Goal: Task Accomplishment & Management: Manage account settings

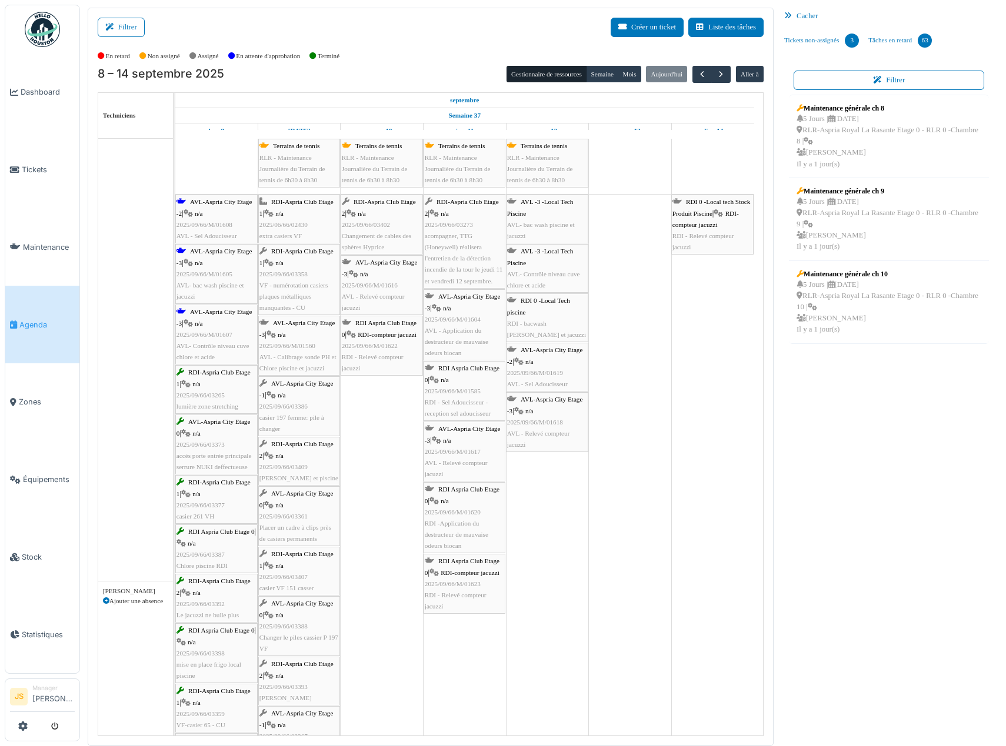
scroll to position [412, 0]
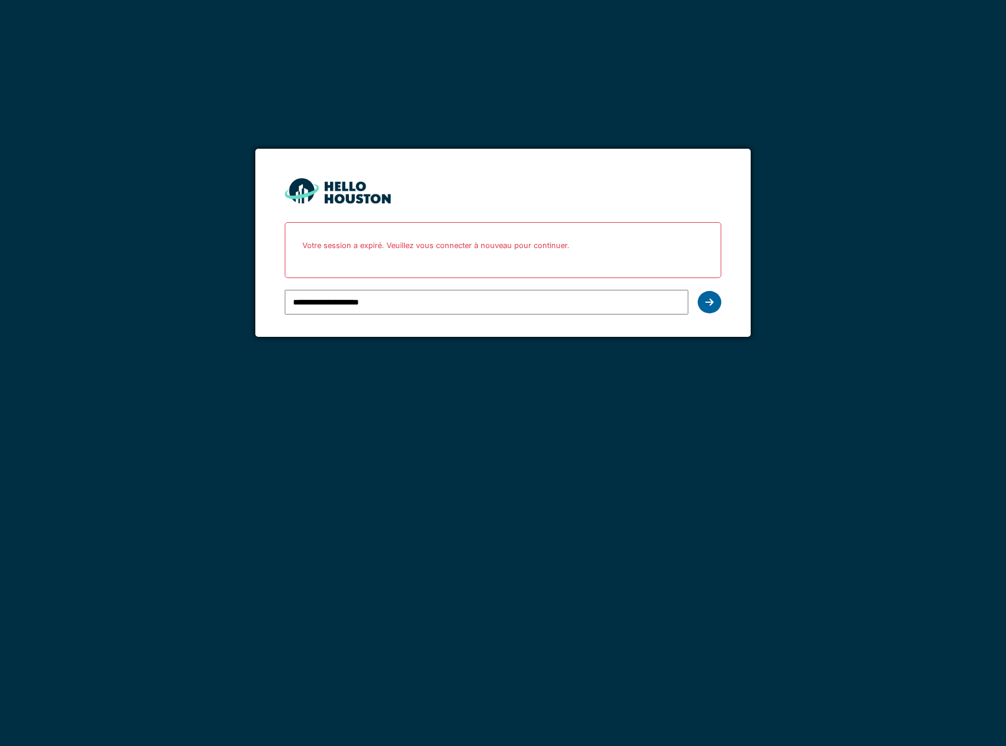
click at [710, 304] on icon at bounding box center [709, 302] width 8 height 9
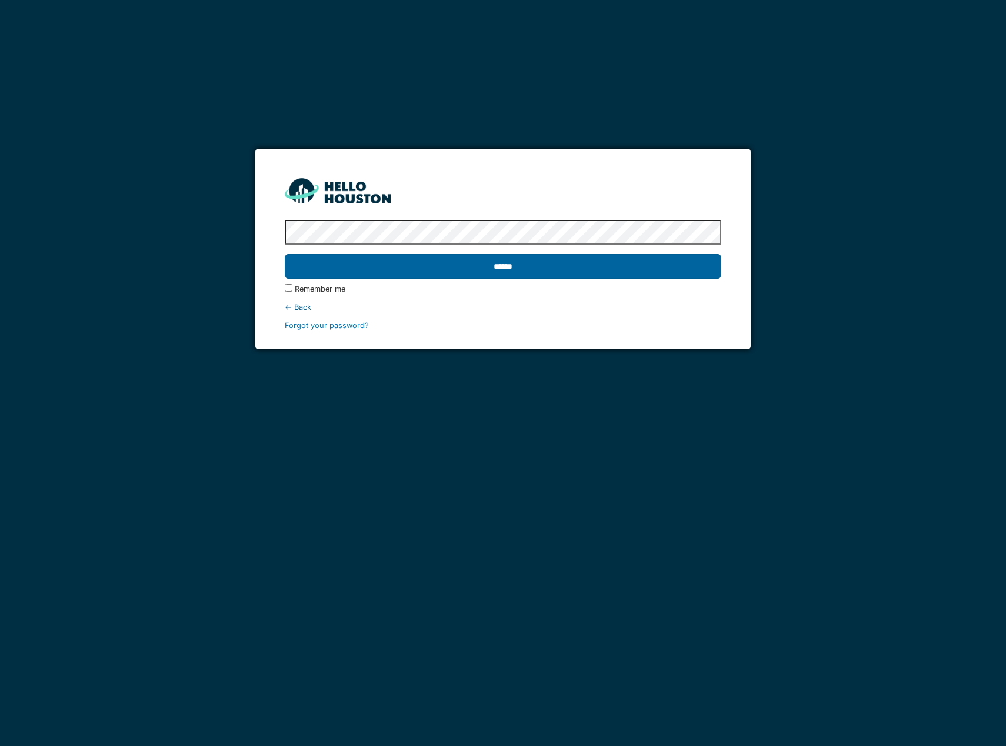
click at [444, 266] on input "******" at bounding box center [503, 266] width 436 height 25
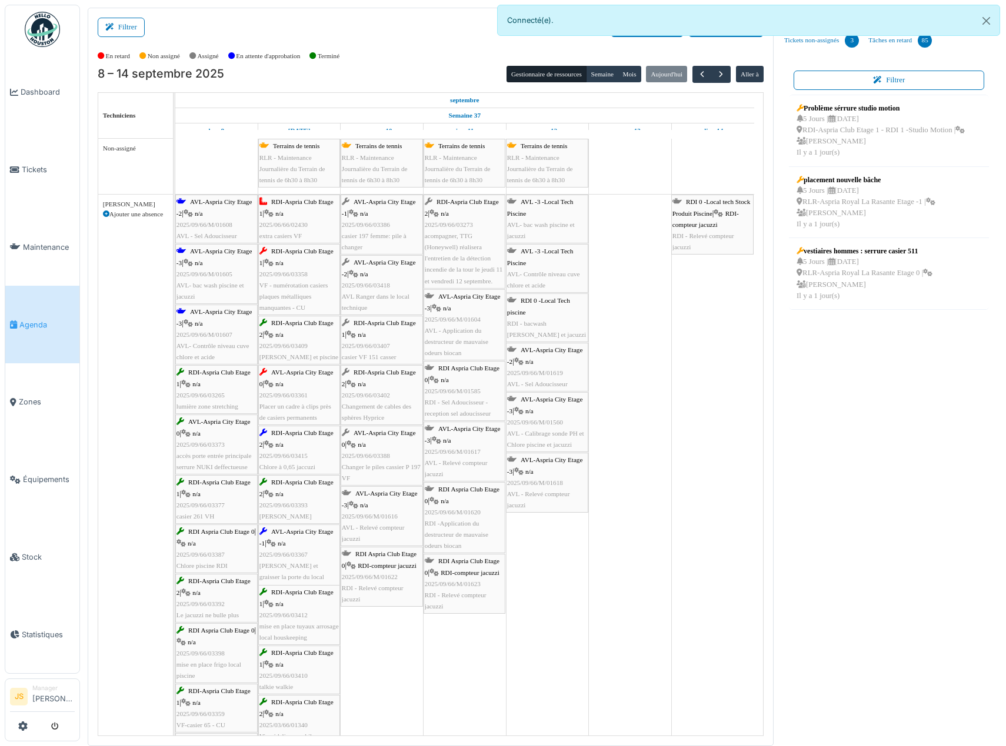
click at [502, 273] on div at bounding box center [504, 241] width 5 height 93
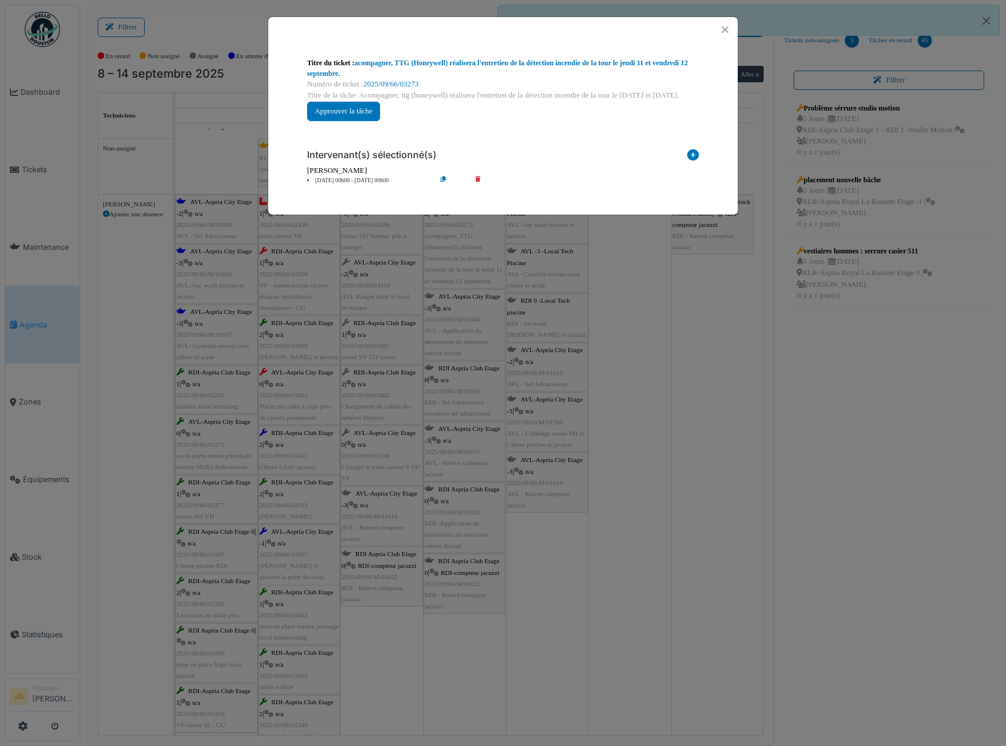
click at [639, 325] on div "**********" at bounding box center [503, 373] width 1006 height 746
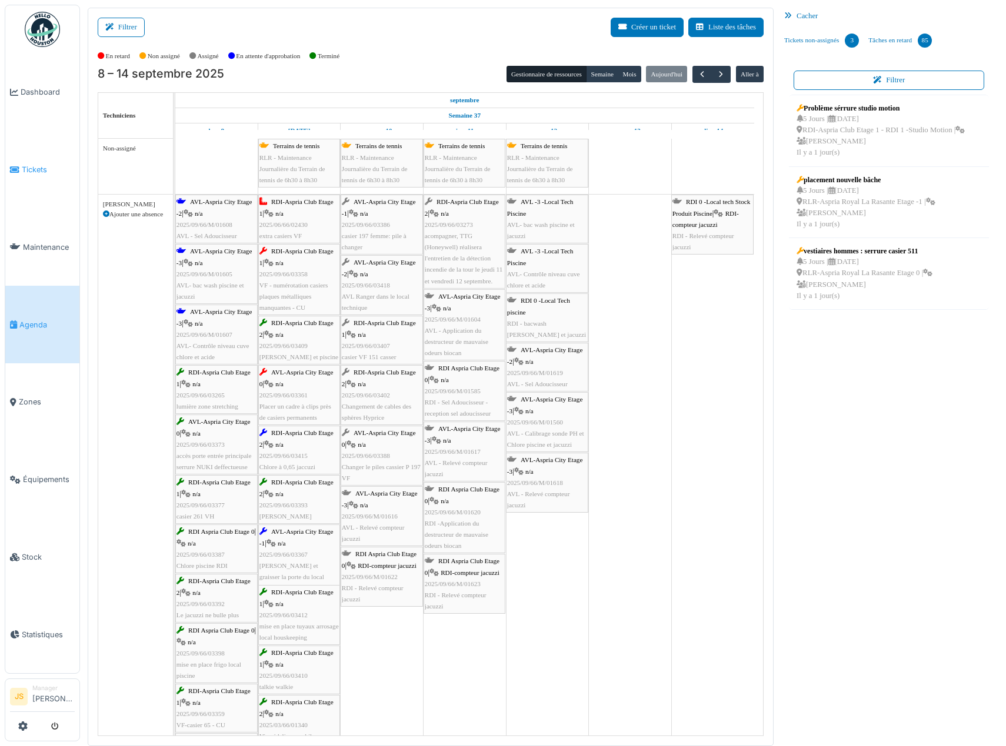
click at [25, 166] on span "Tickets" at bounding box center [48, 169] width 53 height 11
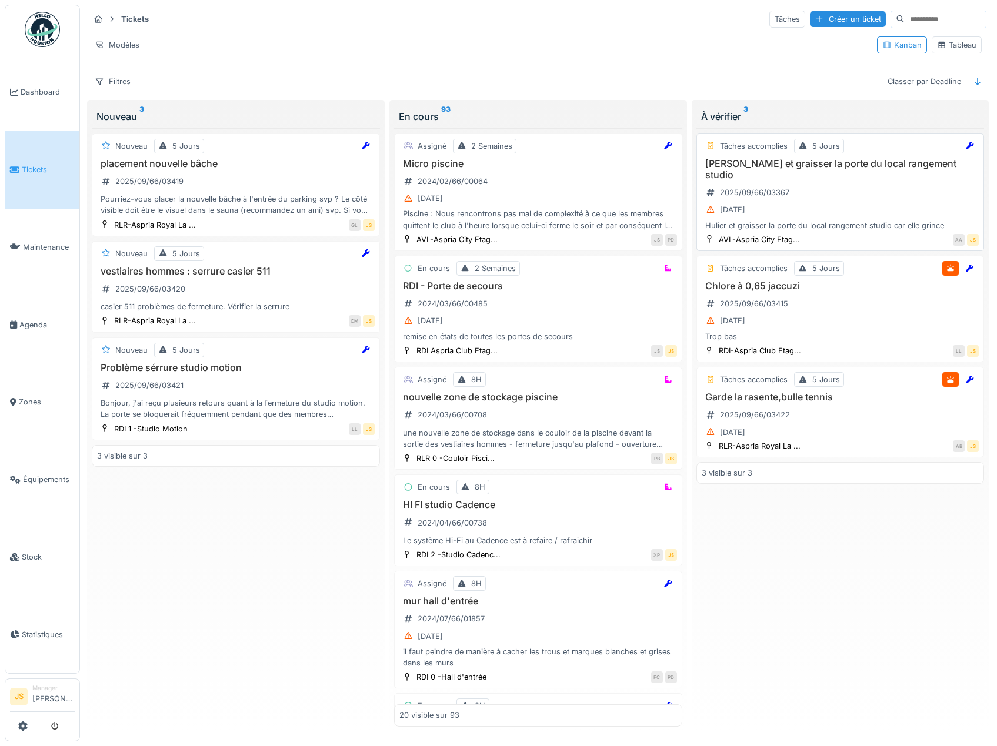
click at [762, 162] on h3 "[PERSON_NAME] et graisser la porte du local rangement studio" at bounding box center [841, 169] width 278 height 22
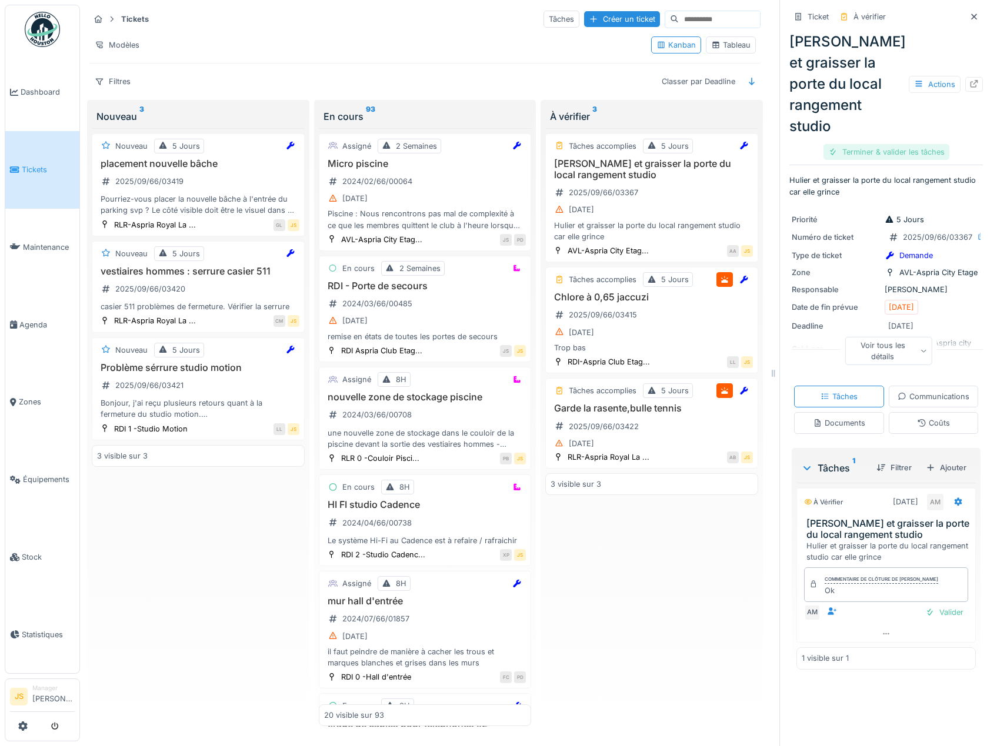
click at [883, 149] on div "Terminer & valider les tâches" at bounding box center [887, 152] width 126 height 16
click at [875, 152] on div "Clôturer le ticket" at bounding box center [886, 152] width 82 height 16
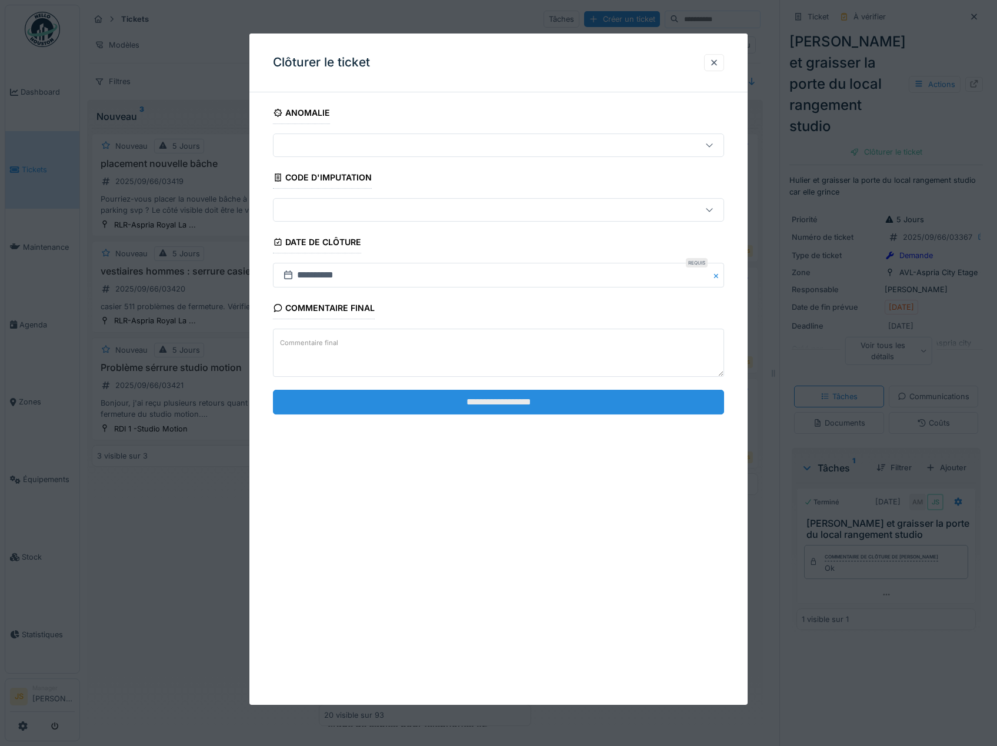
click at [497, 404] on input "**********" at bounding box center [499, 402] width 452 height 25
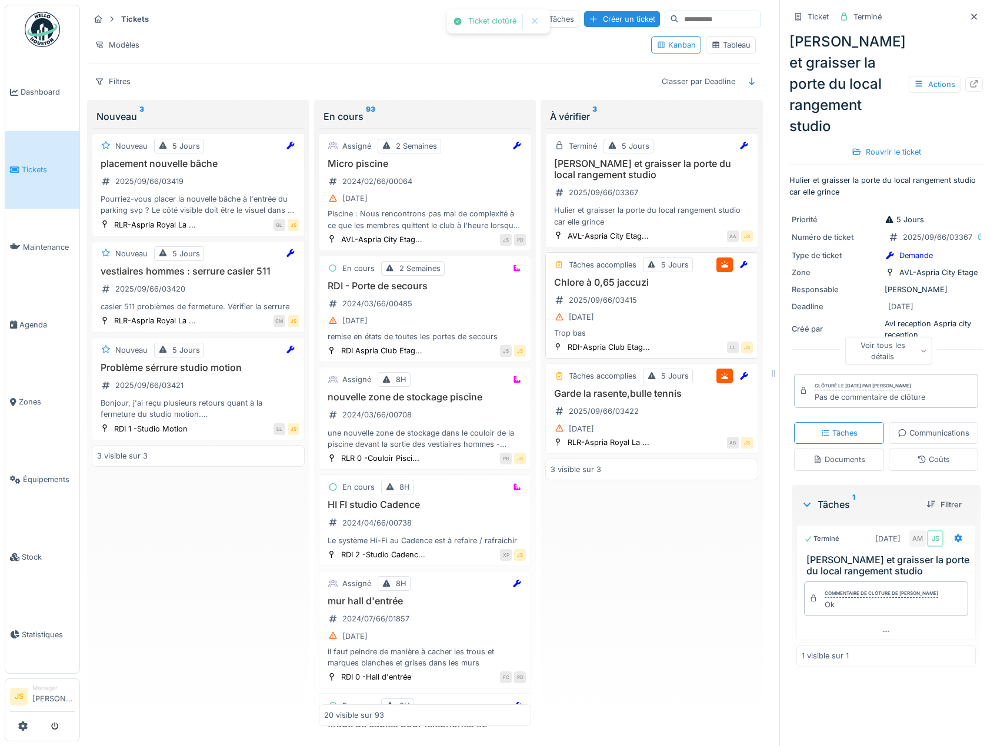
click at [611, 288] on h3 "Chlore à 0,65 jaccuzi" at bounding box center [652, 282] width 202 height 11
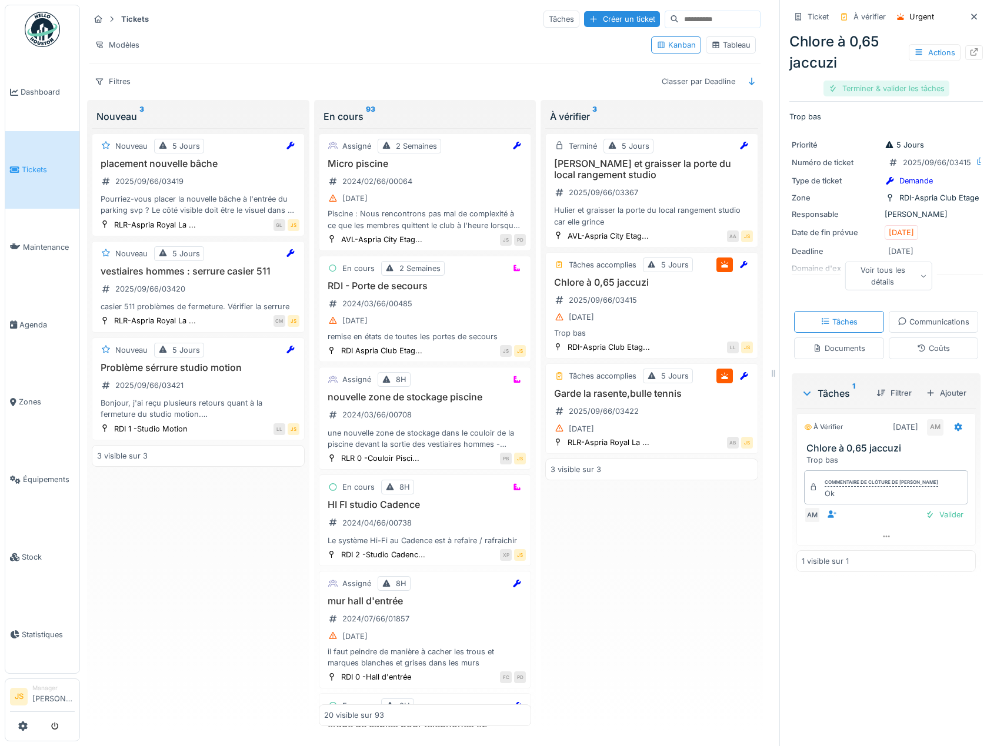
click at [895, 89] on div "Terminer & valider les tâches" at bounding box center [887, 89] width 126 height 16
click at [892, 86] on div "Clôturer le ticket" at bounding box center [886, 89] width 82 height 16
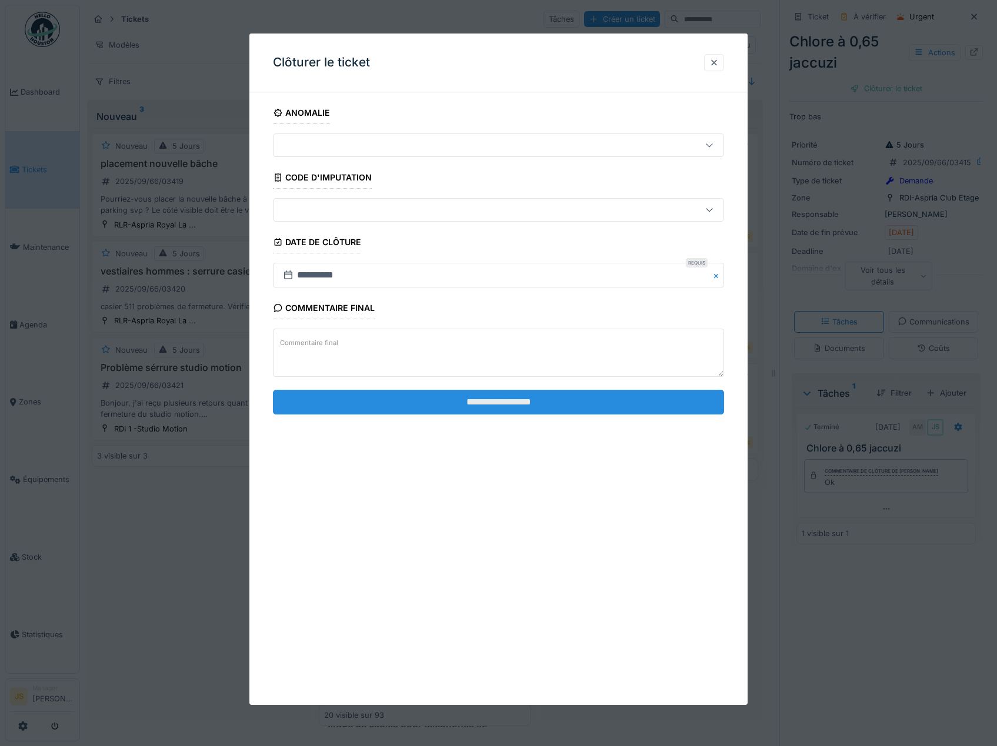
click at [569, 400] on input "**********" at bounding box center [499, 402] width 452 height 25
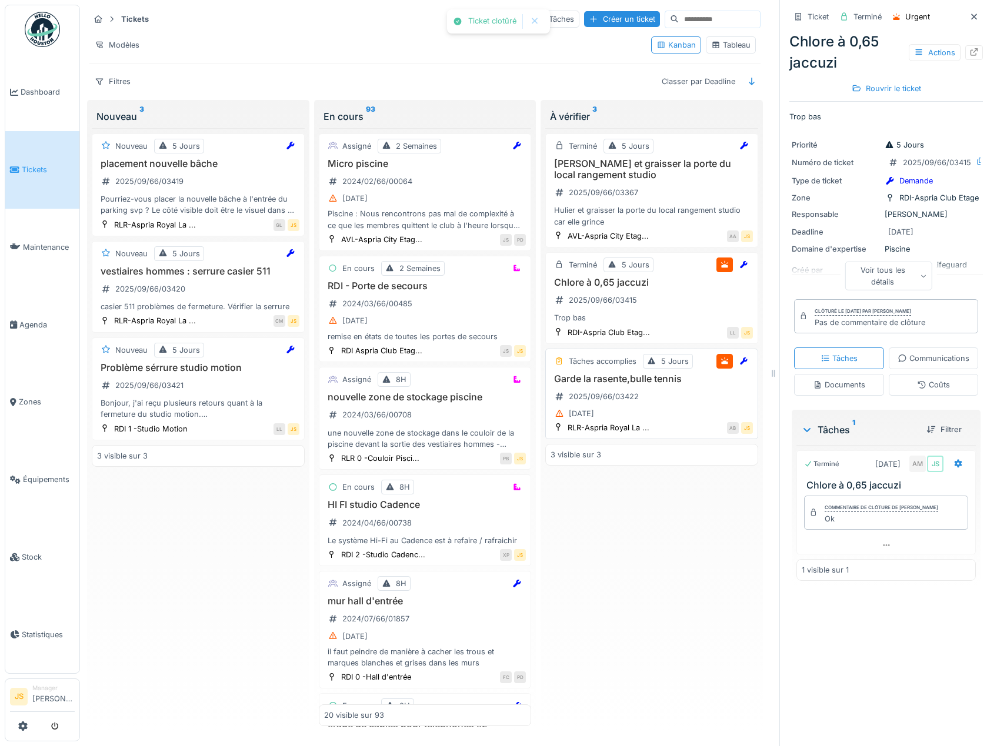
click at [599, 382] on h3 "Garde la rasente,bulle tennis" at bounding box center [652, 379] width 202 height 11
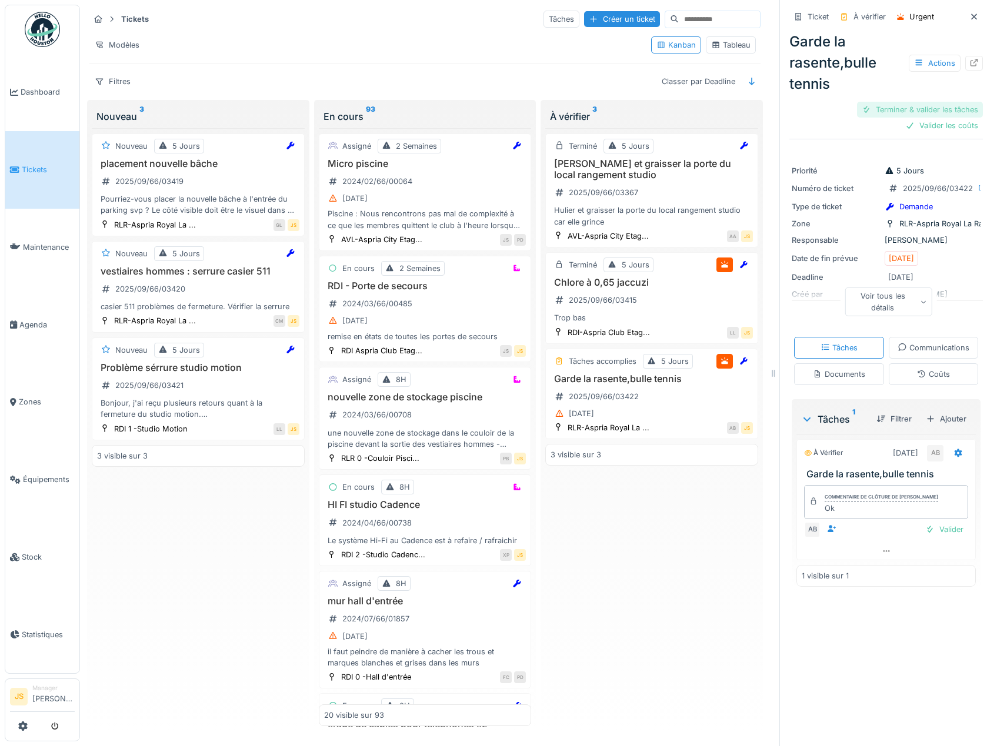
click at [912, 108] on div "Terminer & valider les tâches" at bounding box center [920, 110] width 126 height 16
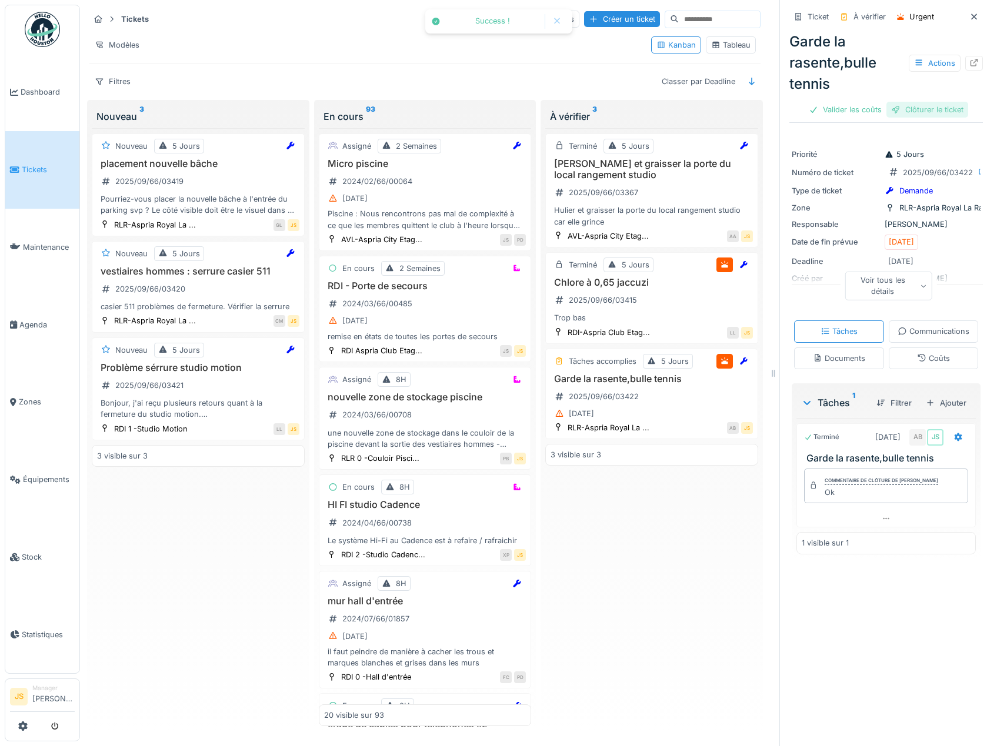
click at [928, 113] on div "Clôturer le ticket" at bounding box center [927, 110] width 82 height 16
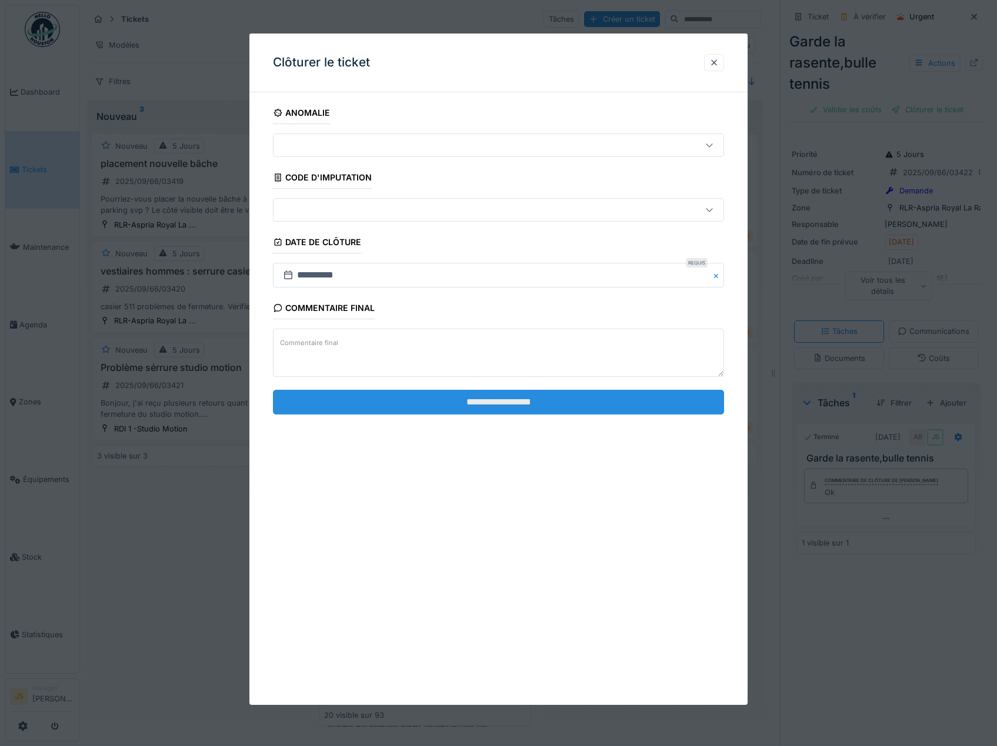
click at [568, 406] on input "**********" at bounding box center [499, 402] width 452 height 25
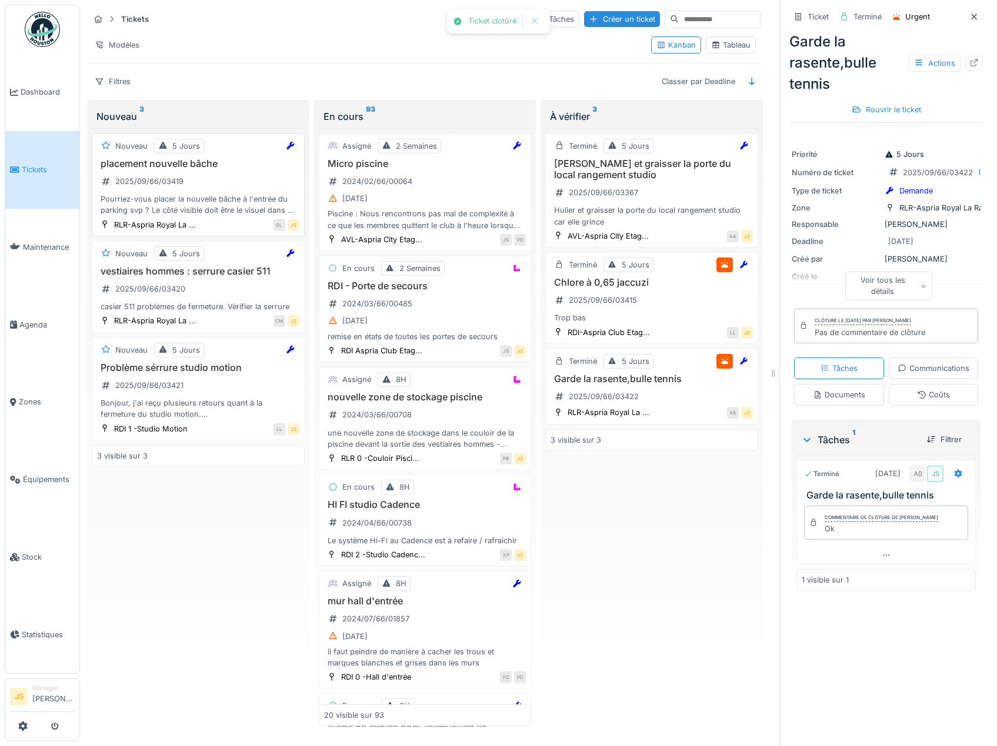
click at [152, 203] on div "Pourriez-vous placer la nouvelle bâche à l'entrée du parking svp ? Le côté visi…" at bounding box center [198, 205] width 202 height 22
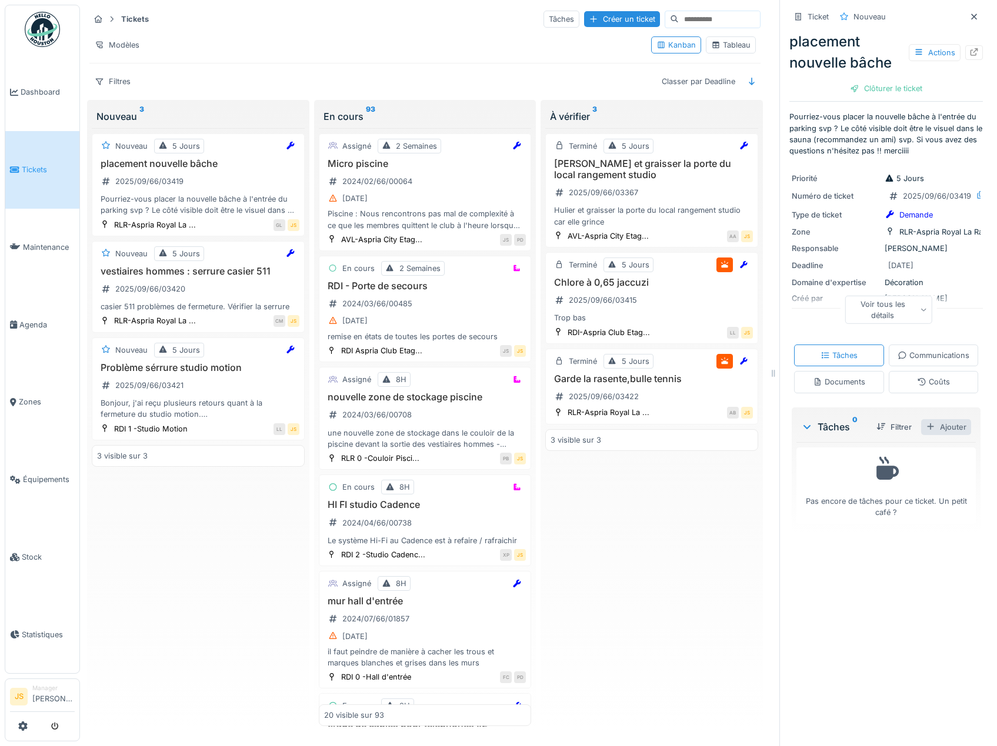
click at [934, 435] on div "Ajouter" at bounding box center [946, 427] width 50 height 16
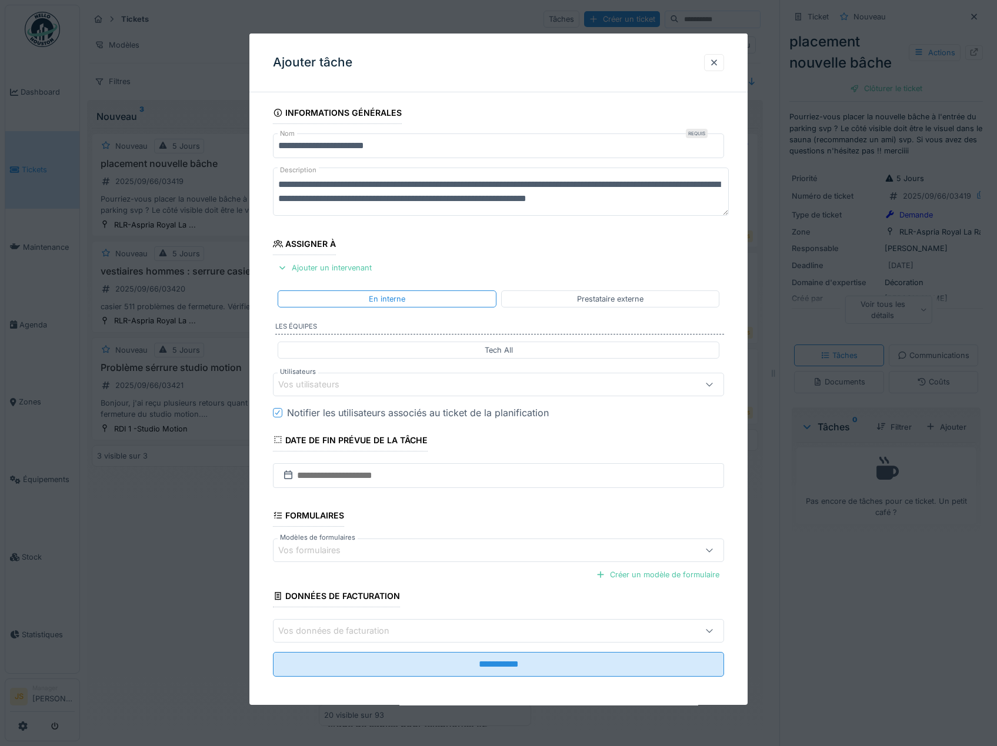
click at [309, 386] on div "Vos utilisateurs" at bounding box center [317, 384] width 78 height 13
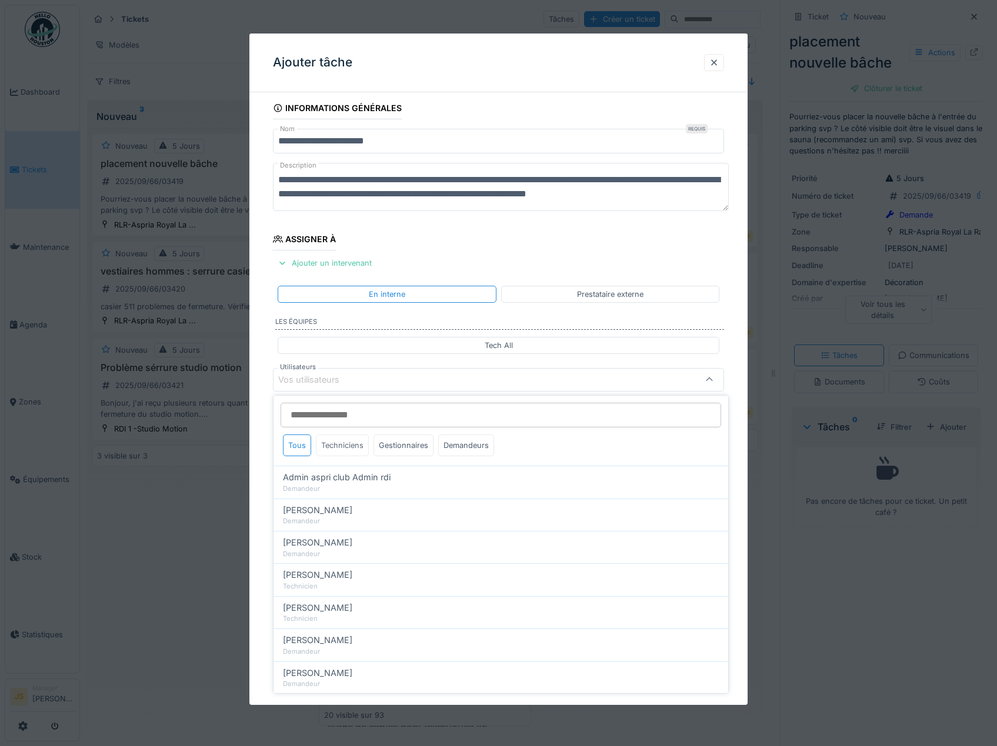
click at [341, 448] on div "Techniciens" at bounding box center [342, 446] width 53 height 22
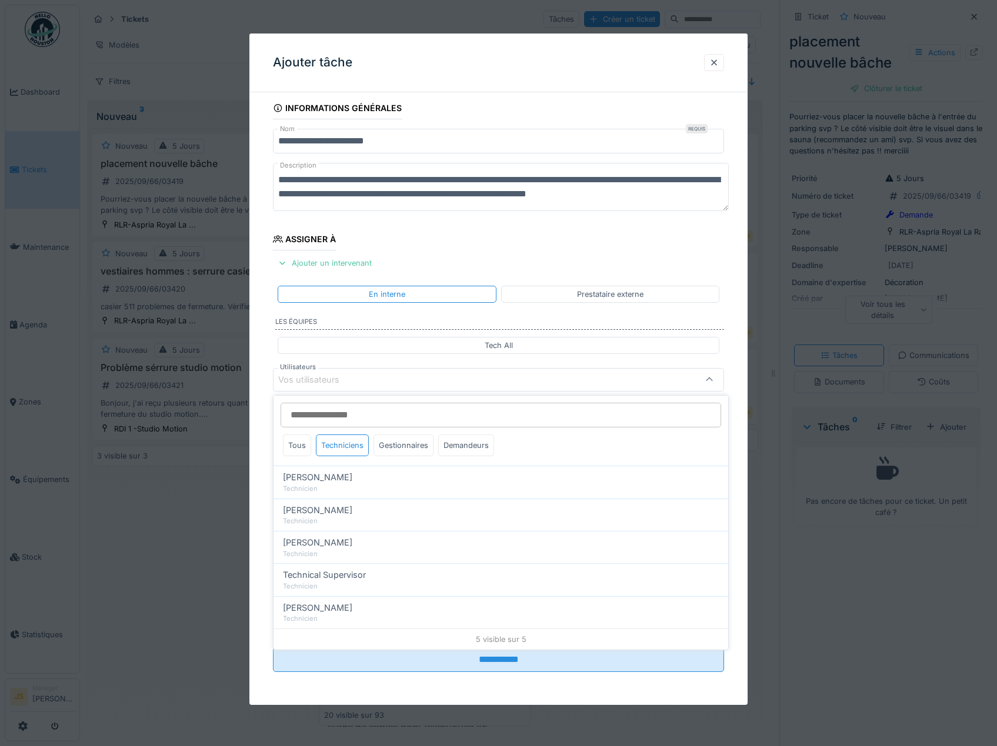
click at [262, 461] on div "**********" at bounding box center [498, 401] width 499 height 608
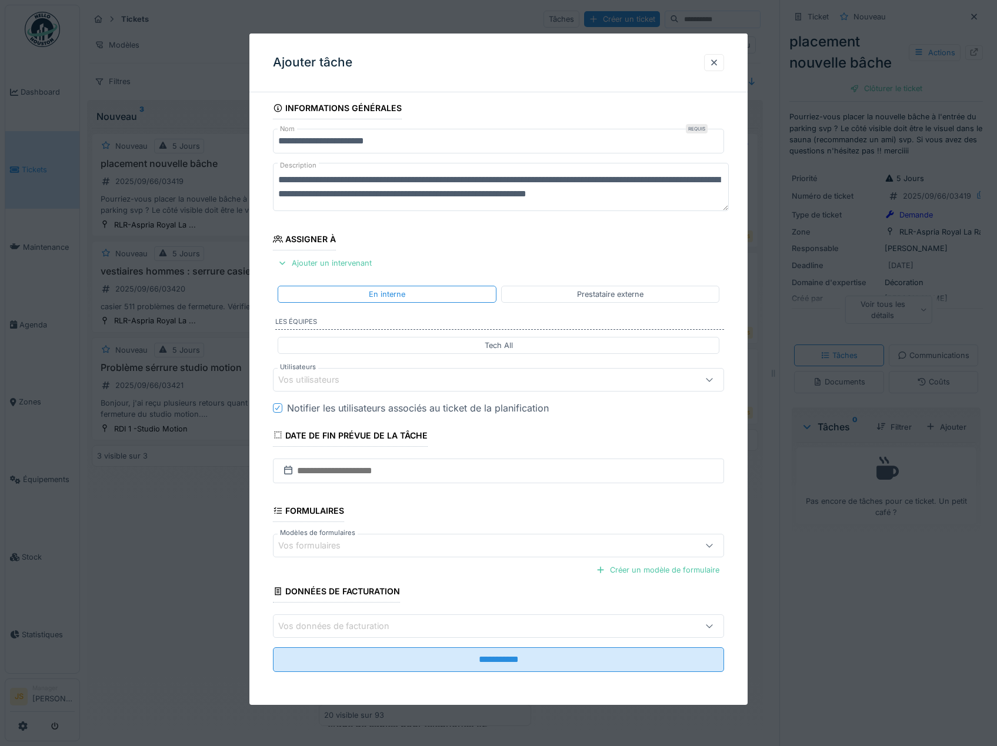
click at [338, 381] on div "Vos utilisateurs" at bounding box center [317, 380] width 78 height 13
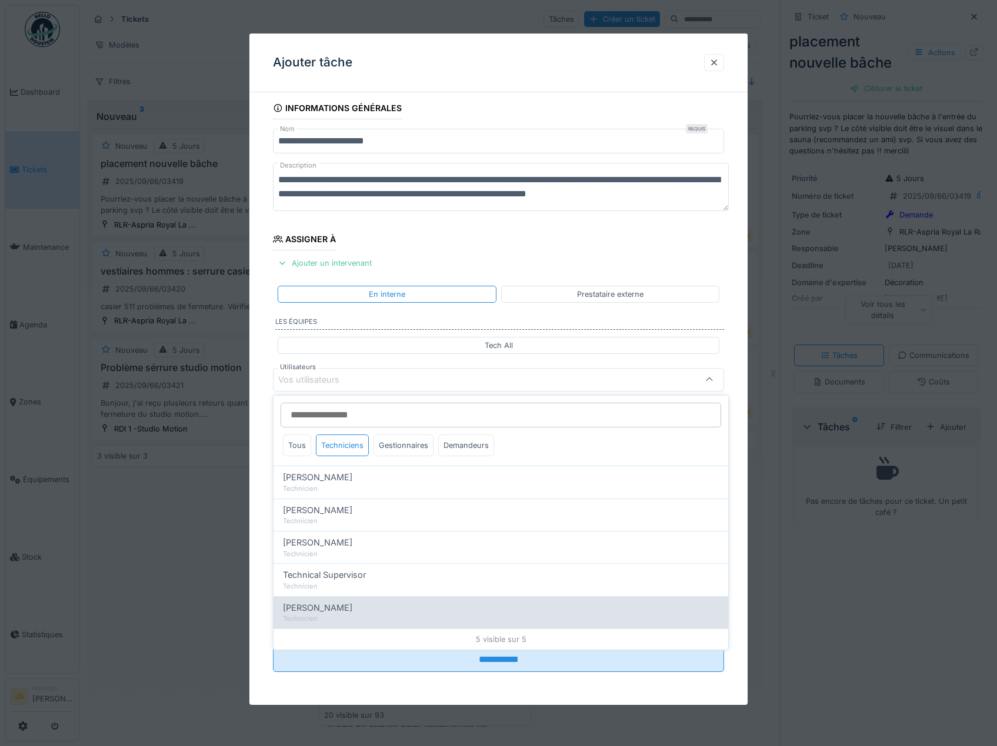
click at [321, 609] on span "[PERSON_NAME]" at bounding box center [317, 608] width 69 height 13
type input "****"
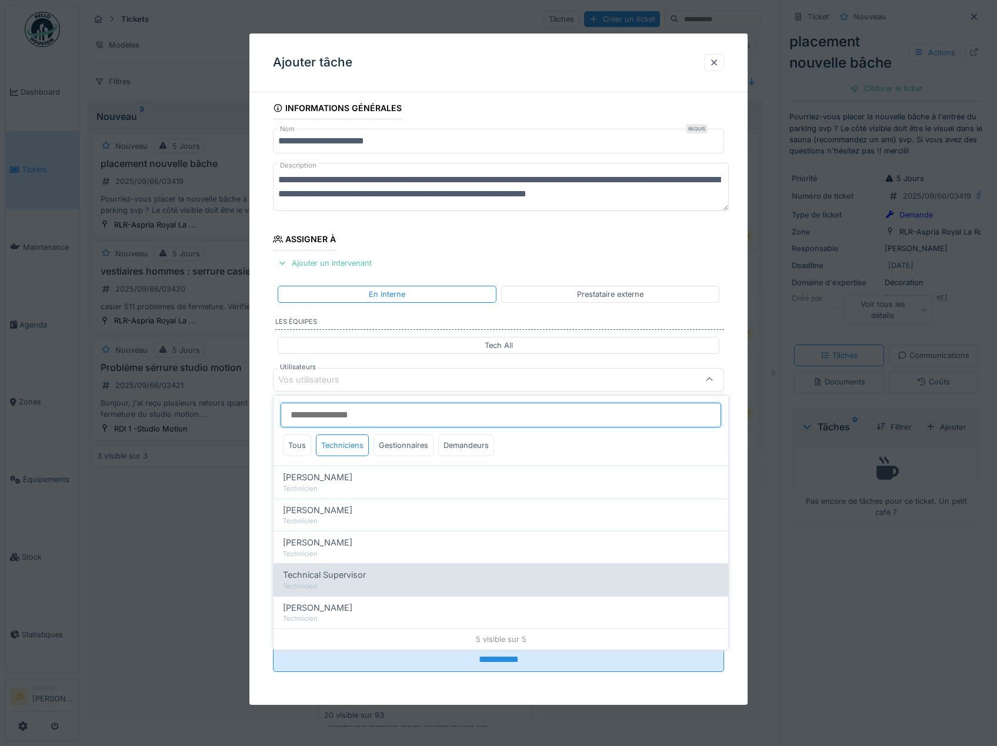
scroll to position [15, 0]
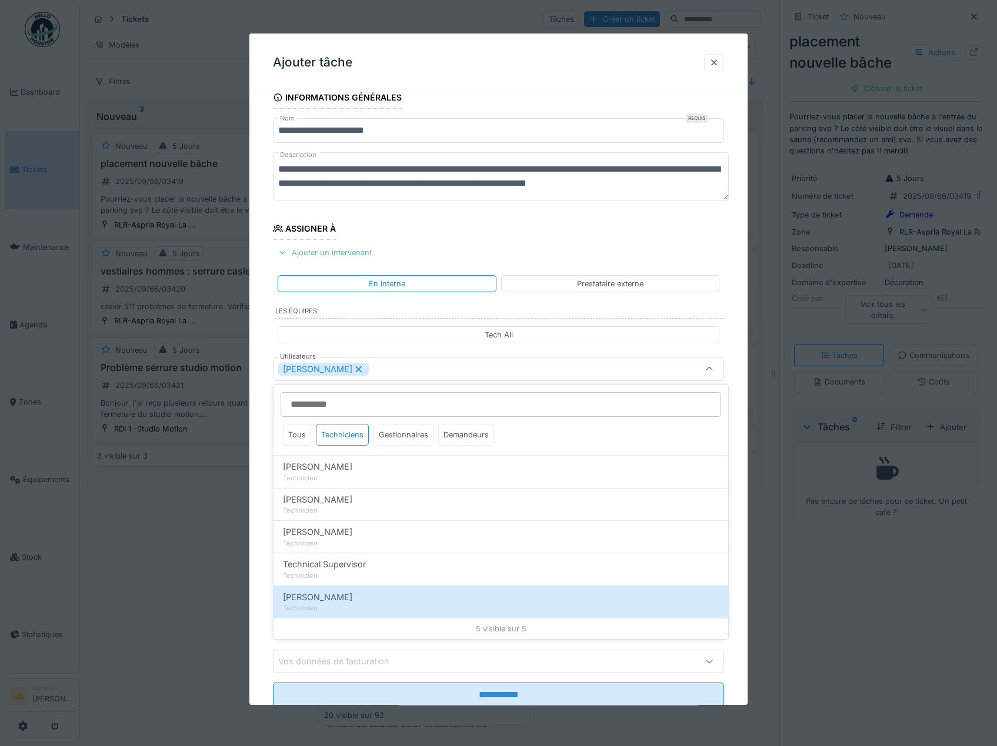
click at [256, 529] on div "**********" at bounding box center [498, 413] width 499 height 654
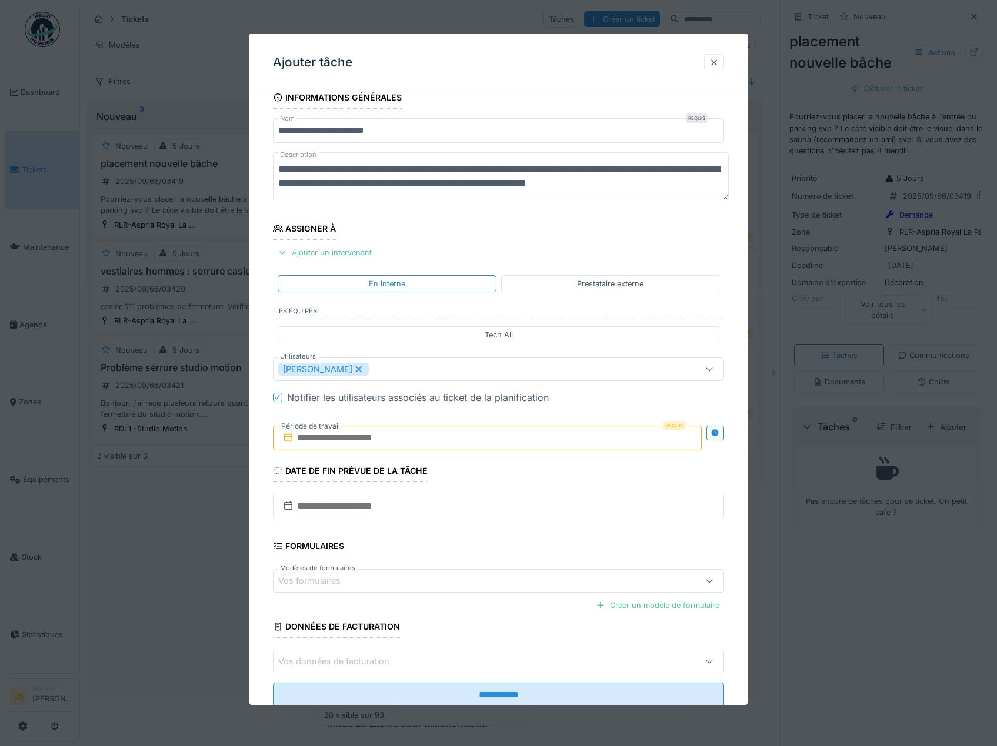
click at [322, 445] on input "text" at bounding box center [487, 438] width 429 height 25
click at [488, 534] on div "11" at bounding box center [489, 534] width 16 height 16
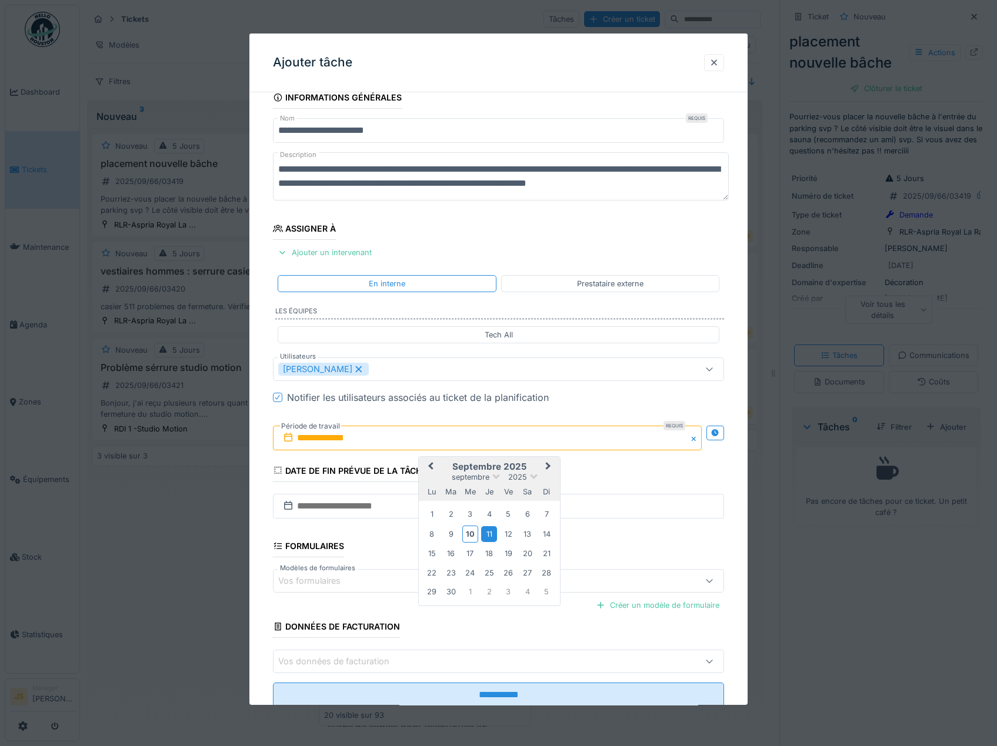
click at [489, 534] on div "11" at bounding box center [489, 534] width 16 height 16
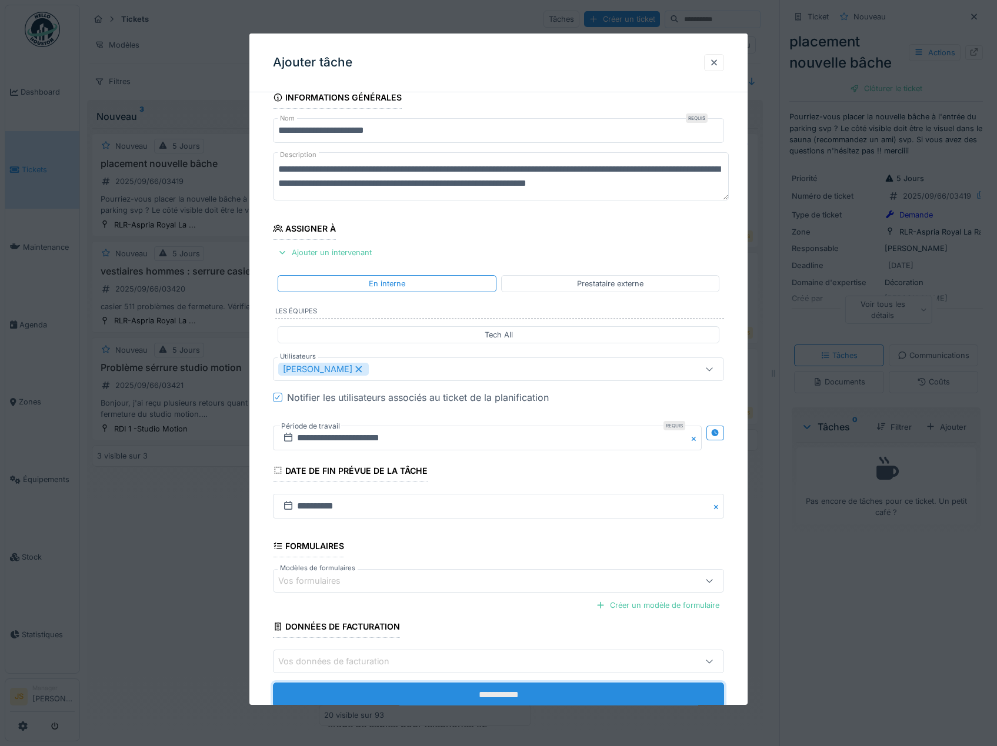
click at [526, 695] on input "**********" at bounding box center [499, 695] width 452 height 25
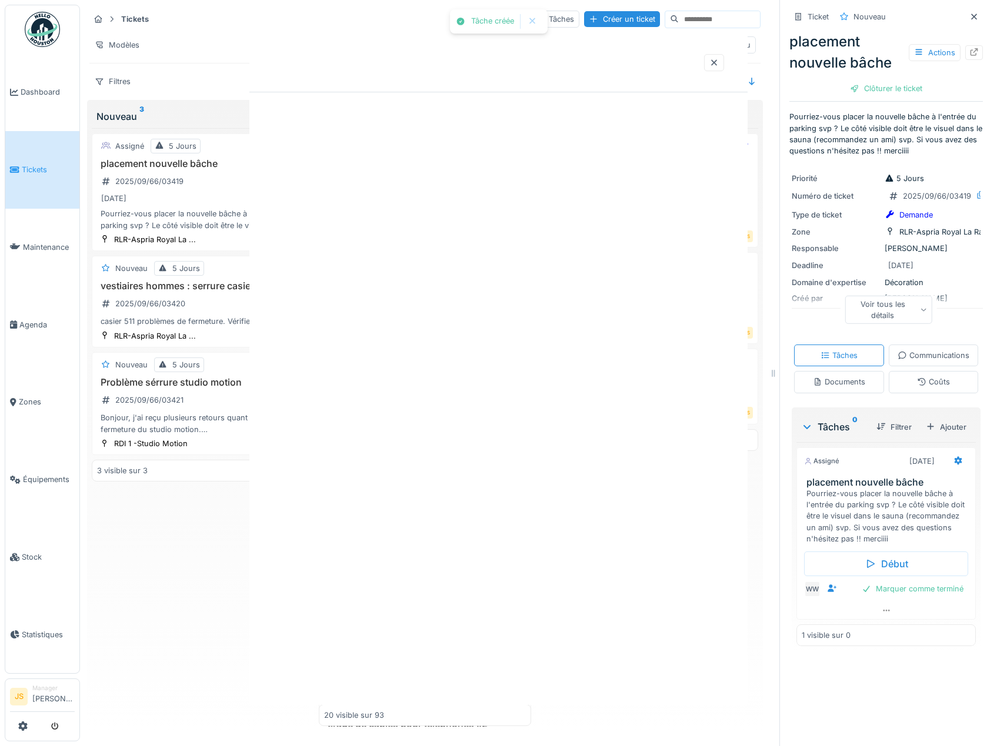
scroll to position [0, 0]
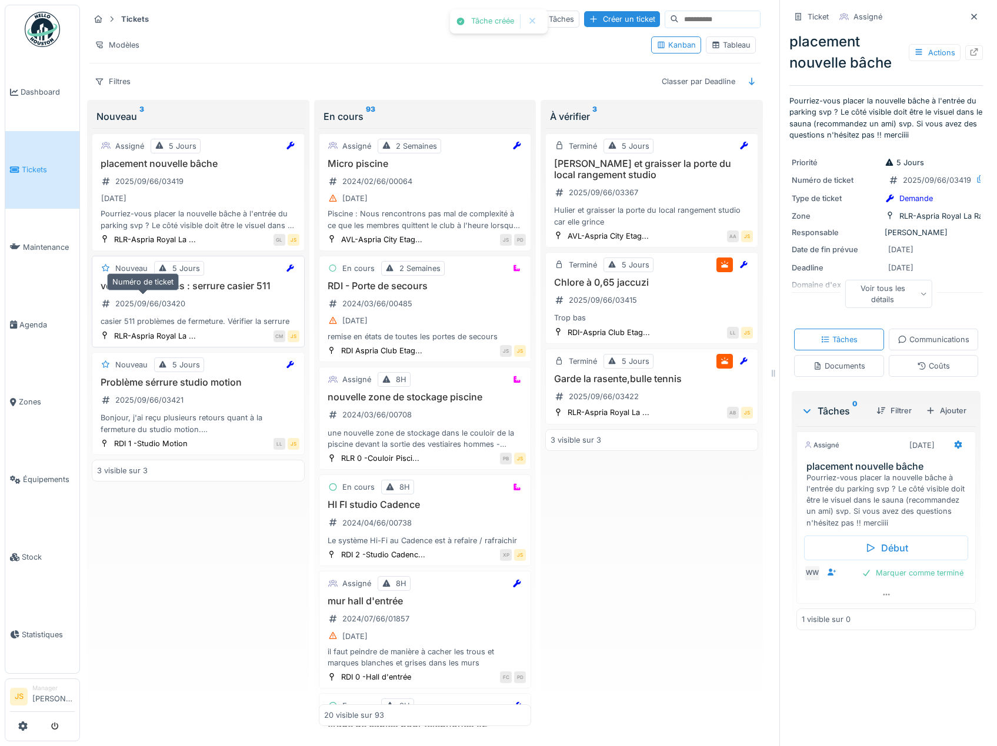
click at [161, 306] on div "2025/09/66/03420" at bounding box center [150, 303] width 70 height 11
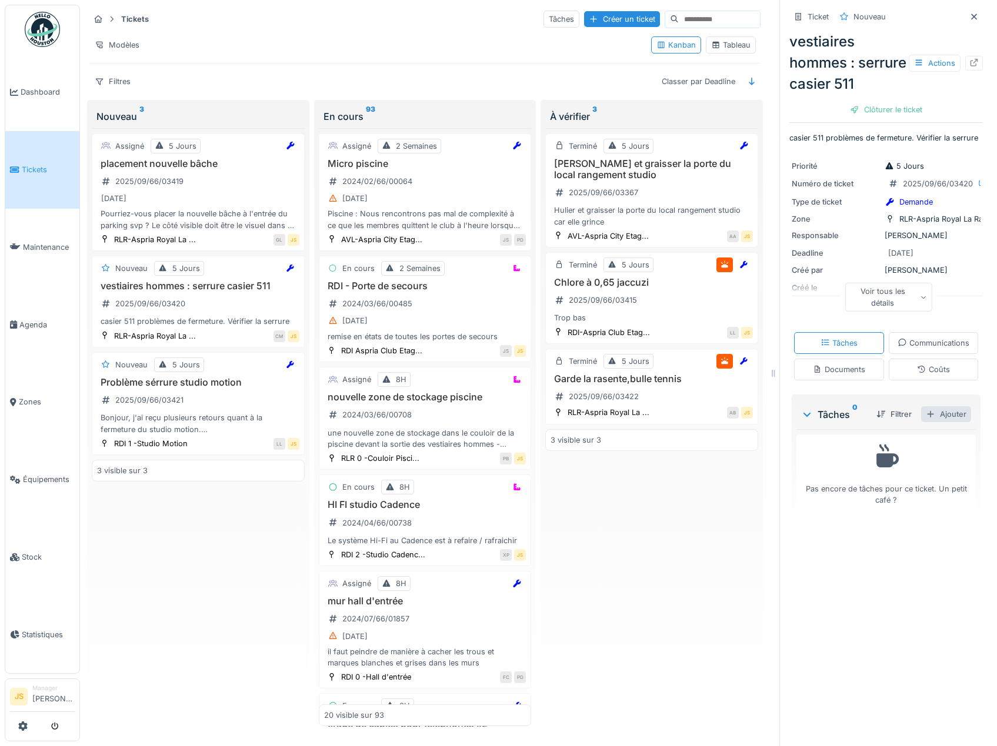
click at [934, 422] on div "Ajouter" at bounding box center [946, 414] width 50 height 16
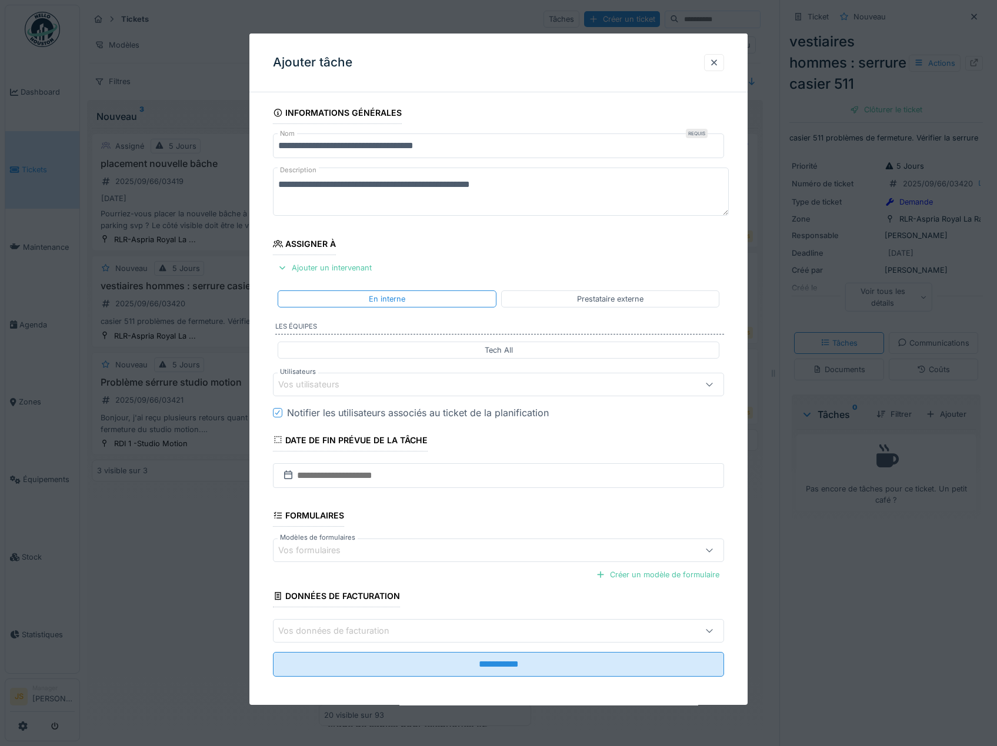
click at [319, 382] on div "Vos utilisateurs" at bounding box center [317, 384] width 78 height 13
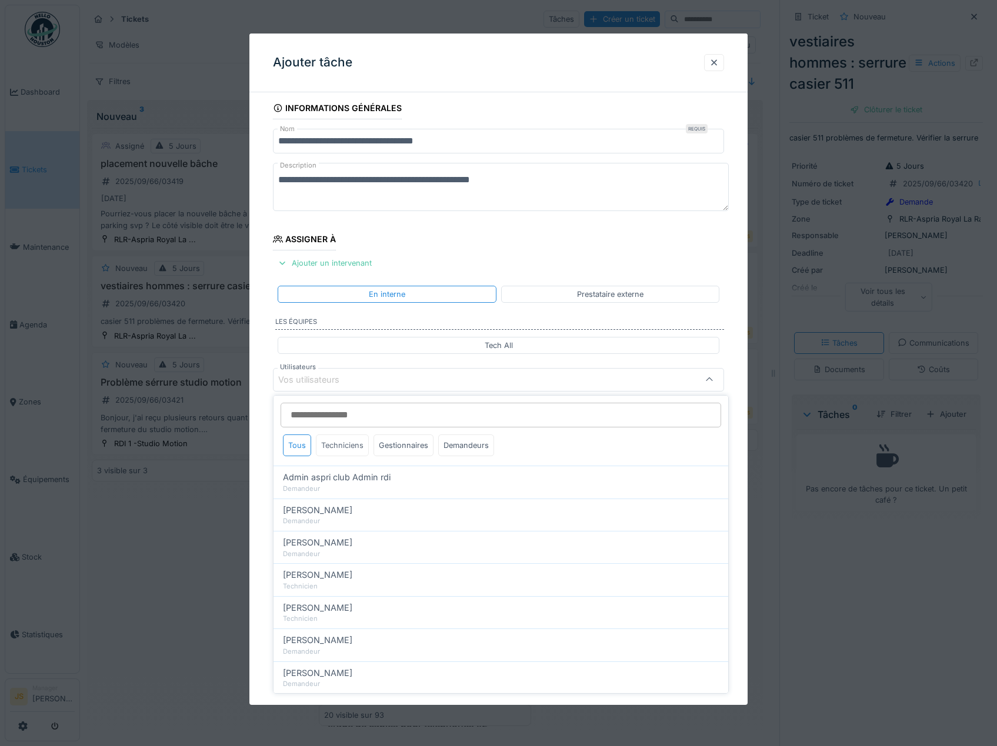
click at [334, 446] on div "Techniciens" at bounding box center [342, 446] width 53 height 22
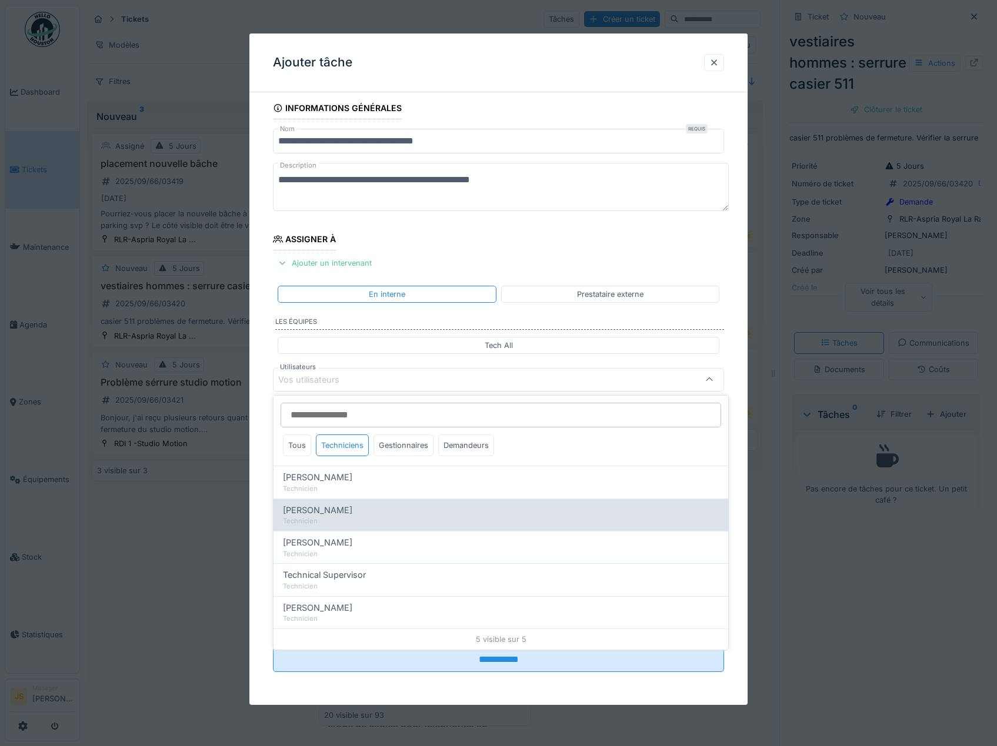
click at [339, 514] on span "[PERSON_NAME]" at bounding box center [317, 510] width 69 height 13
type input "*****"
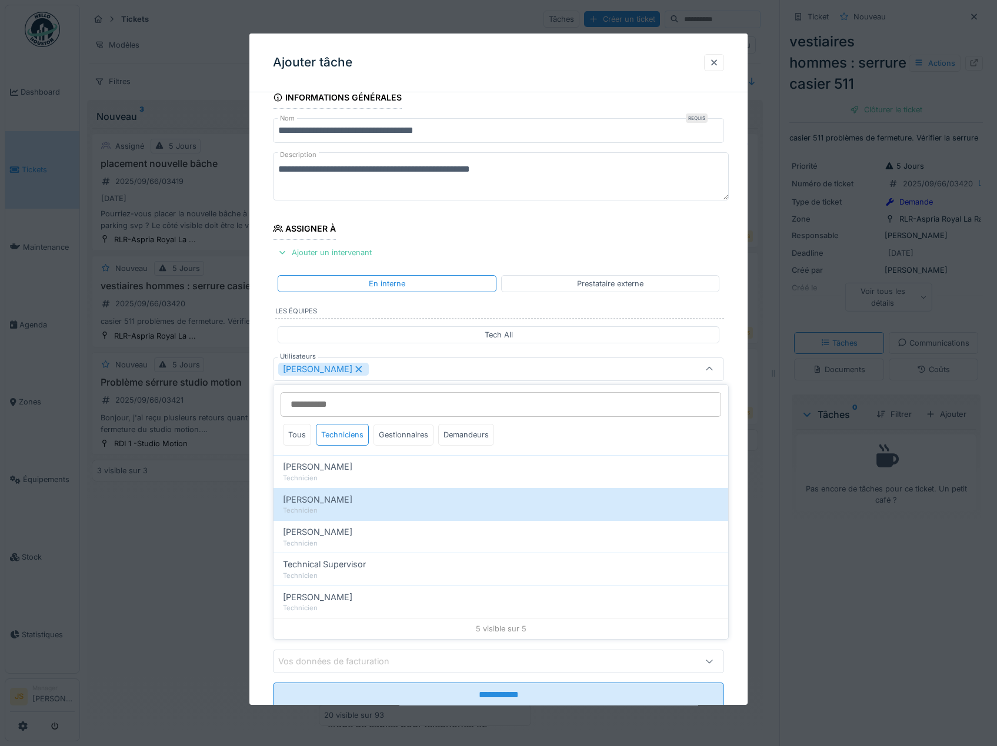
click at [260, 485] on div "**********" at bounding box center [498, 413] width 499 height 654
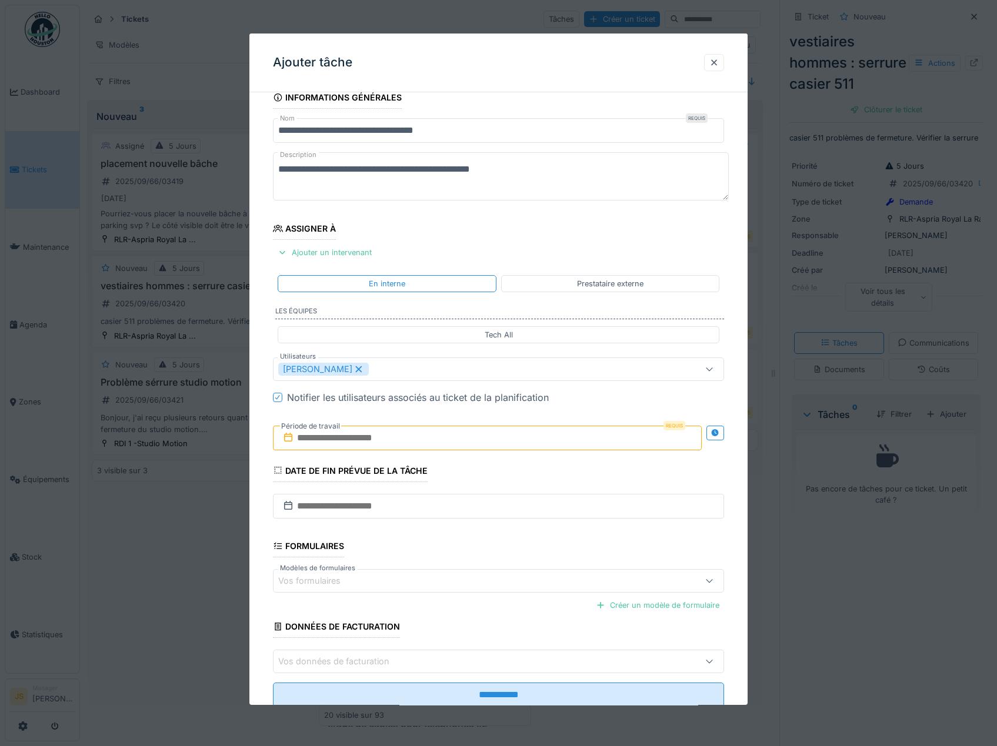
click at [328, 435] on input "text" at bounding box center [487, 438] width 429 height 25
click at [488, 535] on div "11" at bounding box center [489, 534] width 16 height 16
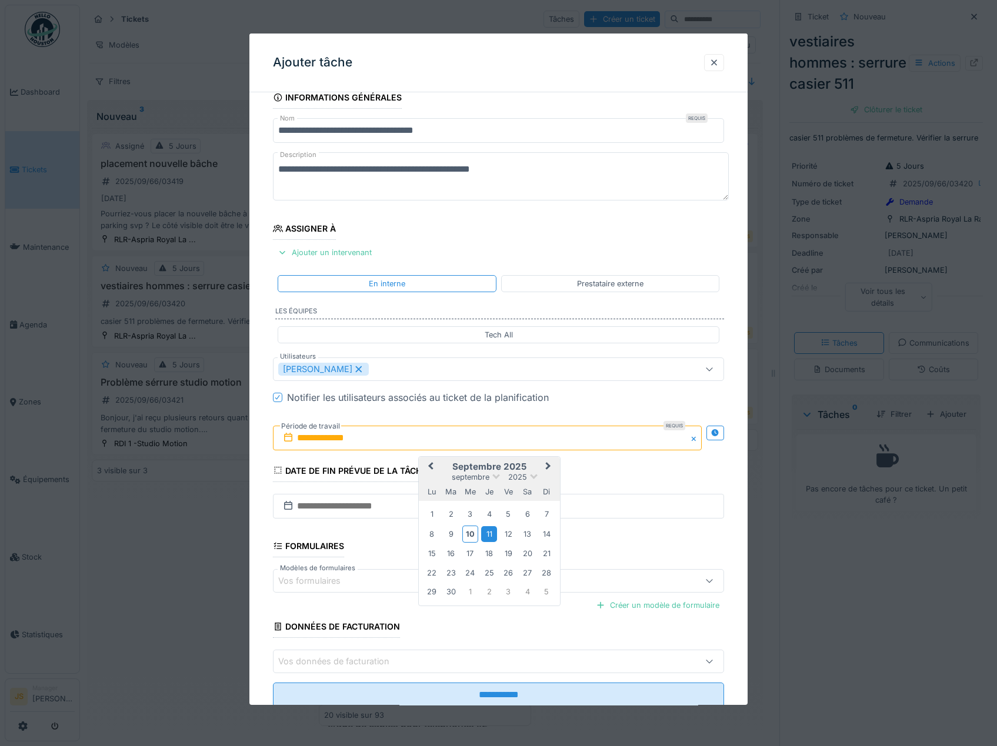
click at [488, 534] on div "11" at bounding box center [489, 534] width 16 height 16
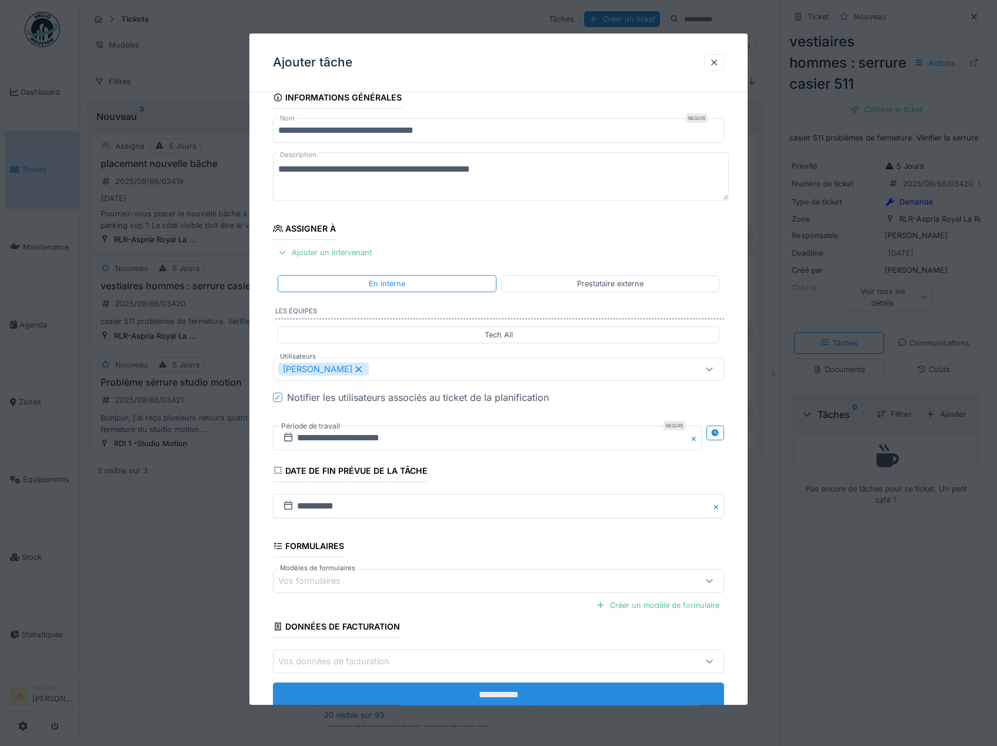
click at [487, 694] on input "**********" at bounding box center [499, 695] width 452 height 25
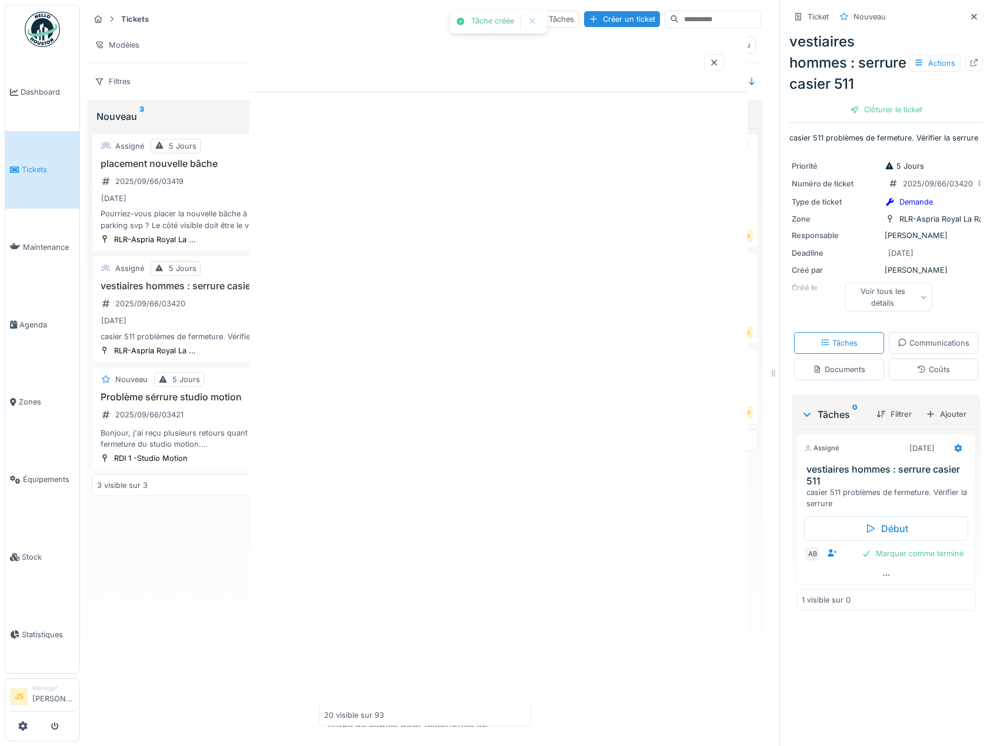
scroll to position [0, 0]
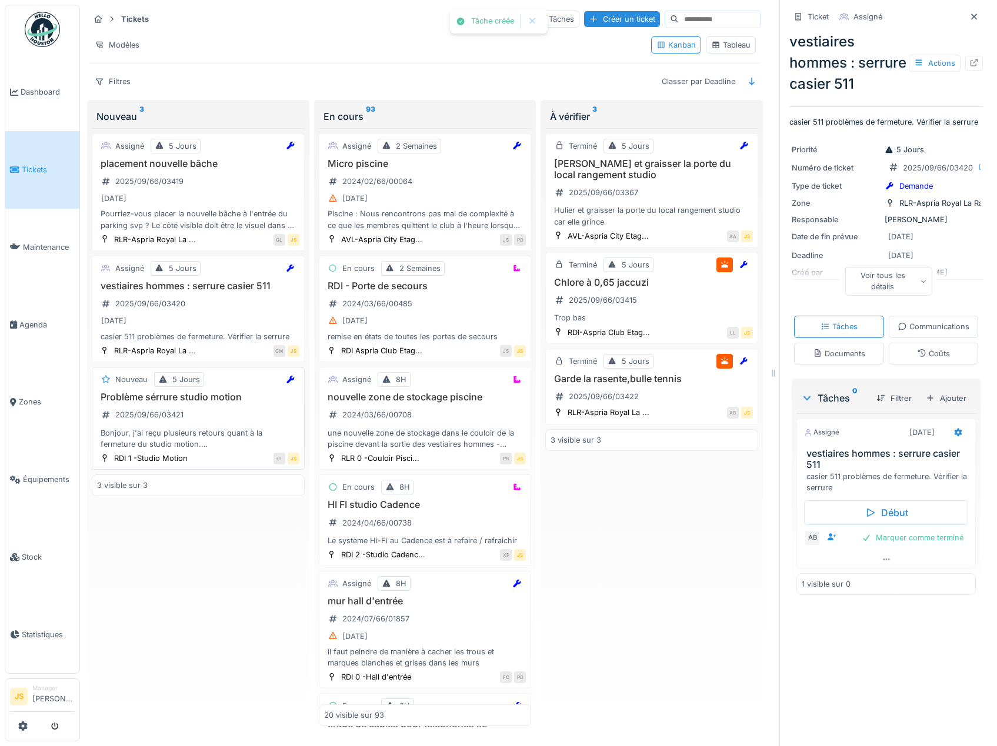
click at [171, 428] on div "Bonjour, j'ai reçu plusieurs retours quant à la fermeture du studio motion. La …" at bounding box center [198, 439] width 202 height 22
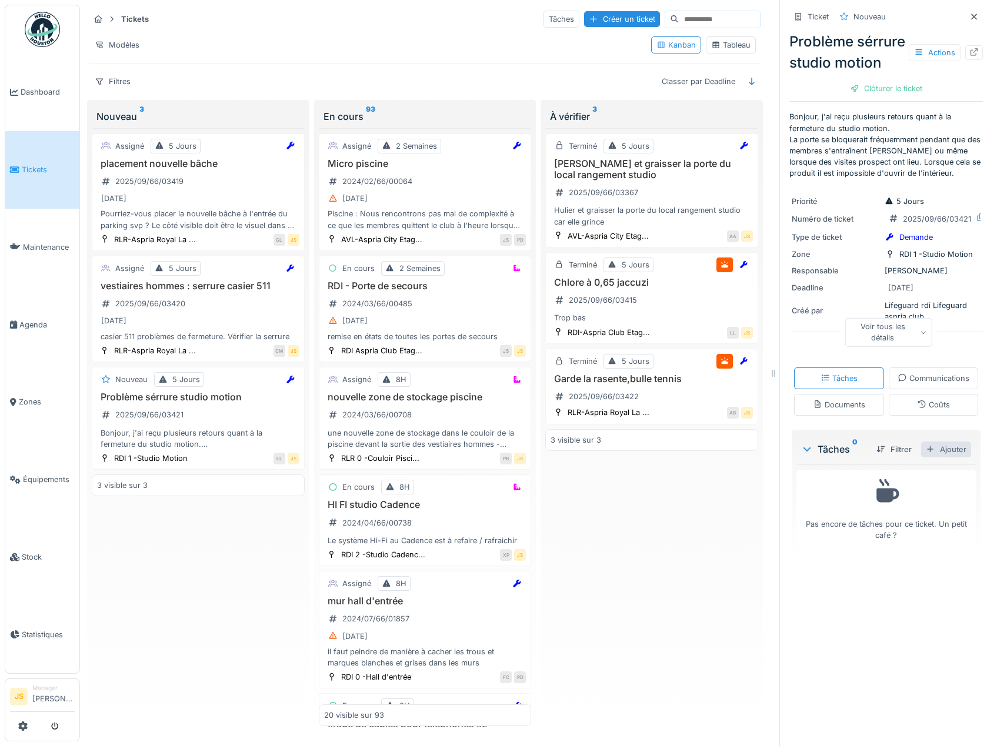
click at [931, 458] on div "Ajouter" at bounding box center [946, 450] width 50 height 16
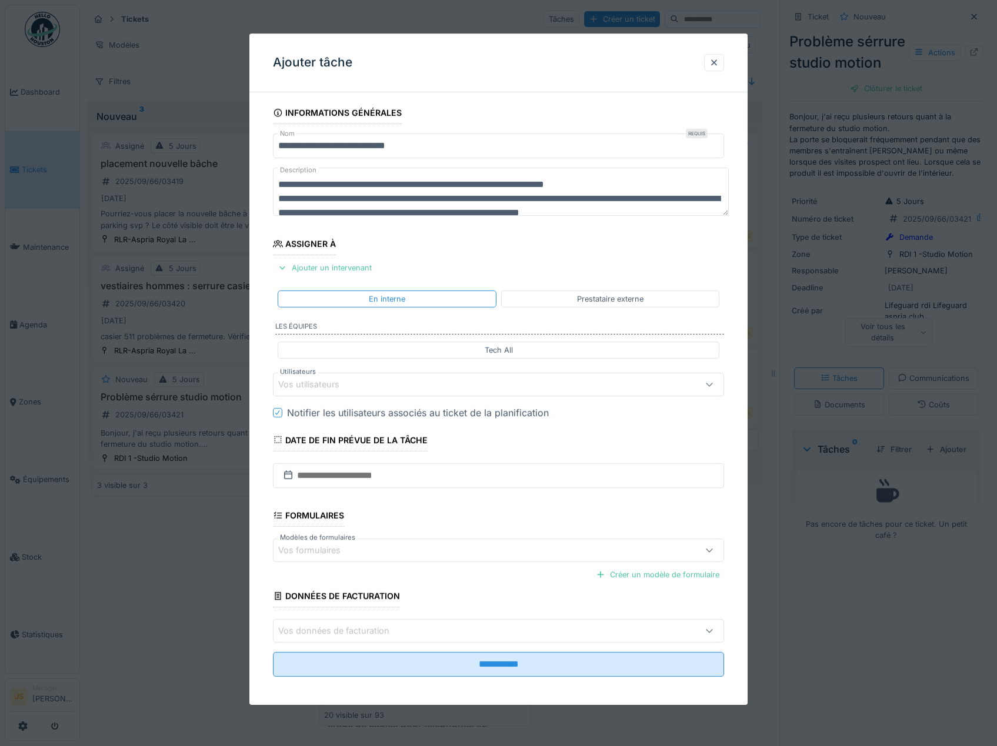
click at [328, 387] on div "Vos utilisateurs" at bounding box center [317, 384] width 78 height 13
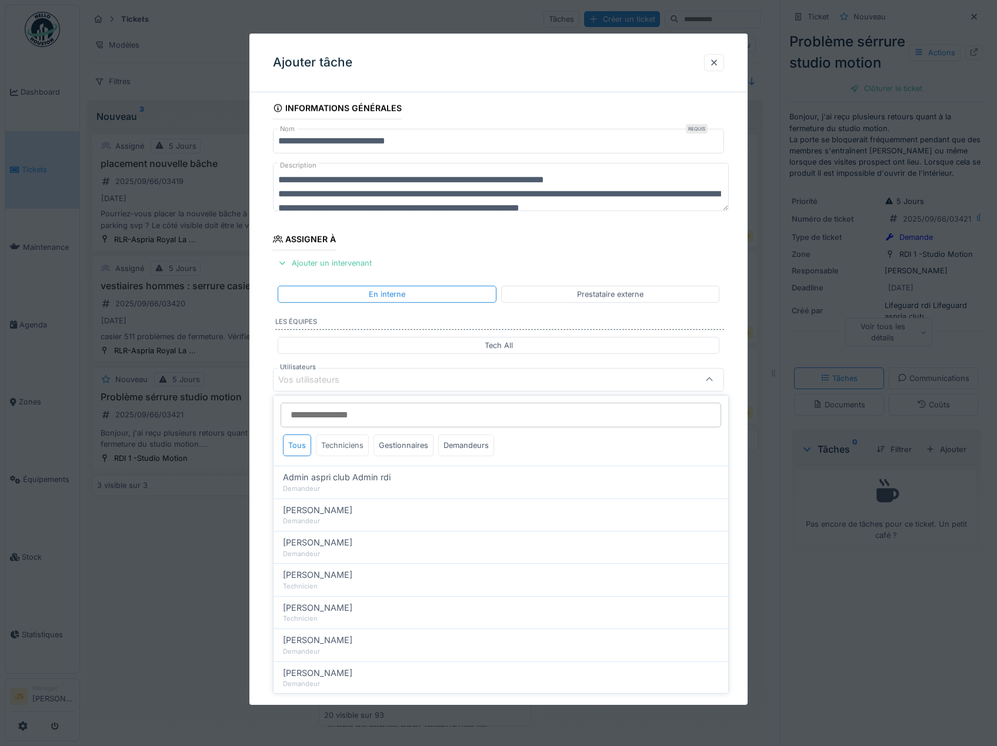
click at [336, 448] on div "Techniciens" at bounding box center [342, 446] width 53 height 22
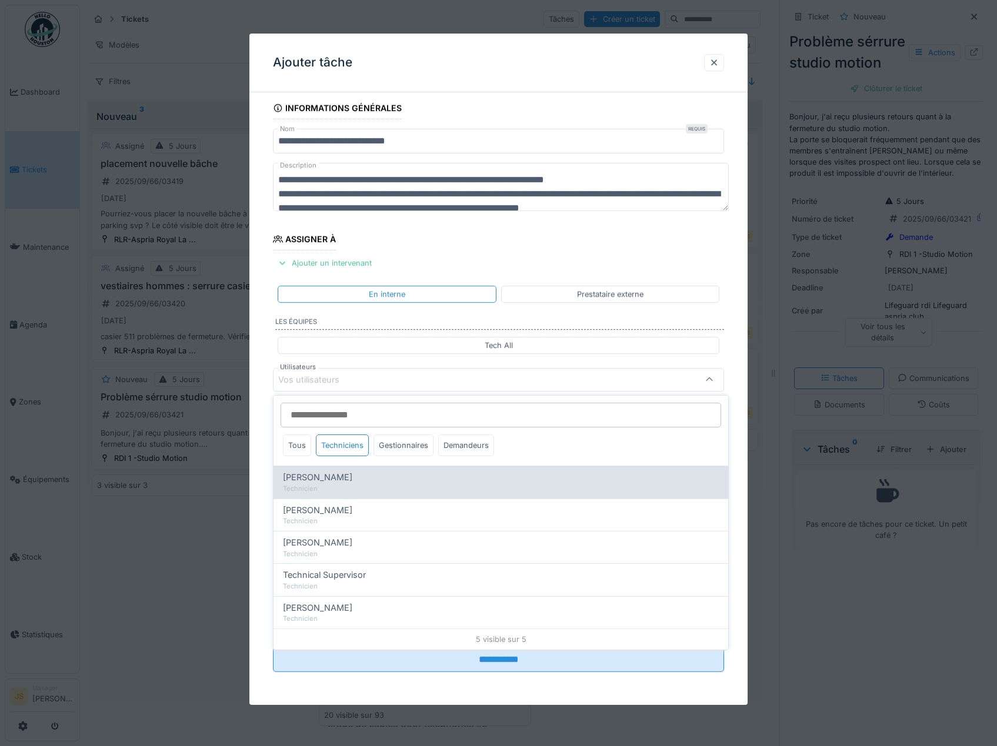
click at [336, 479] on span "[PERSON_NAME]" at bounding box center [317, 477] width 69 height 13
type input "*****"
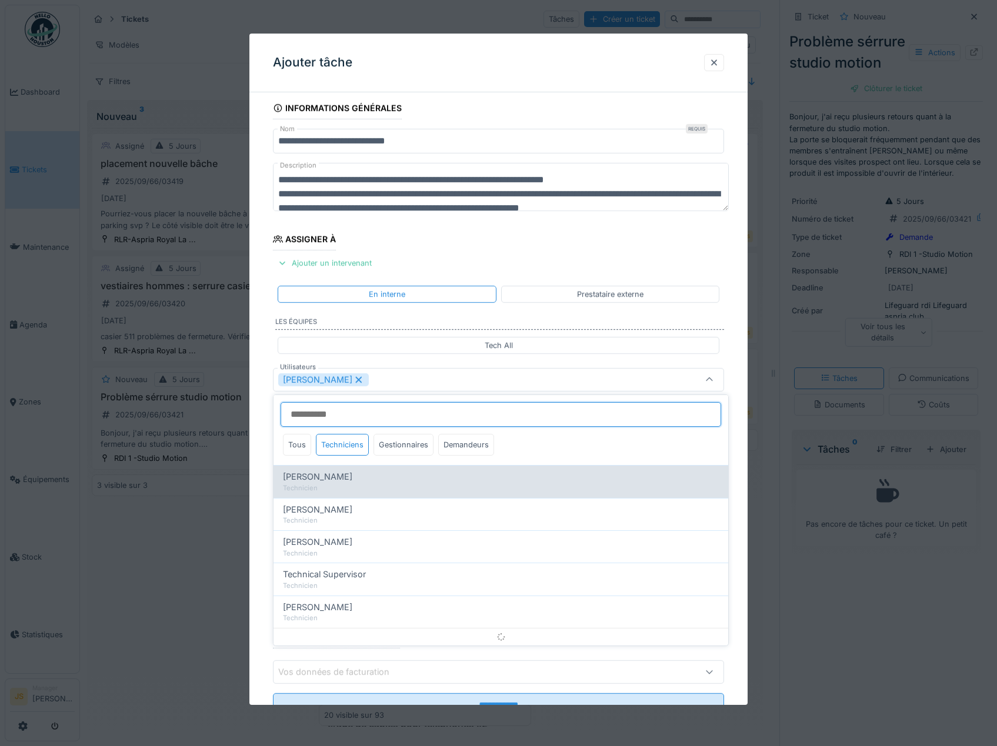
scroll to position [15, 0]
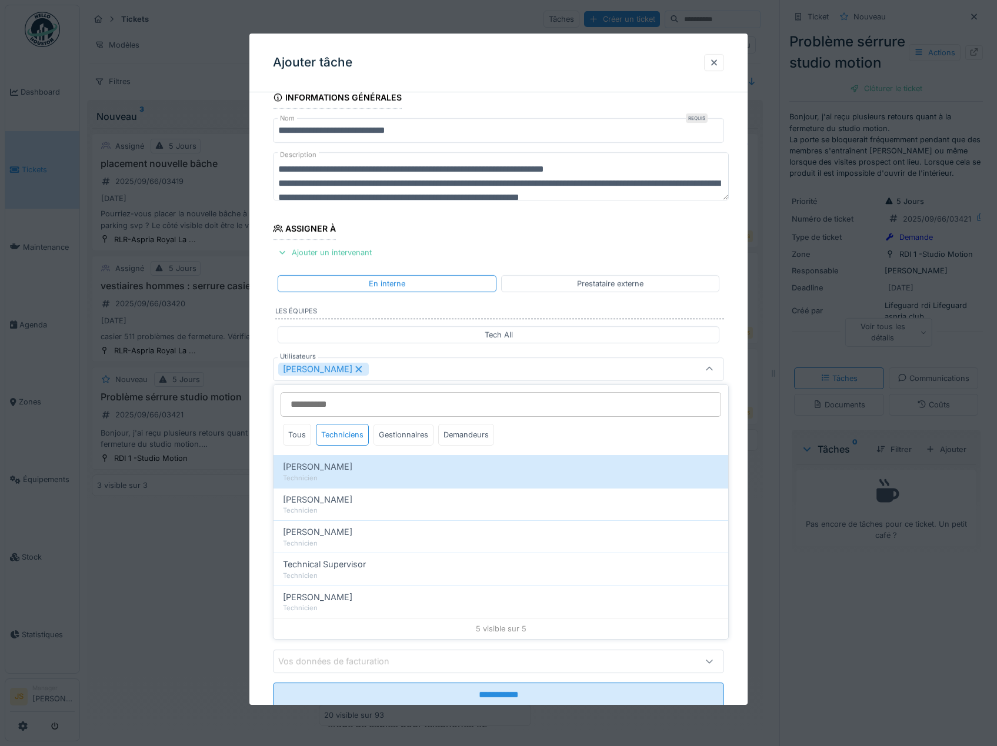
click at [262, 472] on div "**********" at bounding box center [498, 413] width 499 height 654
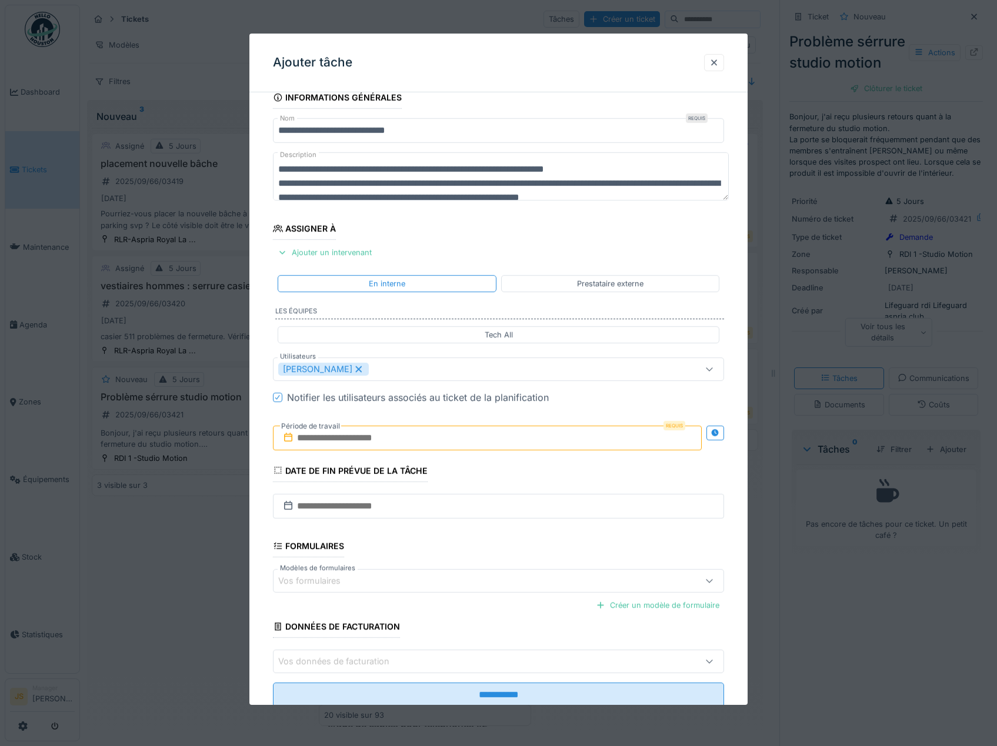
click at [322, 438] on input "text" at bounding box center [487, 438] width 429 height 25
click at [491, 536] on div "11" at bounding box center [489, 534] width 16 height 16
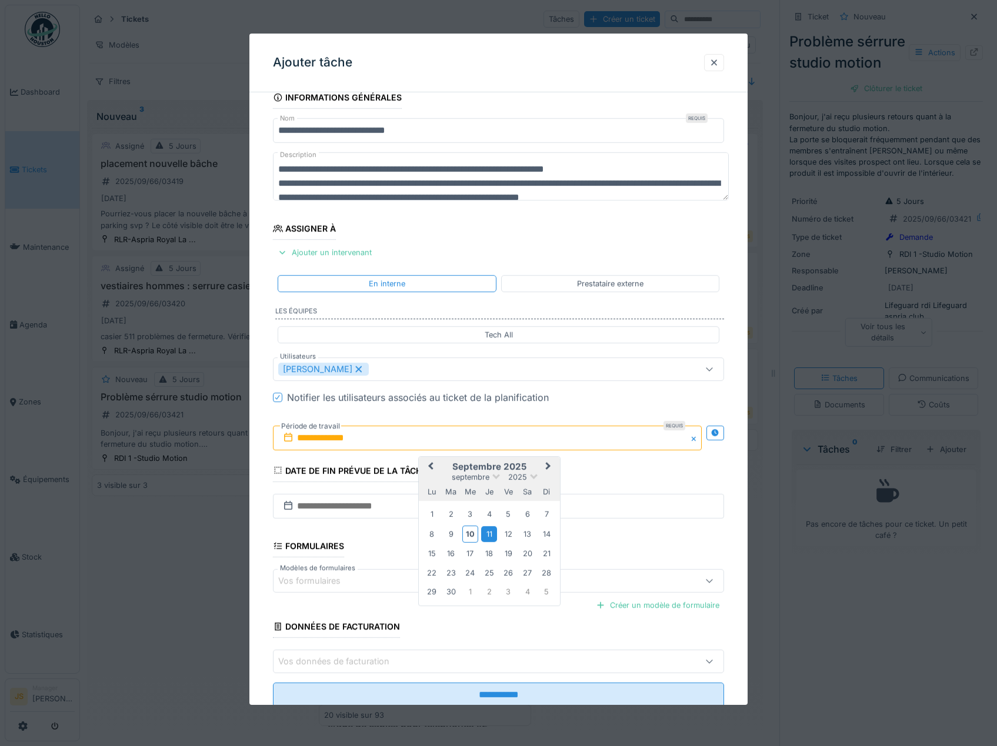
click at [491, 534] on div "11" at bounding box center [489, 534] width 16 height 16
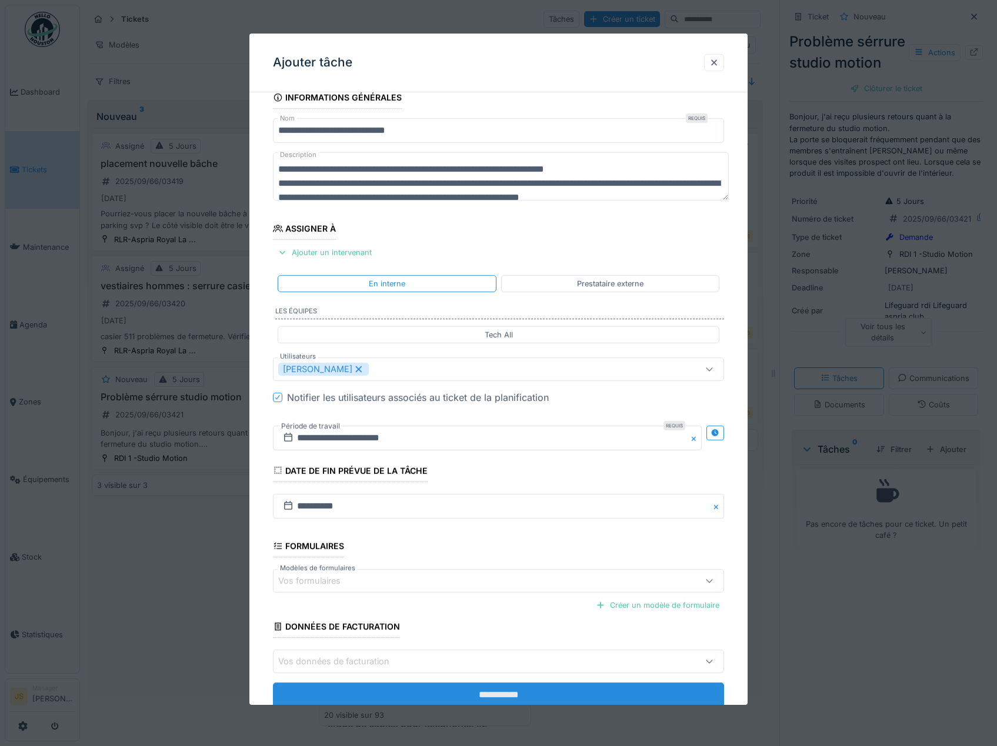
click at [499, 690] on input "**********" at bounding box center [499, 695] width 452 height 25
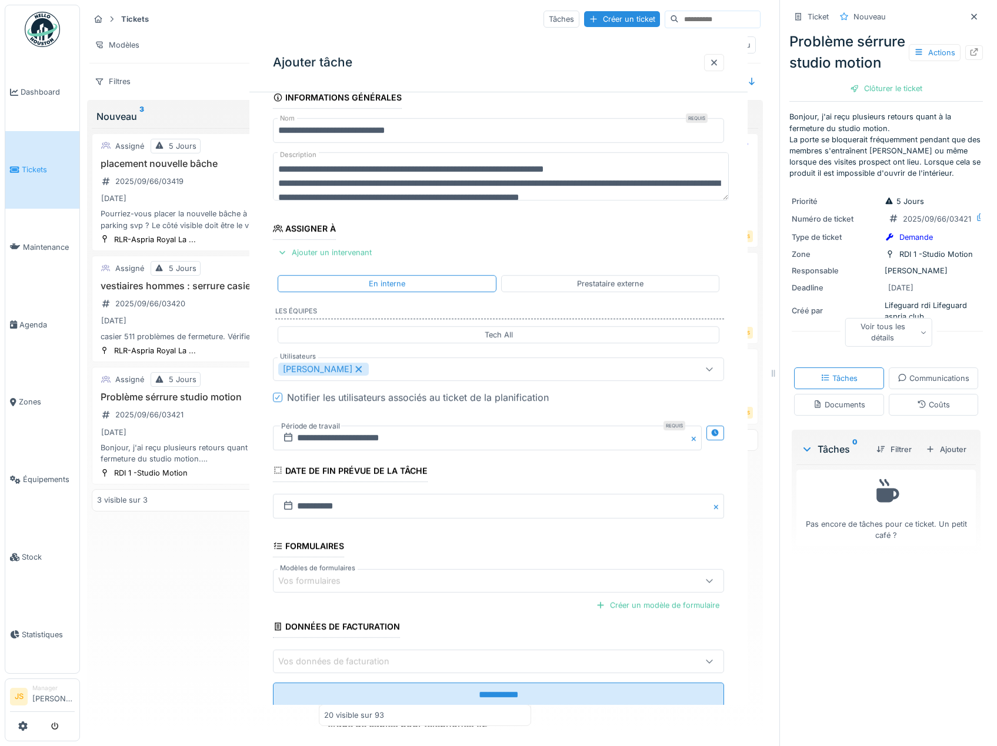
scroll to position [0, 0]
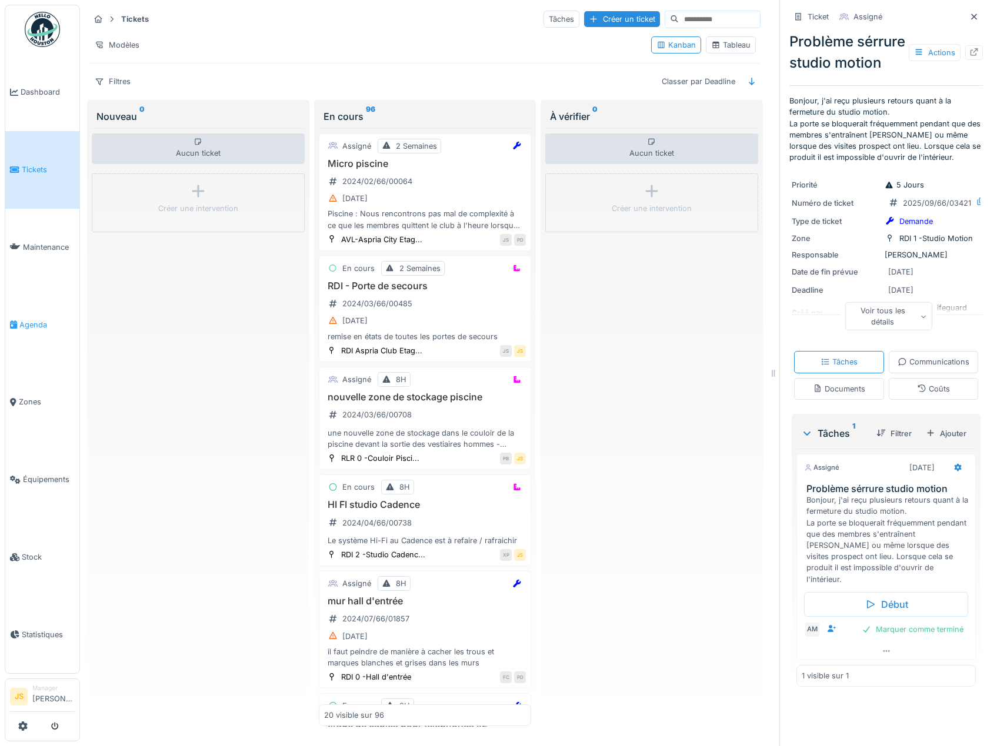
click at [32, 319] on span "Agenda" at bounding box center [46, 324] width 55 height 11
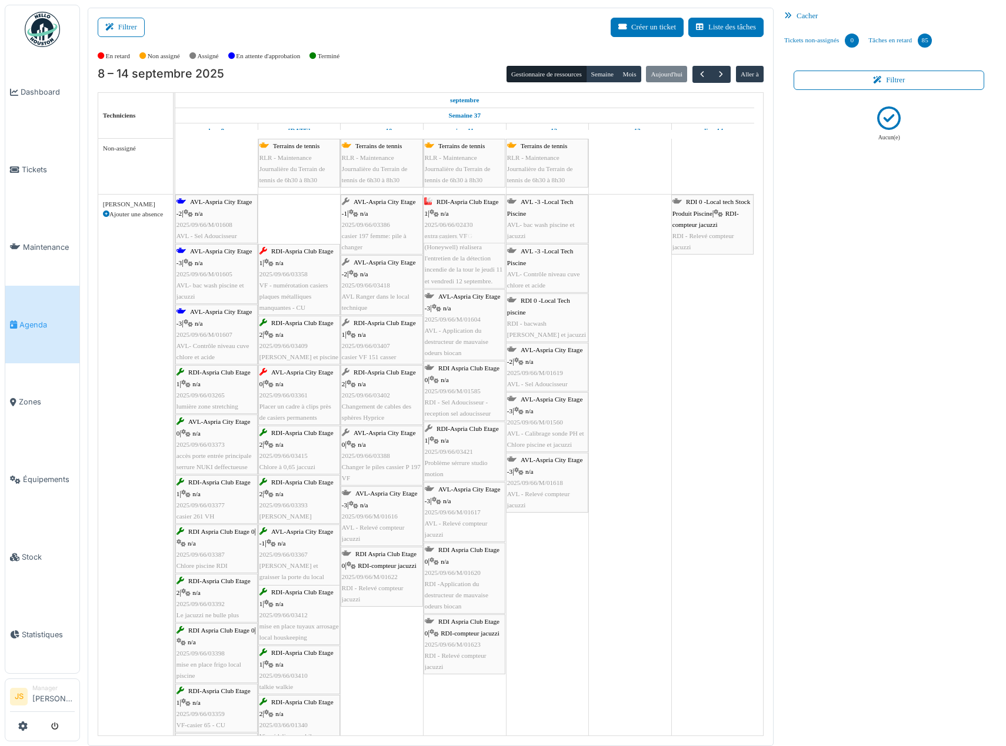
drag, startPoint x: 279, startPoint y: 222, endPoint x: 461, endPoint y: 225, distance: 182.4
click at [175, 225] on div "AVL-Aspria City Etage -2 | n/a 2025/09/66/M/01608 AVL - Sel Adoucisseur RDI-Asp…" at bounding box center [175, 583] width 0 height 776
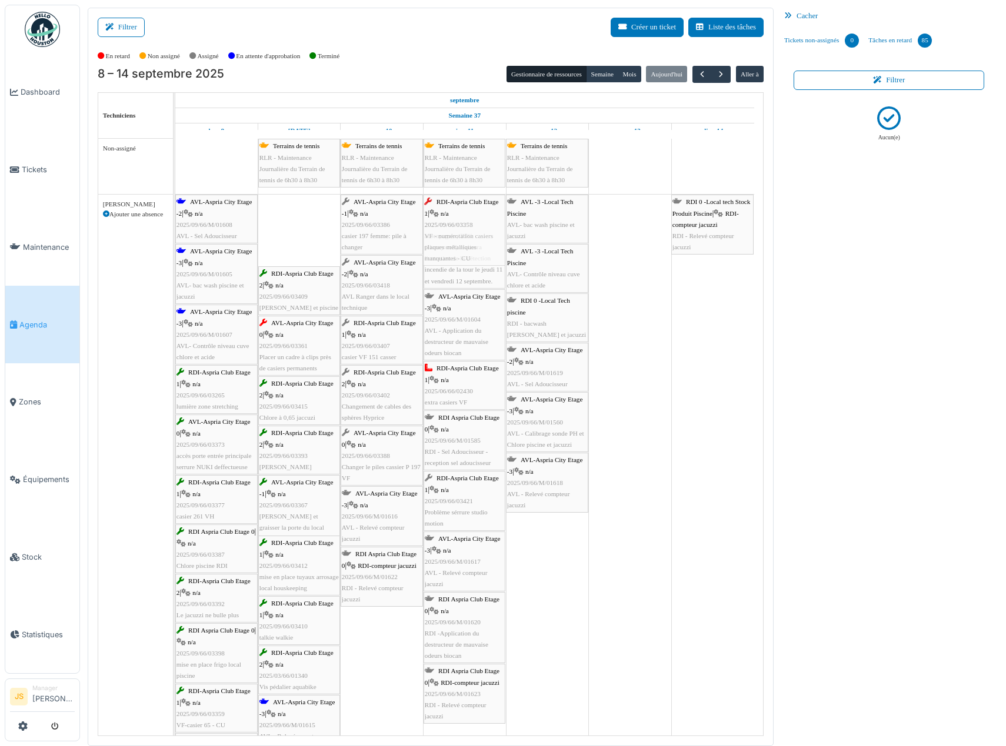
drag, startPoint x: 288, startPoint y: 245, endPoint x: 461, endPoint y: 244, distance: 173.5
click at [175, 244] on div "AVL-Aspria City Etage -2 | n/a 2025/09/66/M/01608 AVL - Sel Adoucisseur RDI-Asp…" at bounding box center [175, 583] width 0 height 776
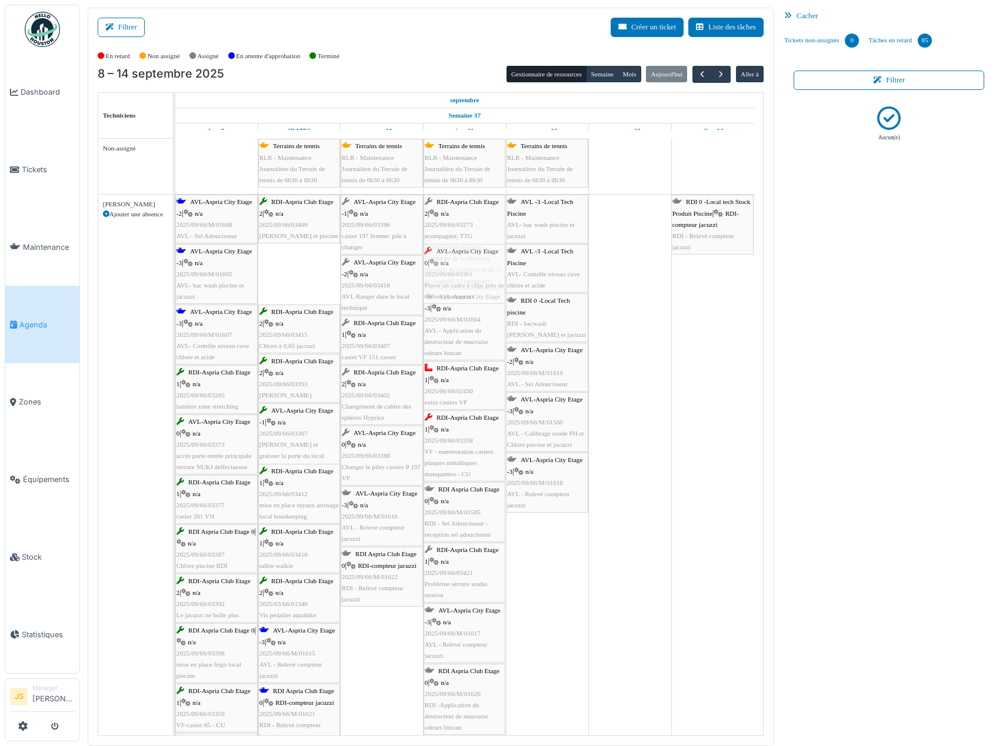
drag, startPoint x: 284, startPoint y: 268, endPoint x: 486, endPoint y: 272, distance: 201.8
click at [175, 272] on div "AVL-Aspria City Etage -2 | n/a 2025/09/66/M/01608 AVL - Sel Adoucisseur RDI-Asp…" at bounding box center [175, 583] width 0 height 776
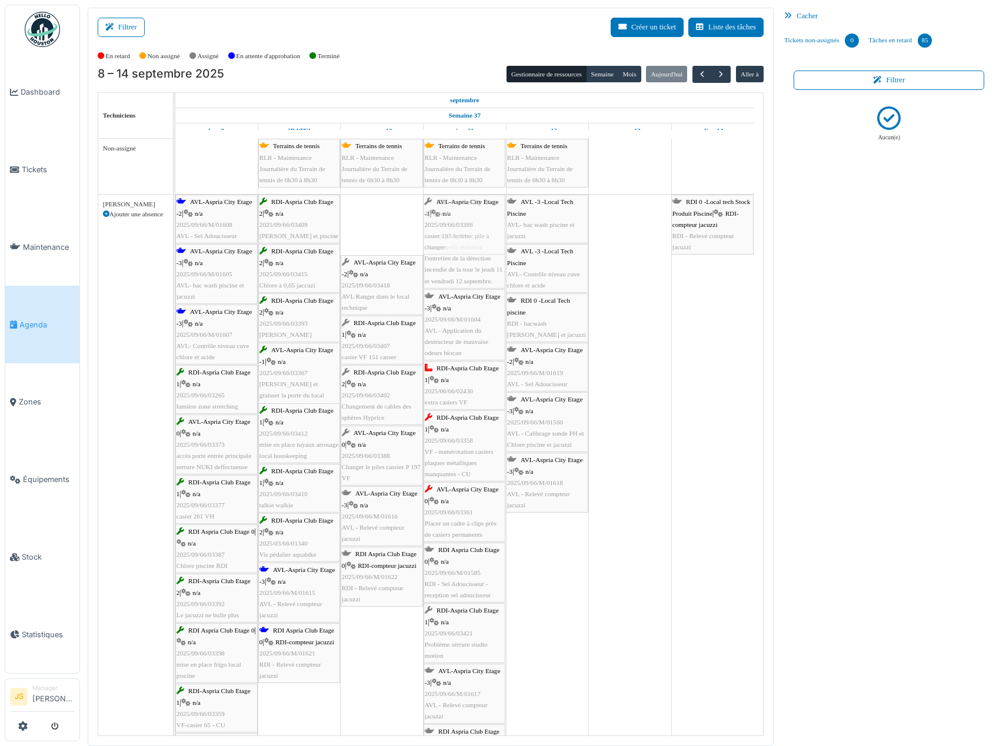
click at [175, 231] on div "AVL-Aspria City Etage -2 | n/a 2025/09/66/M/01608 AVL - Sel Adoucisseur RDI-Asp…" at bounding box center [175, 583] width 0 height 776
drag, startPoint x: 375, startPoint y: 226, endPoint x: 435, endPoint y: 225, distance: 60.6
click at [175, 227] on div "AVL-Aspria City Etage -2 | n/a 2025/09/66/M/01608 AVL - Sel Adoucisseur RDI-Asp…" at bounding box center [175, 583] width 0 height 776
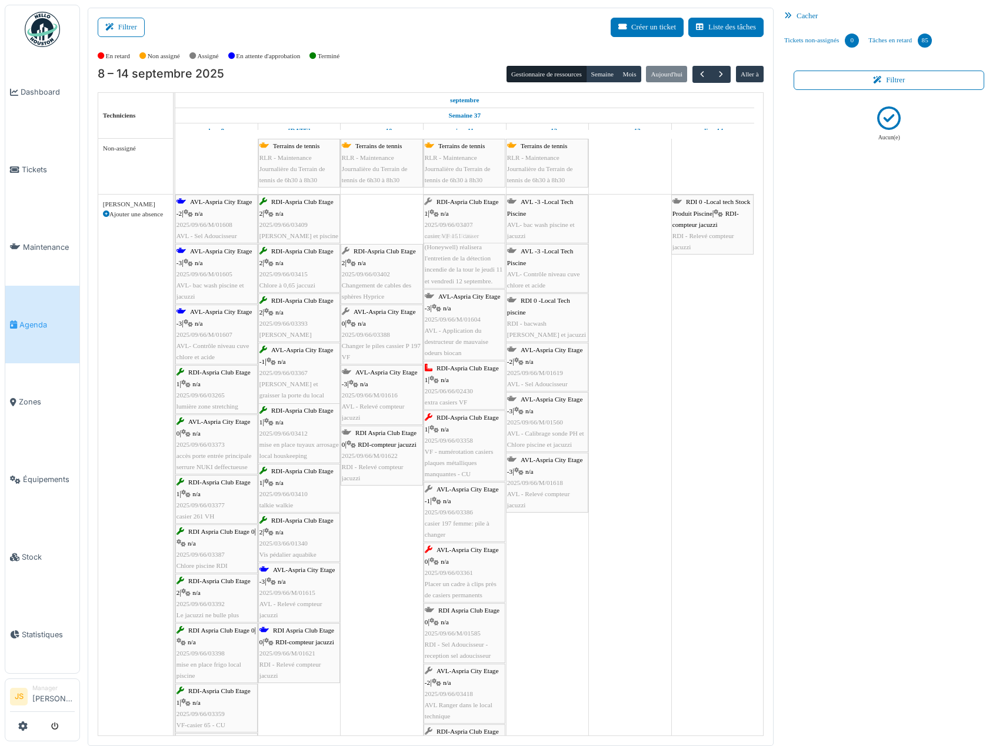
drag, startPoint x: 385, startPoint y: 224, endPoint x: 432, endPoint y: 224, distance: 46.5
click at [175, 224] on div "AVL-Aspria City Etage -2 | n/a 2025/09/66/M/01608 AVL - Sel Adoucisseur RDI-Asp…" at bounding box center [175, 589] width 0 height 789
drag, startPoint x: 386, startPoint y: 227, endPoint x: 419, endPoint y: 225, distance: 32.4
click at [175, 226] on div "AVL-Aspria City Etage -2 | n/a 2025/09/66/M/01608 AVL - Sel Adoucisseur RDI-Asp…" at bounding box center [175, 614] width 0 height 839
drag, startPoint x: 392, startPoint y: 229, endPoint x: 463, endPoint y: 225, distance: 70.7
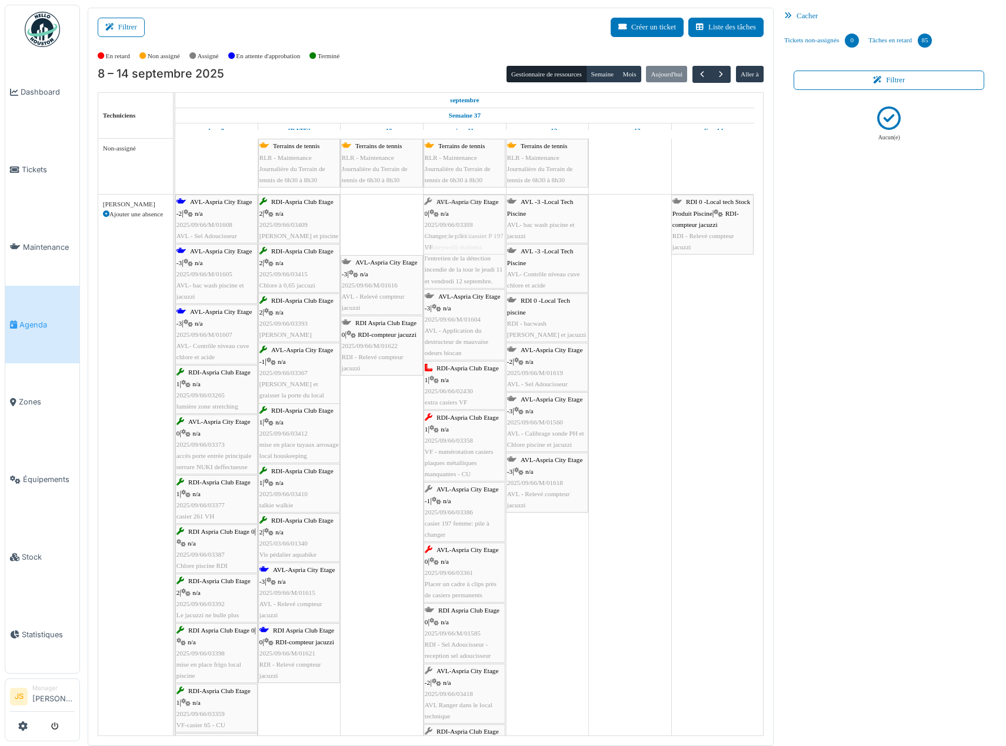
click at [175, 228] on div "AVL-Aspria City Etage -2 | n/a 2025/09/66/M/01608 AVL - Sel Adoucisseur RDI-Asp…" at bounding box center [175, 644] width 0 height 899
drag, startPoint x: 371, startPoint y: 229, endPoint x: 389, endPoint y: 233, distance: 19.3
click at [175, 233] on div "AVL-Aspria City Etage -2 | n/a 2025/09/66/M/01608 AVL - Sel Adoucisseur RDI-Asp…" at bounding box center [175, 675] width 0 height 960
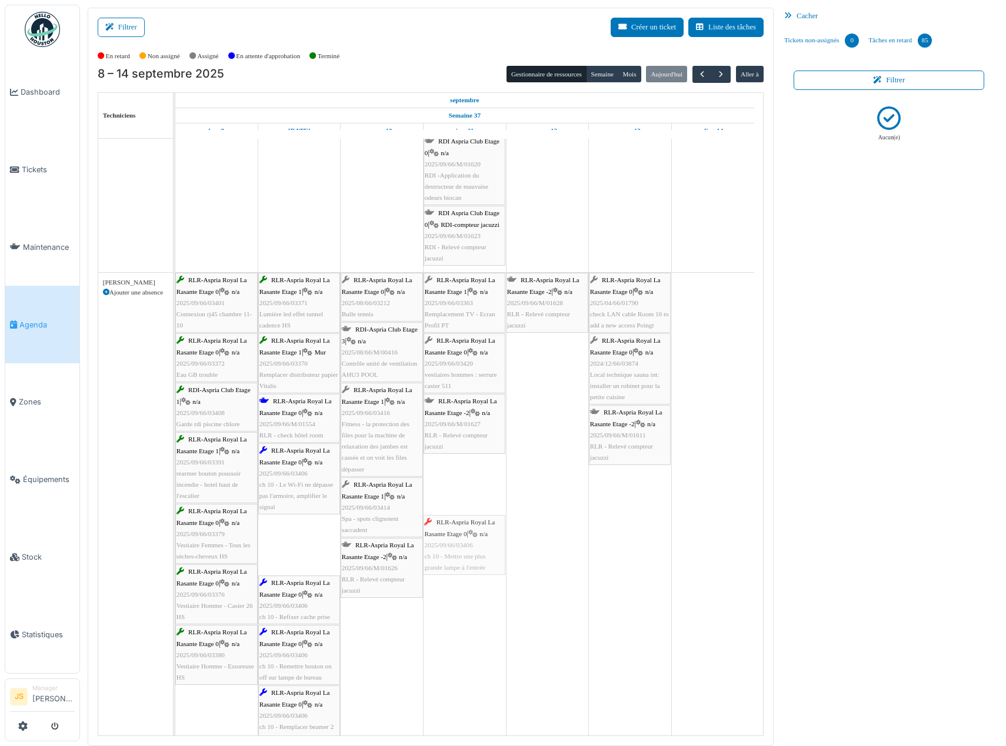
drag, startPoint x: 298, startPoint y: 549, endPoint x: 459, endPoint y: 546, distance: 161.2
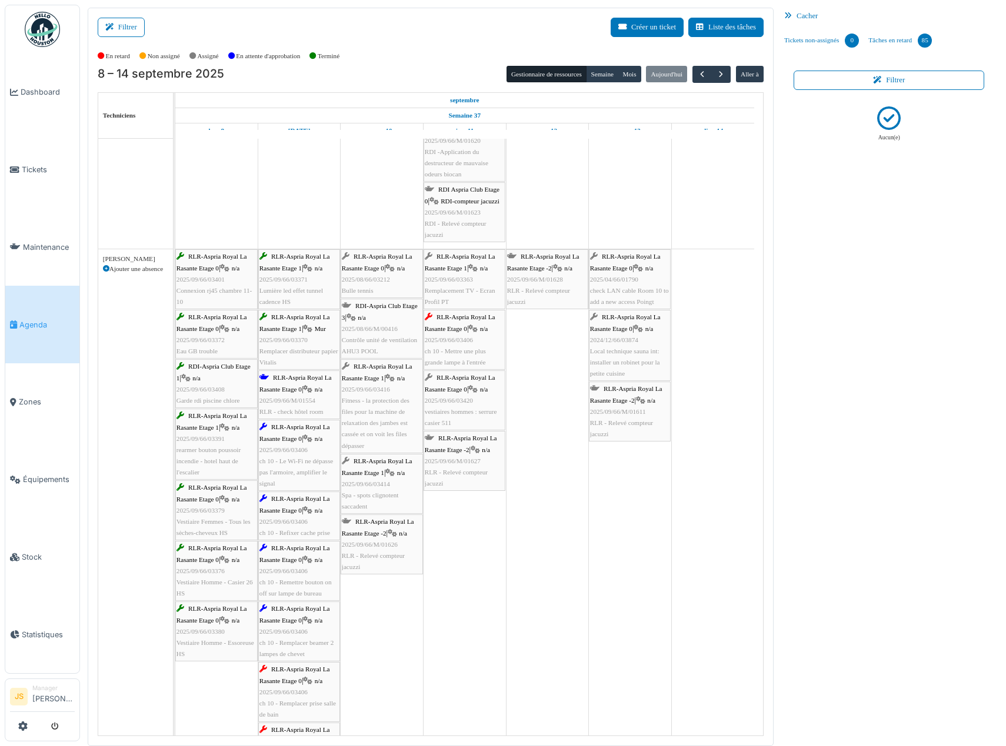
scroll to position [976, 0]
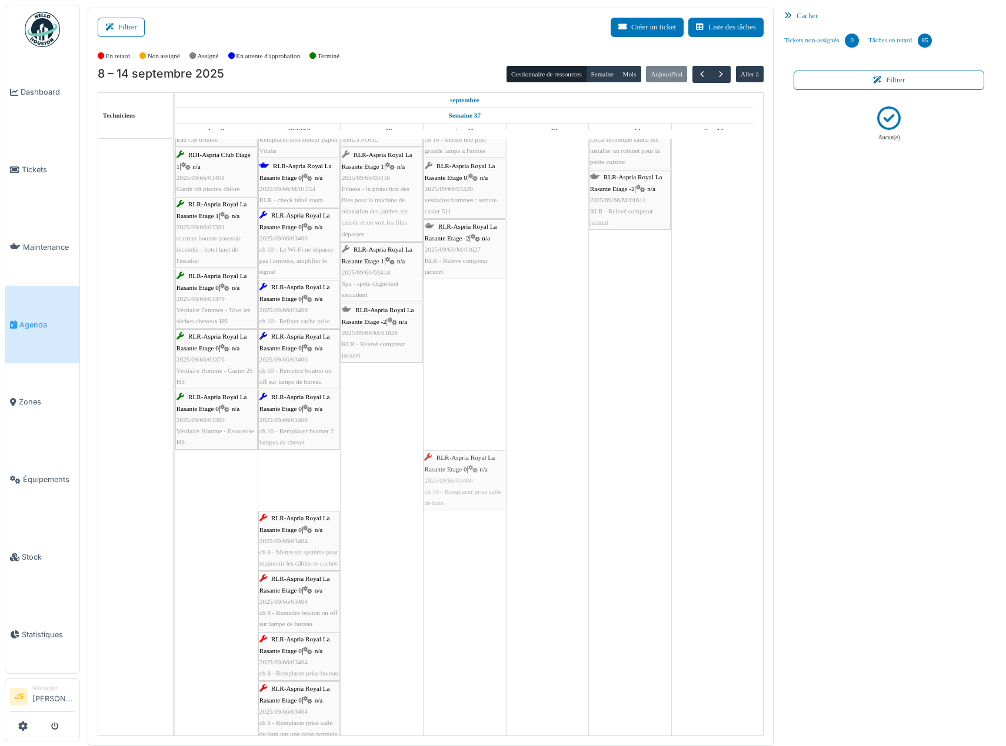
drag, startPoint x: 292, startPoint y: 475, endPoint x: 433, endPoint y: 473, distance: 140.6
click at [175, 473] on div "RLR-Aspria Royal La Rasante Etage 0 | n/a 2025/09/66/03401 Connexion rj45 chamb…" at bounding box center [175, 674] width 0 height 1272
drag, startPoint x: 303, startPoint y: 478, endPoint x: 458, endPoint y: 478, distance: 155.3
click at [175, 478] on div "RLR-Aspria Royal La Rasante Etage 0 | n/a 2025/09/66/03401 Connexion rj45 chamb…" at bounding box center [175, 643] width 0 height 1211
drag, startPoint x: 304, startPoint y: 470, endPoint x: 395, endPoint y: 469, distance: 91.2
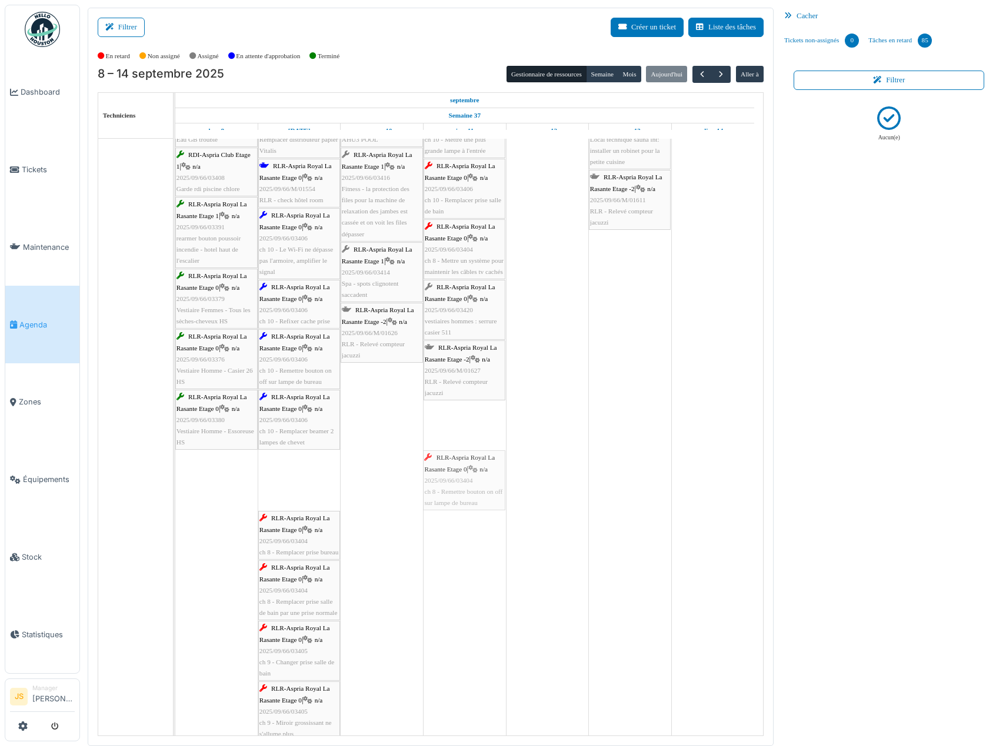
click at [175, 474] on div "RLR-Aspria Royal La Rasante Etage 0 | n/a 2025/09/66/03401 Connexion rj45 chamb…" at bounding box center [175, 613] width 0 height 1151
drag, startPoint x: 299, startPoint y: 471, endPoint x: 365, endPoint y: 473, distance: 66.5
click at [175, 478] on div "RLR-Aspria Royal La Rasante Etage 0 | n/a 2025/09/66/03401 Connexion rj45 chamb…" at bounding box center [175, 583] width 0 height 1090
drag, startPoint x: 296, startPoint y: 476, endPoint x: 414, endPoint y: 476, distance: 118.2
click at [175, 481] on div "RLR-Aspria Royal La Rasante Etage 0 | n/a 2025/09/66/03401 Connexion rj45 chamb…" at bounding box center [175, 558] width 0 height 1041
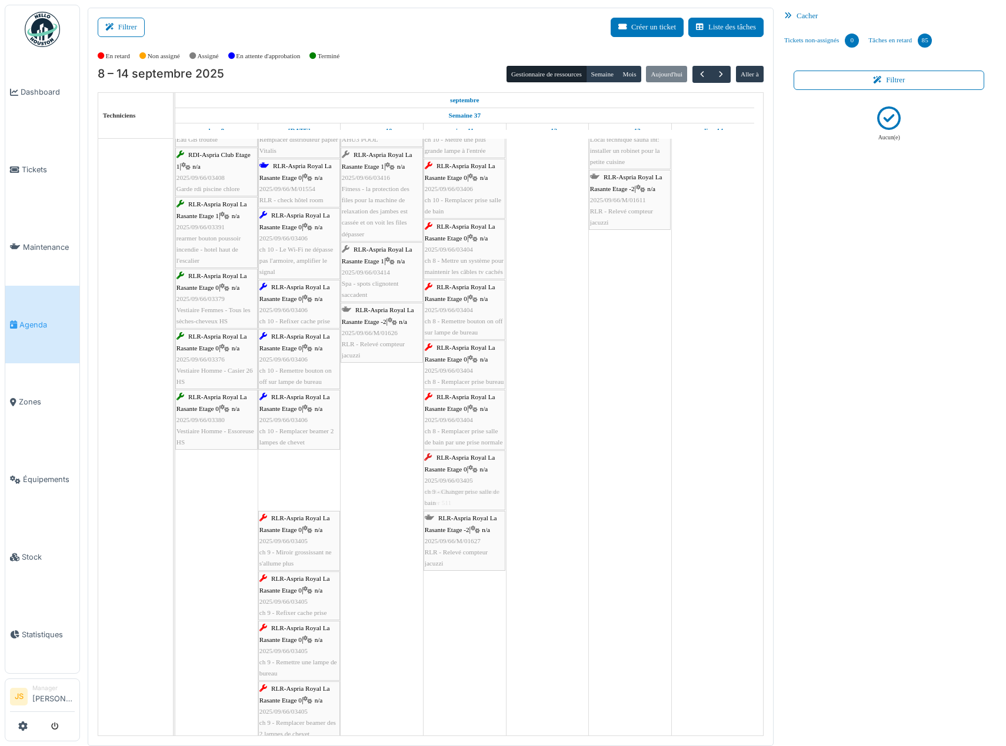
drag, startPoint x: 309, startPoint y: 481, endPoint x: 450, endPoint y: 480, distance: 140.6
click at [175, 484] on div "RLR-Aspria Royal La Rasante Etage 0 | n/a 2025/09/66/03401 Connexion rj45 chamb…" at bounding box center [175, 528] width 0 height 980
drag, startPoint x: 295, startPoint y: 479, endPoint x: 438, endPoint y: 479, distance: 143.5
click at [175, 481] on div "RLR-Aspria Royal La Rasante Etage 0 | n/a 2025/09/66/03401 Connexion rj45 chamb…" at bounding box center [175, 497] width 0 height 919
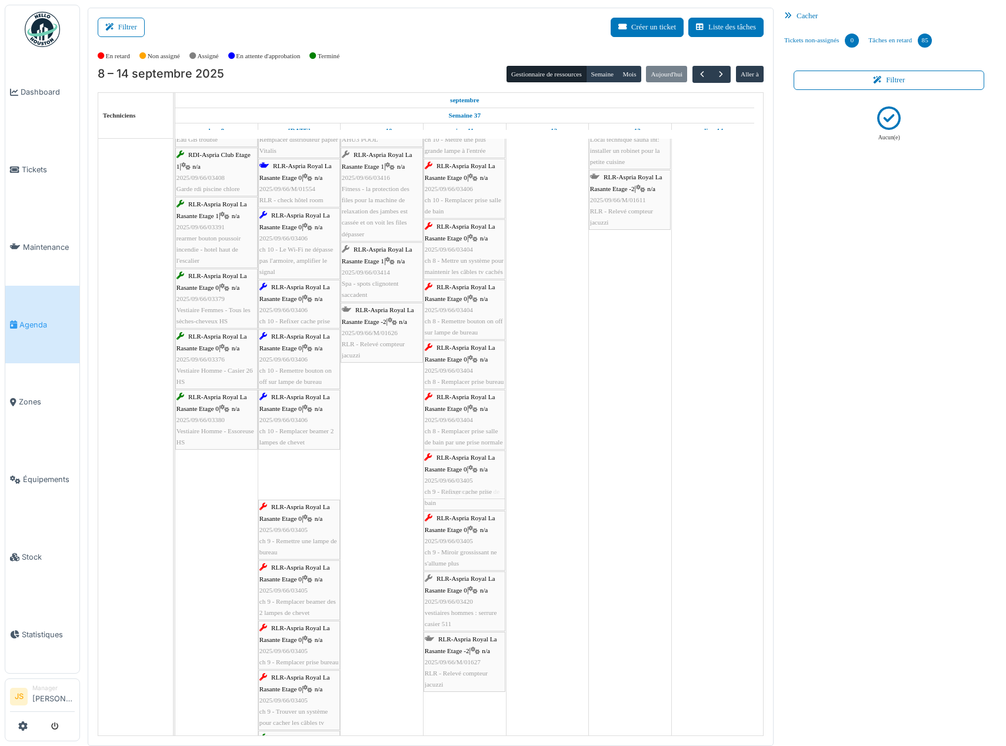
drag, startPoint x: 303, startPoint y: 476, endPoint x: 408, endPoint y: 470, distance: 105.5
click at [175, 475] on div "RLR-Aspria Royal La Rasante Etage 0 | n/a 2025/09/66/03401 Connexion rj45 chamb…" at bounding box center [175, 467] width 0 height 859
drag, startPoint x: 297, startPoint y: 474, endPoint x: 443, endPoint y: 467, distance: 146.1
click at [175, 471] on div "RLR-Aspria Royal La Rasante Etage 0 | n/a 2025/09/66/03401 Connexion rj45 chamb…" at bounding box center [175, 442] width 0 height 809
drag, startPoint x: 308, startPoint y: 468, endPoint x: 394, endPoint y: 463, distance: 86.0
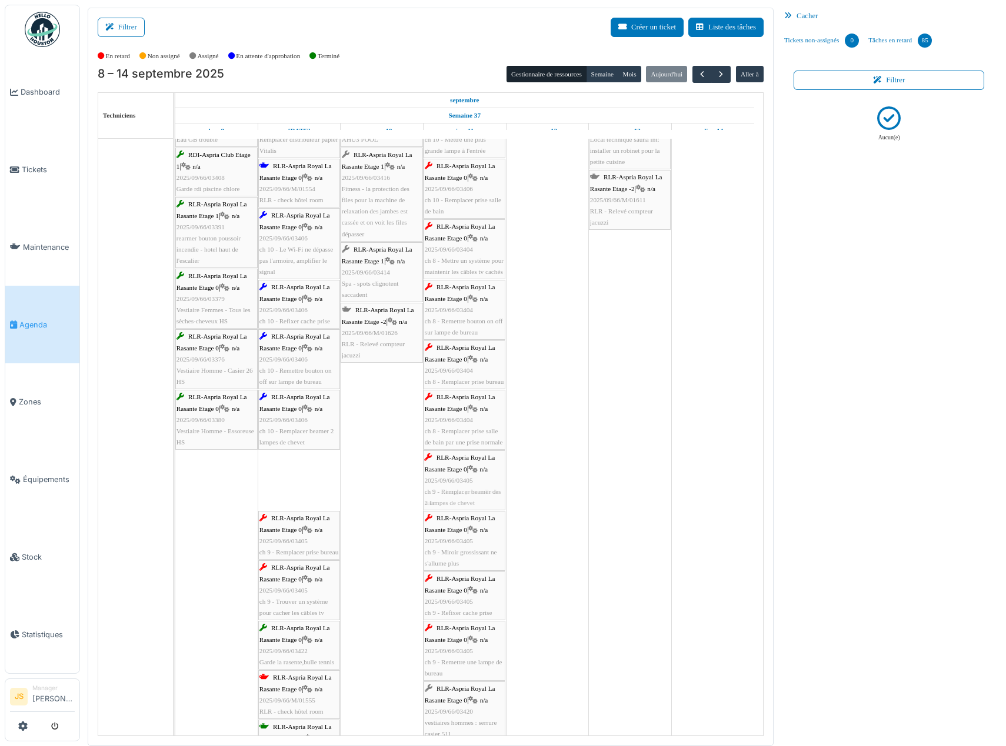
click at [175, 467] on div "RLR-Aspria Royal La Rasante Etage 0 | n/a 2025/09/66/03401 Connexion rj45 chamb…" at bounding box center [175, 423] width 0 height 771
drag, startPoint x: 347, startPoint y: 474, endPoint x: 430, endPoint y: 466, distance: 83.3
click at [175, 468] on div "RLR-Aspria Royal La Rasante Etage 0 | n/a 2025/09/66/03401 Connexion rj45 chamb…" at bounding box center [175, 454] width 0 height 832
drag, startPoint x: 319, startPoint y: 471, endPoint x: 424, endPoint y: 465, distance: 105.5
click at [175, 468] on div "RLR-Aspria Royal La Rasante Etage 0 | n/a 2025/09/66/03401 Connexion rj45 chamb…" at bounding box center [175, 478] width 0 height 881
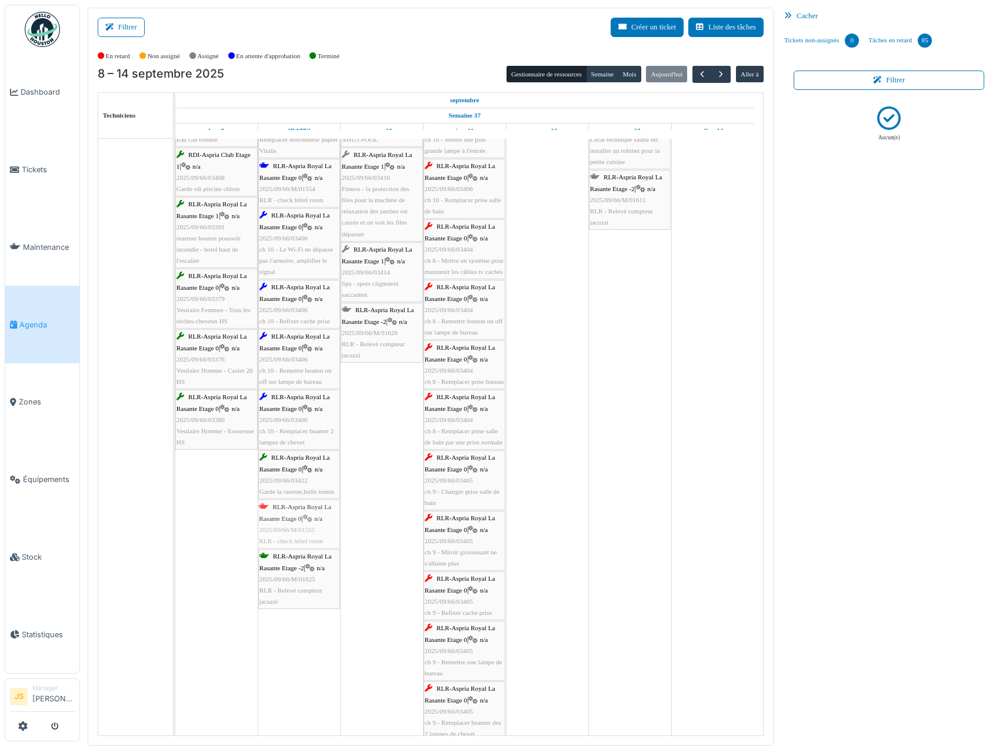
drag, startPoint x: 305, startPoint y: 529, endPoint x: 323, endPoint y: 530, distance: 18.3
click at [175, 530] on div "RLR-Aspria Royal La Rasante Etage 0 | n/a 2025/09/66/03401 Connexion rj45 chamb…" at bounding box center [175, 509] width 0 height 942
drag, startPoint x: 297, startPoint y: 528, endPoint x: 426, endPoint y: 526, distance: 128.8
click at [175, 526] on div "RLR-Aspria Royal La Rasante Etage 0 | n/a 2025/09/66/03401 Connexion rj45 chamb…" at bounding box center [175, 509] width 0 height 942
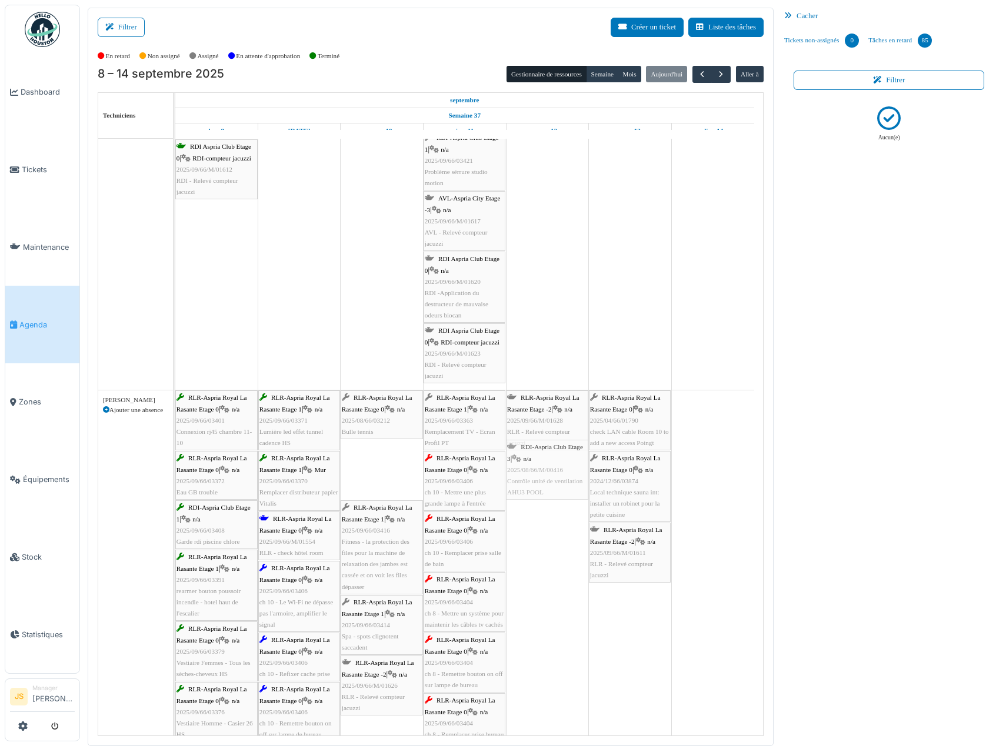
drag, startPoint x: 368, startPoint y: 472, endPoint x: 487, endPoint y: 474, distance: 119.4
drag, startPoint x: 362, startPoint y: 506, endPoint x: 509, endPoint y: 500, distance: 147.8
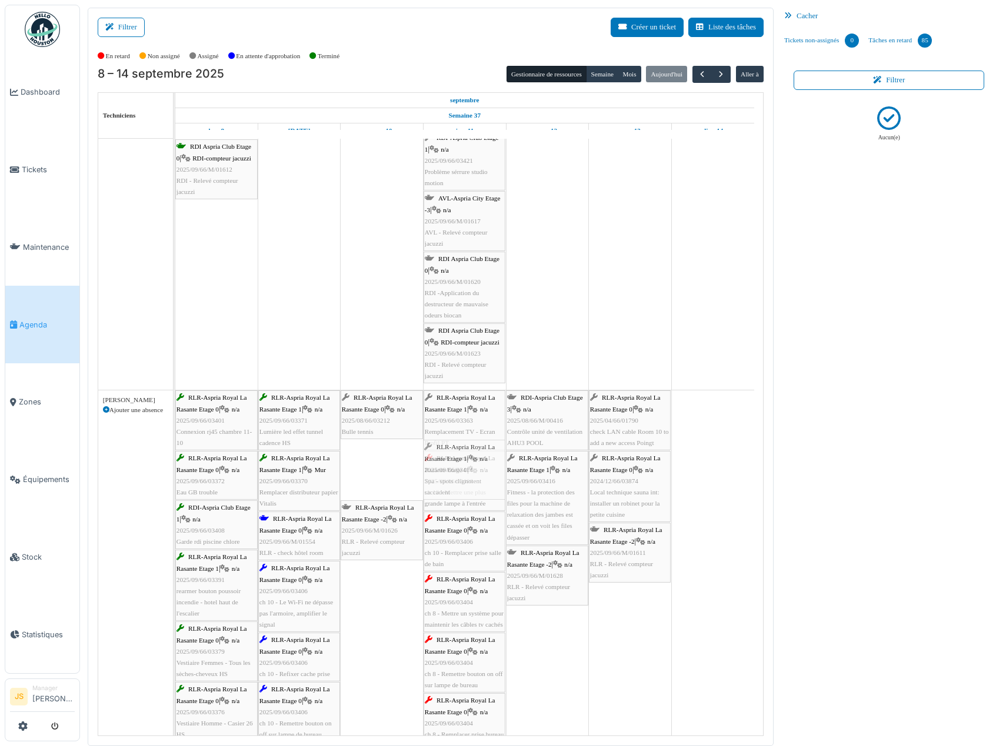
drag, startPoint x: 374, startPoint y: 484, endPoint x: 445, endPoint y: 484, distance: 70.6
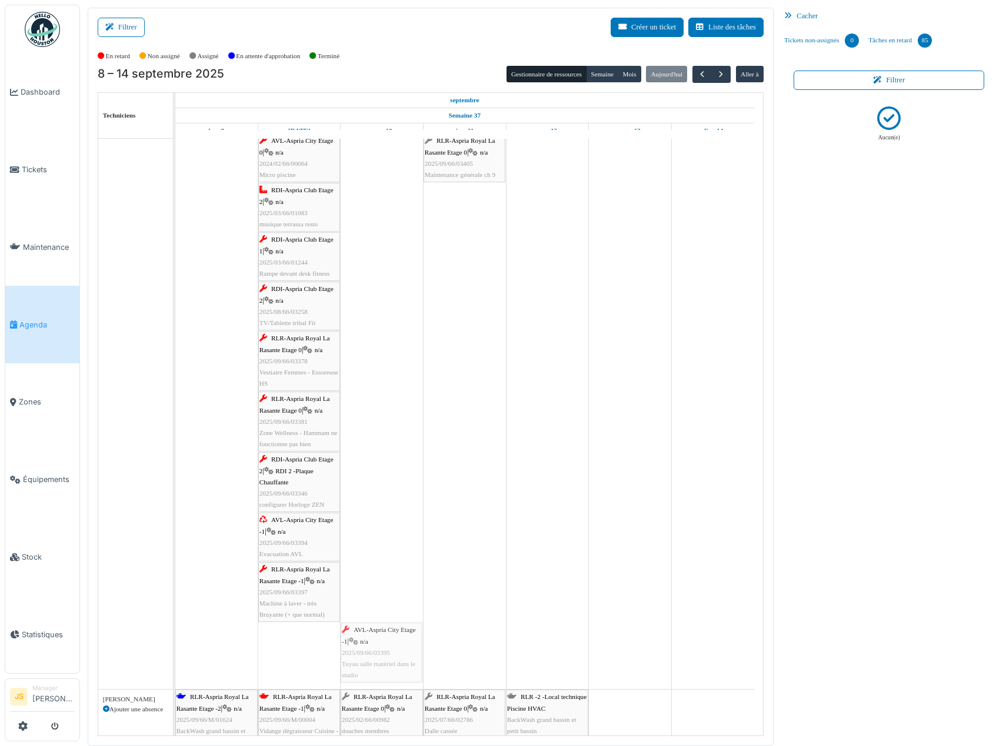
drag, startPoint x: 318, startPoint y: 653, endPoint x: 399, endPoint y: 649, distance: 81.3
click at [175, 654] on div "RDI-Aspria Club Etage 1 | n/a 2025/09/66/03358 VF - numérotation casiers plaque…" at bounding box center [175, 302] width 0 height 776
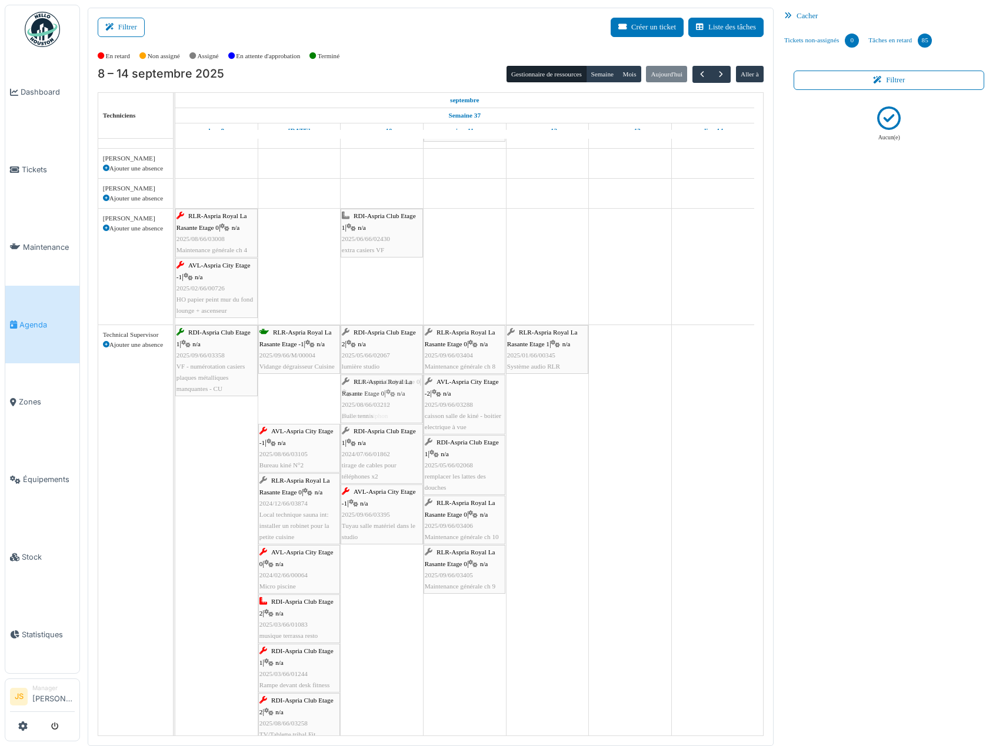
click at [175, 408] on div "RDI-Aspria Club Etage 1 | n/a 2025/09/66/03358 VF - numérotation casiers plaque…" at bounding box center [175, 682] width 0 height 715
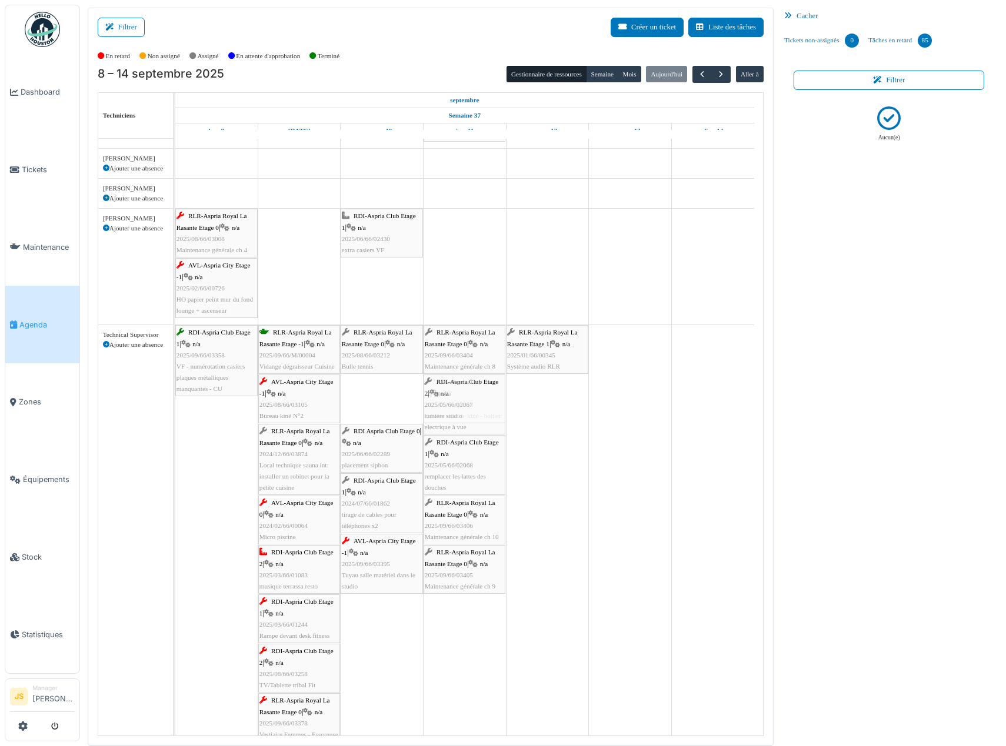
drag, startPoint x: 371, startPoint y: 398, endPoint x: 364, endPoint y: 391, distance: 10.8
click at [175, 396] on div "RDI-Aspria Club Etage 1 | n/a 2025/09/66/03358 VF - numérotation casiers plaque…" at bounding box center [175, 658] width 0 height 666
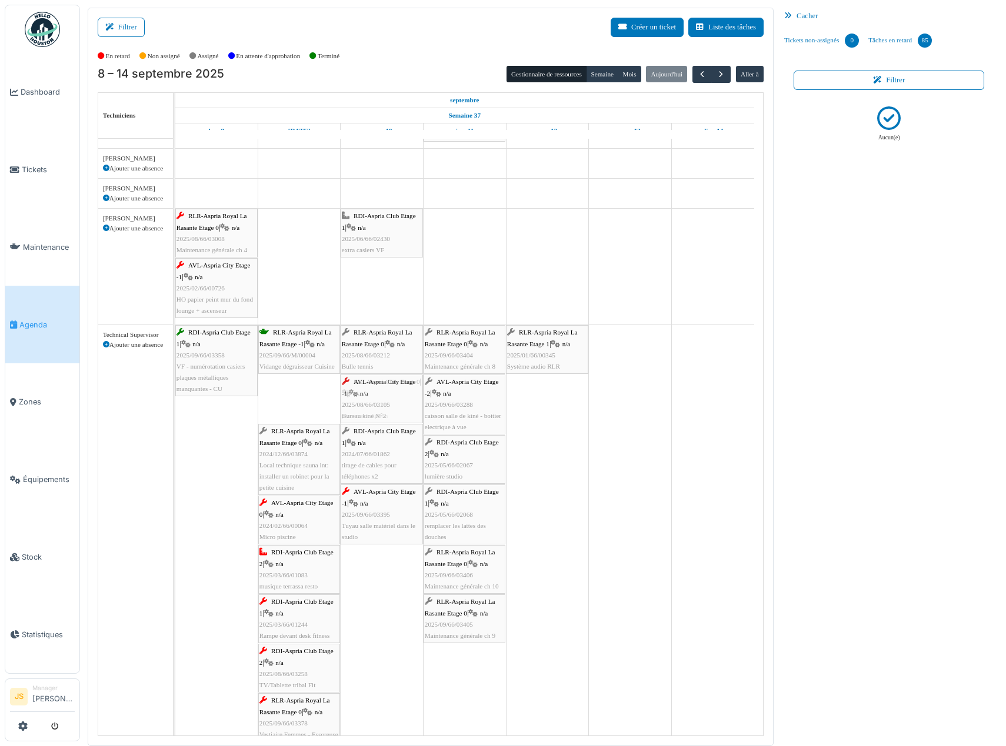
drag, startPoint x: 282, startPoint y: 406, endPoint x: 335, endPoint y: 409, distance: 53.0
click at [175, 409] on div "RDI-Aspria Club Etage 1 | n/a 2025/09/66/03358 VF - numérotation casiers plaque…" at bounding box center [175, 658] width 0 height 666
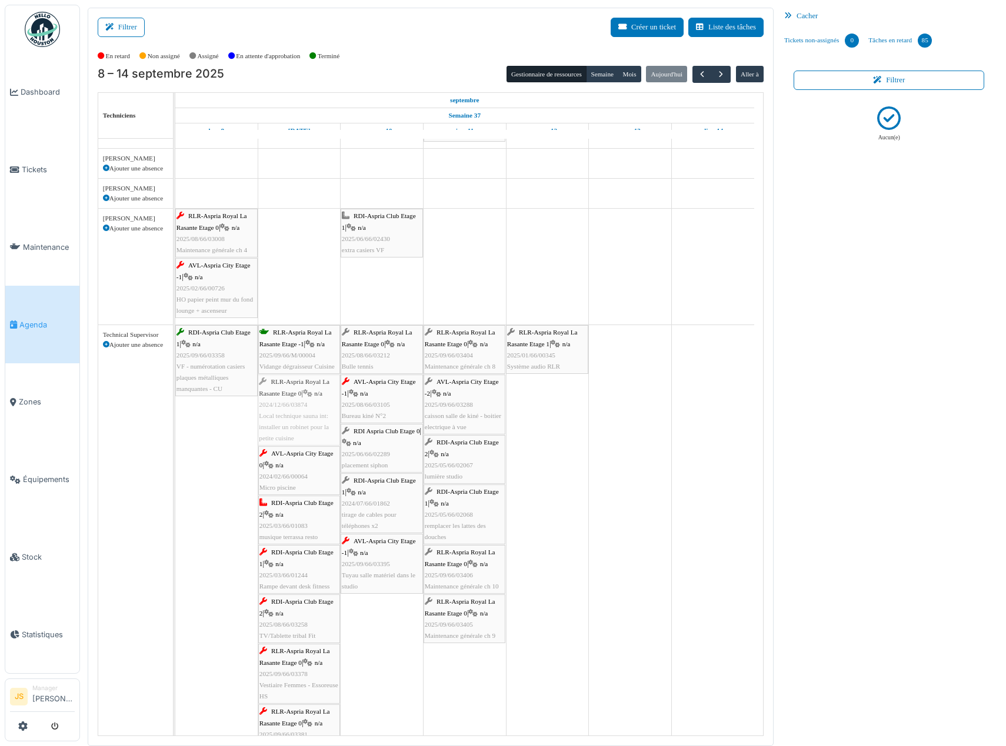
drag, startPoint x: 298, startPoint y: 435, endPoint x: 378, endPoint y: 430, distance: 79.5
click at [175, 431] on div "RDI-Aspria Club Etage 1 | n/a 2025/09/66/03358 VF - numérotation casiers plaque…" at bounding box center [175, 633] width 0 height 616
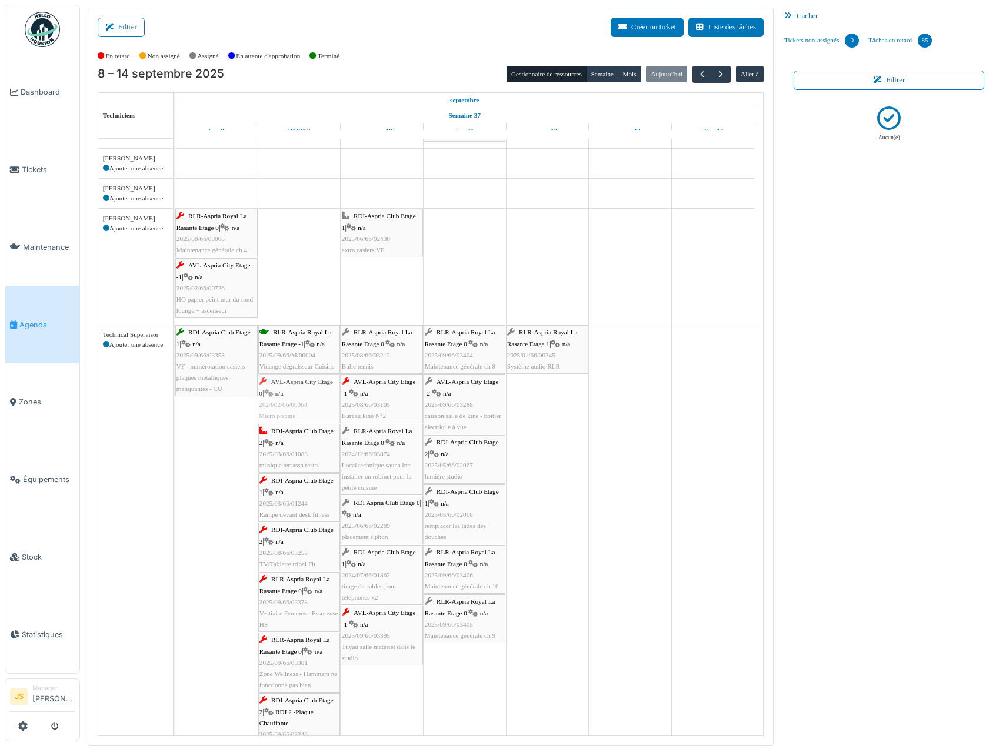
drag, startPoint x: 303, startPoint y: 408, endPoint x: 371, endPoint y: 406, distance: 67.7
click at [175, 406] on div "RDI-Aspria Club Etage 1 | n/a 2025/09/66/03358 VF - numérotation casiers plaque…" at bounding box center [175, 597] width 0 height 545
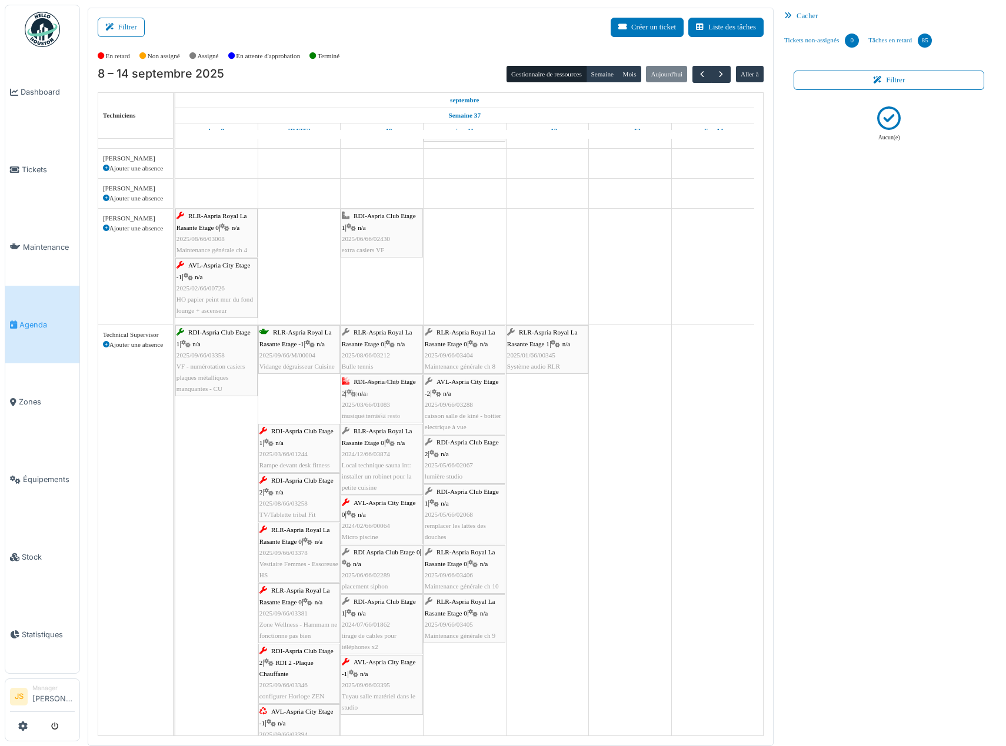
drag, startPoint x: 304, startPoint y: 407, endPoint x: 384, endPoint y: 402, distance: 80.2
click at [175, 404] on div "RDI-Aspria Club Etage 1 | n/a 2025/09/66/03358 VF - numérotation casiers plaque…" at bounding box center [175, 572] width 0 height 495
drag, startPoint x: 295, startPoint y: 408, endPoint x: 392, endPoint y: 404, distance: 97.7
click at [175, 406] on div "RDI-Aspria Club Etage 1 | n/a 2025/09/66/03358 VF - numérotation casiers plaque…" at bounding box center [175, 548] width 0 height 446
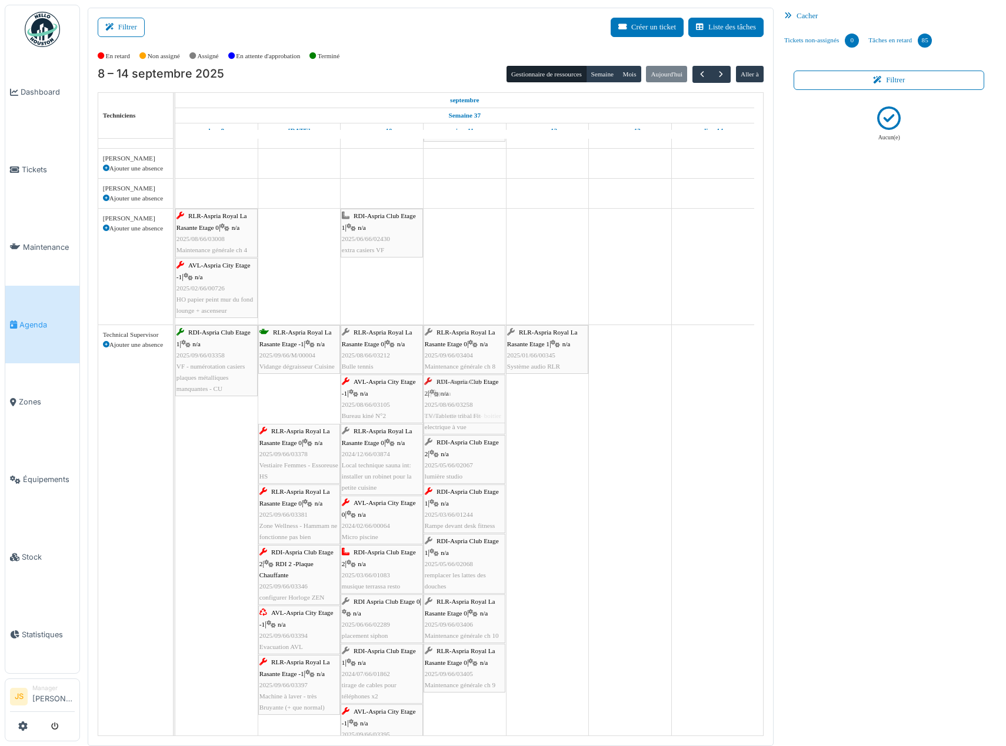
drag, startPoint x: 291, startPoint y: 409, endPoint x: 347, endPoint y: 404, distance: 56.2
click at [175, 404] on div "RDI-Aspria Club Etage 1 | n/a 2025/09/66/03358 VF - numérotation casiers plaque…" at bounding box center [175, 548] width 0 height 446
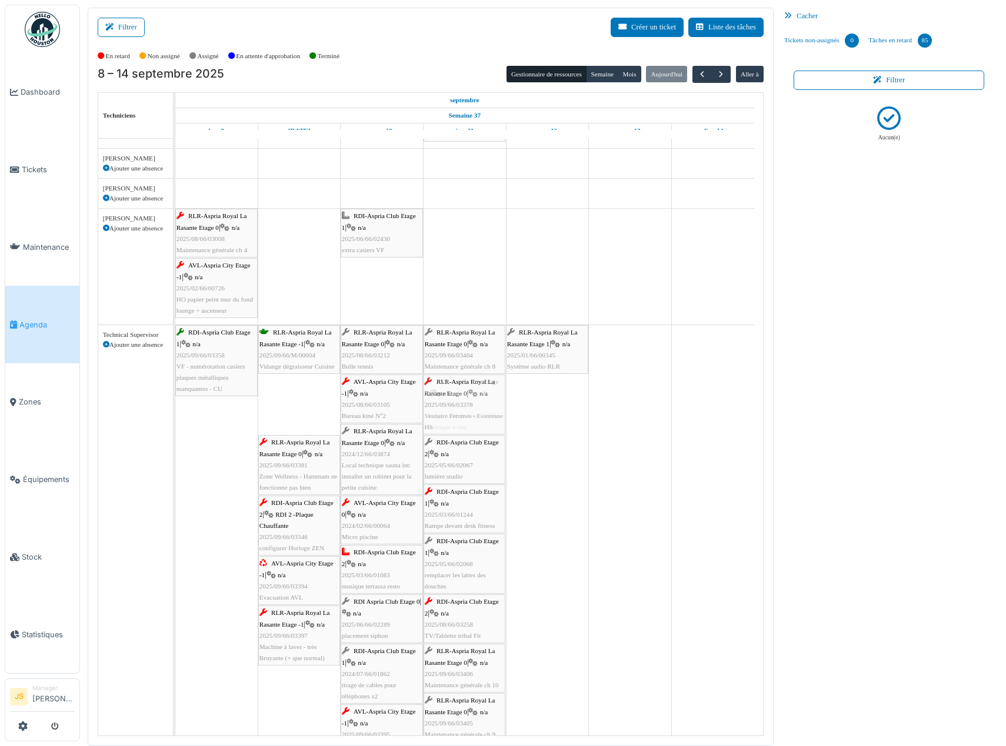
drag, startPoint x: 292, startPoint y: 406, endPoint x: 405, endPoint y: 399, distance: 113.2
click at [175, 401] on div "RDI-Aspria Club Etage 1 | n/a 2025/09/66/03358 VF - numérotation casiers plaque…" at bounding box center [175, 548] width 0 height 446
drag, startPoint x: 293, startPoint y: 404, endPoint x: 384, endPoint y: 398, distance: 91.4
click at [175, 400] on div "RDI-Aspria Club Etage 1 | n/a 2025/09/66/03358 VF - numérotation casiers plaque…" at bounding box center [175, 567] width 0 height 484
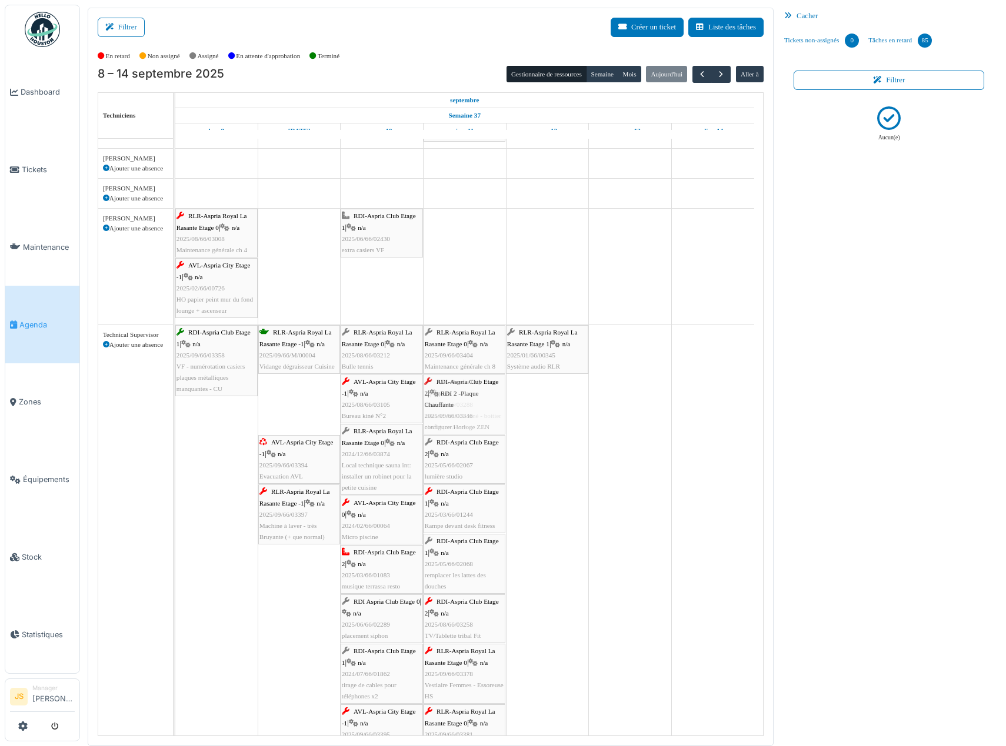
drag, startPoint x: 284, startPoint y: 405, endPoint x: 418, endPoint y: 401, distance: 134.2
click at [175, 404] on div "RDI-Aspria Club Etage 1 | n/a 2025/09/66/03358 VF - numérotation casiers plaque…" at bounding box center [175, 597] width 0 height 545
drag, startPoint x: 295, startPoint y: 411, endPoint x: 446, endPoint y: 402, distance: 151.4
click at [175, 404] on div "RDI-Aspria Club Etage 1 | n/a 2025/09/66/03358 VF - numérotation casiers plaque…" at bounding box center [175, 627] width 0 height 605
drag, startPoint x: 291, startPoint y: 410, endPoint x: 474, endPoint y: 404, distance: 183.0
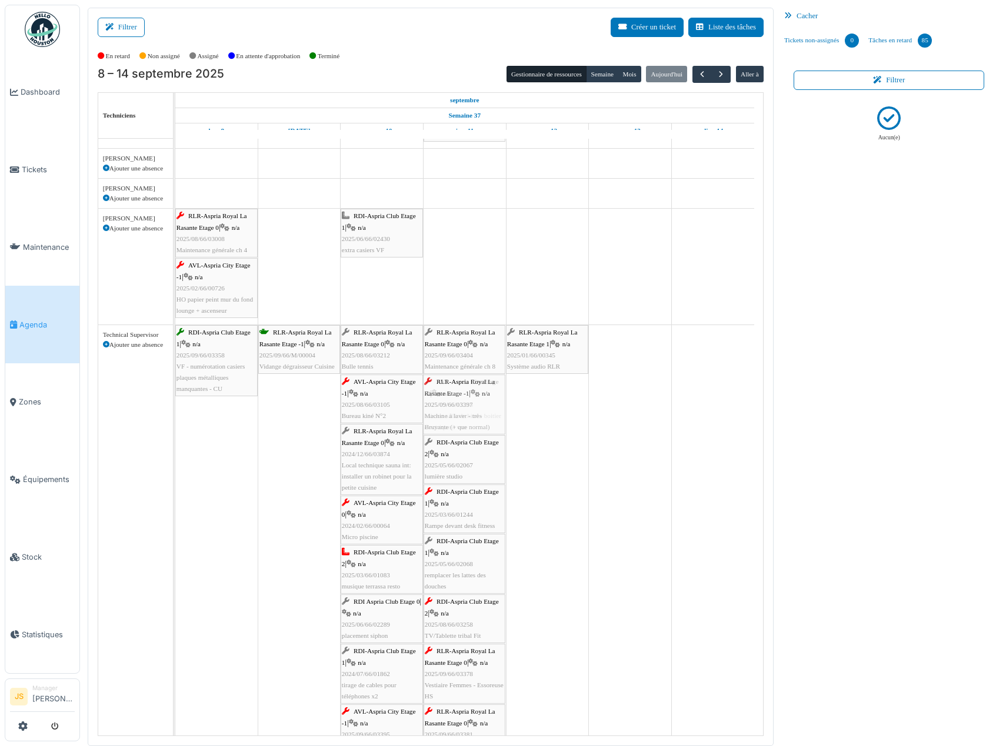
click at [175, 406] on div "RDI-Aspria Club Etage 1 | n/a 2025/09/66/03358 VF - numérotation casiers plaque…" at bounding box center [175, 652] width 0 height 655
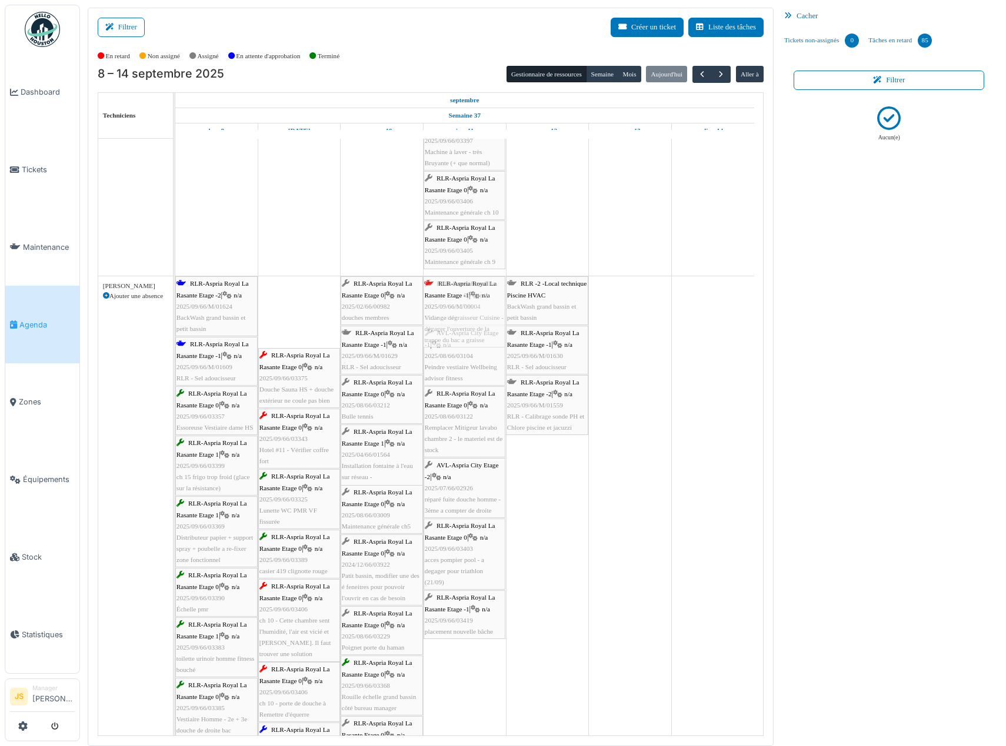
drag, startPoint x: 294, startPoint y: 318, endPoint x: 458, endPoint y: 324, distance: 164.8
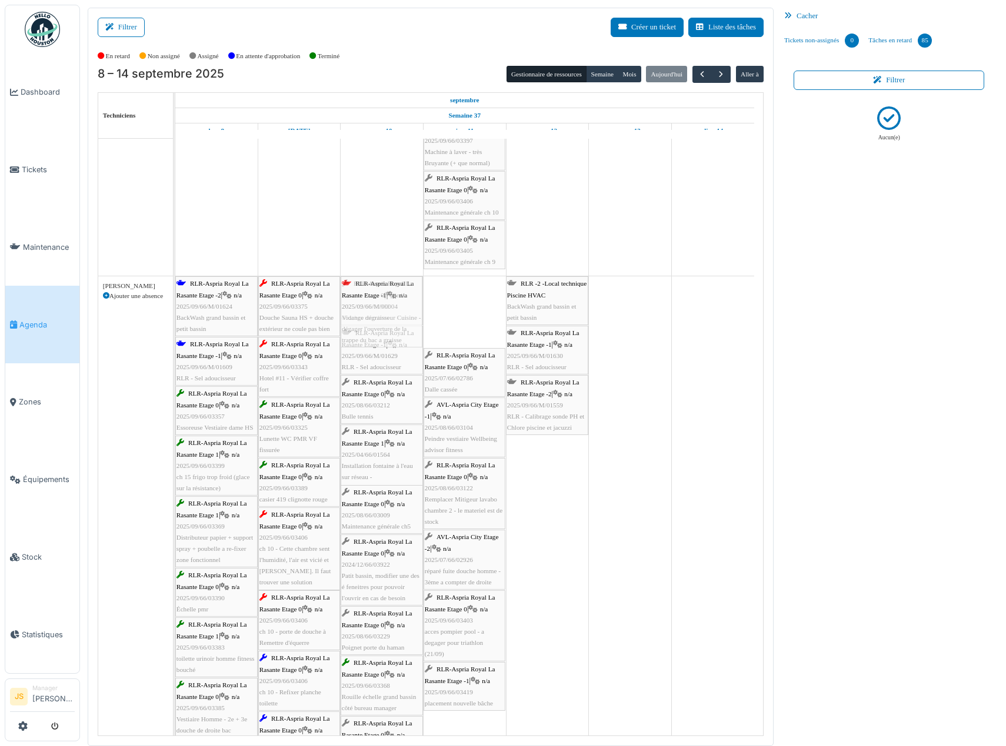
drag, startPoint x: 461, startPoint y: 322, endPoint x: 389, endPoint y: 328, distance: 72.0
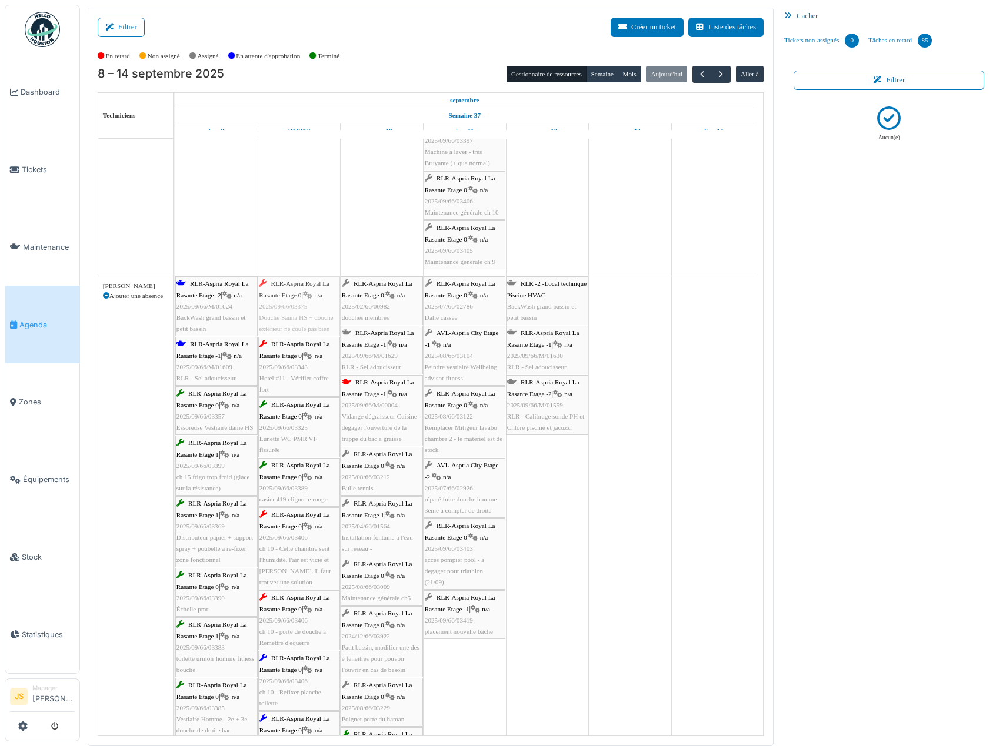
drag, startPoint x: 299, startPoint y: 315, endPoint x: 277, endPoint y: 317, distance: 22.5
drag, startPoint x: 286, startPoint y: 324, endPoint x: 325, endPoint y: 325, distance: 38.8
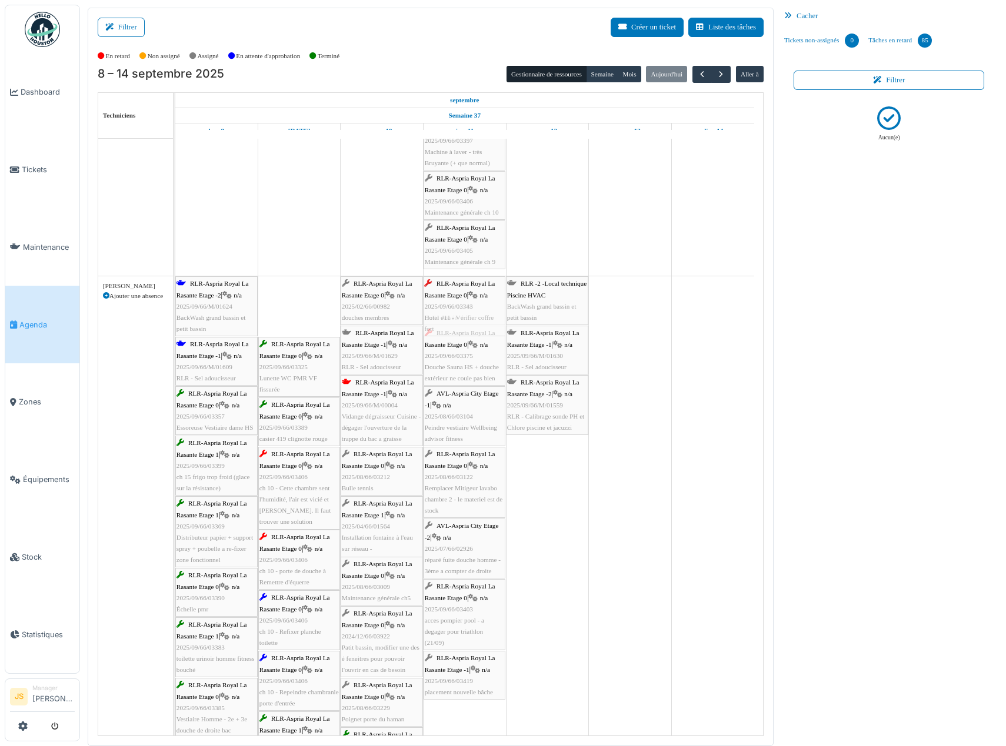
drag, startPoint x: 294, startPoint y: 322, endPoint x: 442, endPoint y: 321, distance: 148.8
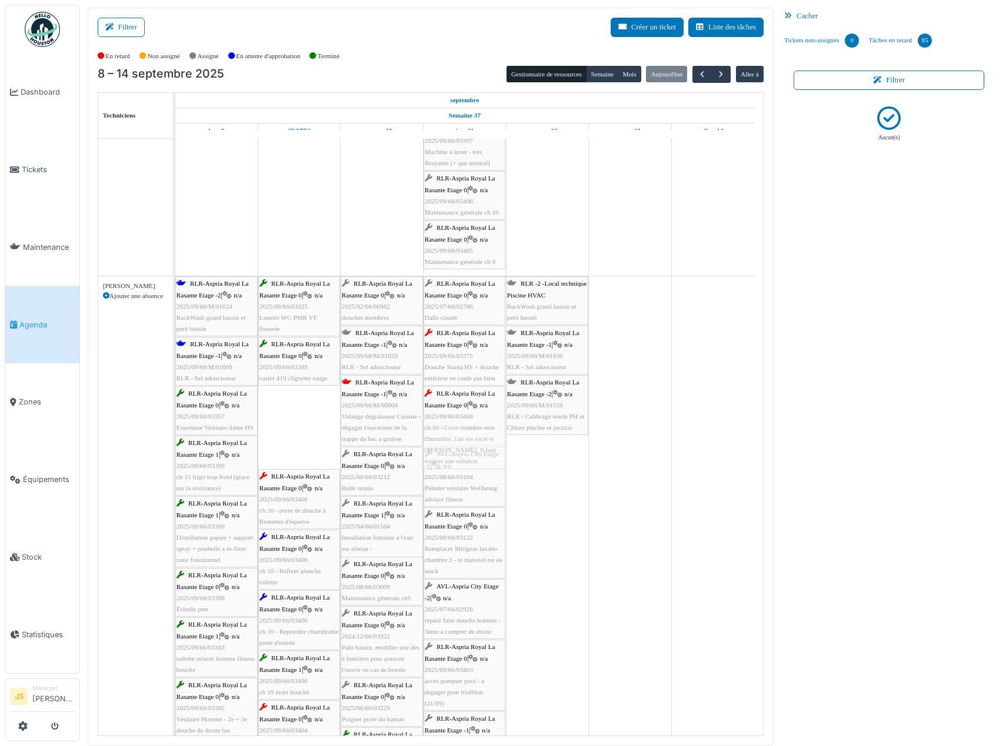
drag, startPoint x: 289, startPoint y: 425, endPoint x: 409, endPoint y: 429, distance: 120.1
click at [175, 426] on div "RLR-Aspria Royal La Rasante Etage -2 | n/a 2025/09/66/M/01624 BackWash grand ba…" at bounding box center [175, 744] width 0 height 937
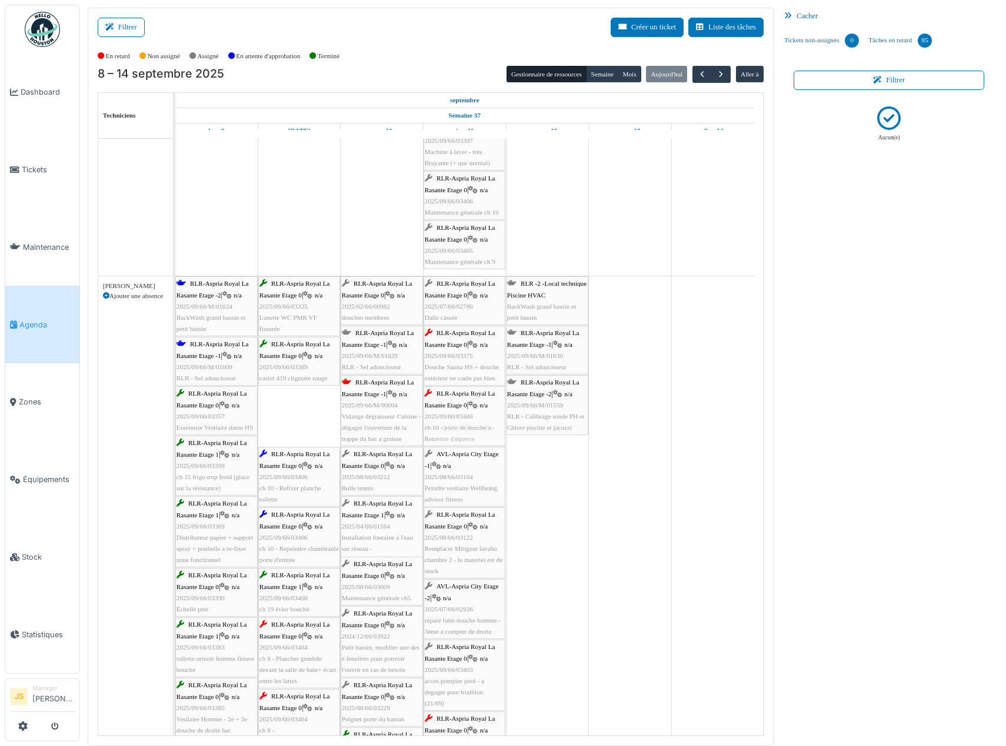
drag, startPoint x: 297, startPoint y: 418, endPoint x: 453, endPoint y: 413, distance: 156.0
click at [175, 413] on div "RLR-Aspria Royal La Rasante Etage -2 | n/a 2025/09/66/M/01624 BackWash grand ba…" at bounding box center [175, 703] width 0 height 854
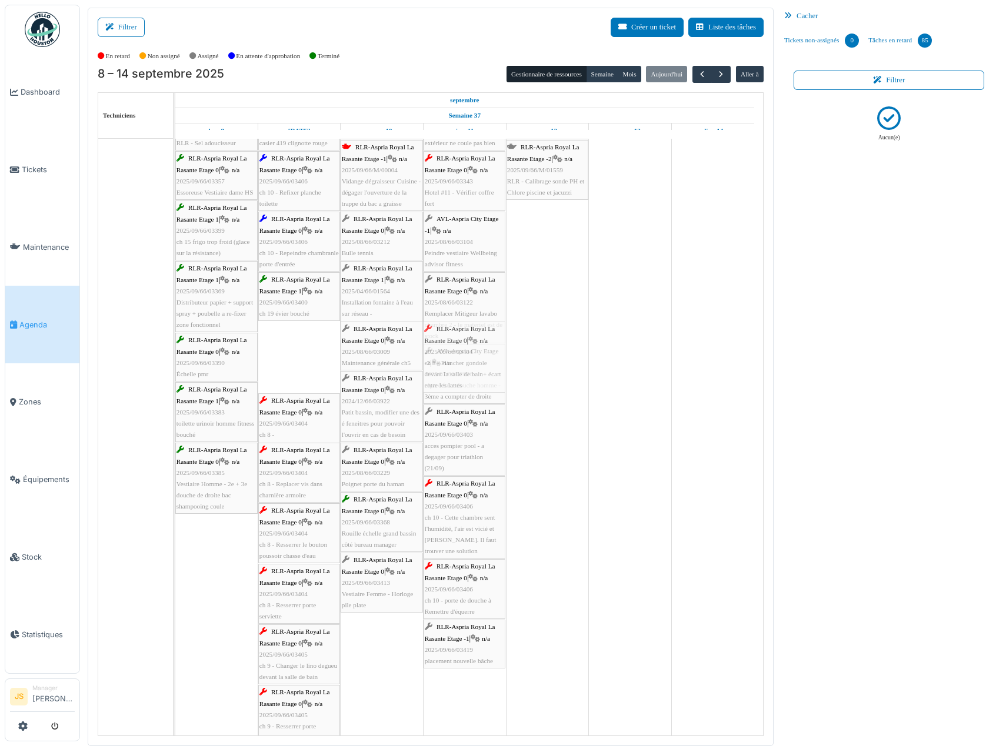
drag, startPoint x: 297, startPoint y: 364, endPoint x: 410, endPoint y: 352, distance: 113.6
click at [175, 362] on div "RLR-Aspria Royal La Rasante Etage -2 | n/a 2025/09/66/M/01624 BackWash grand ba…" at bounding box center [175, 438] width 0 height 794
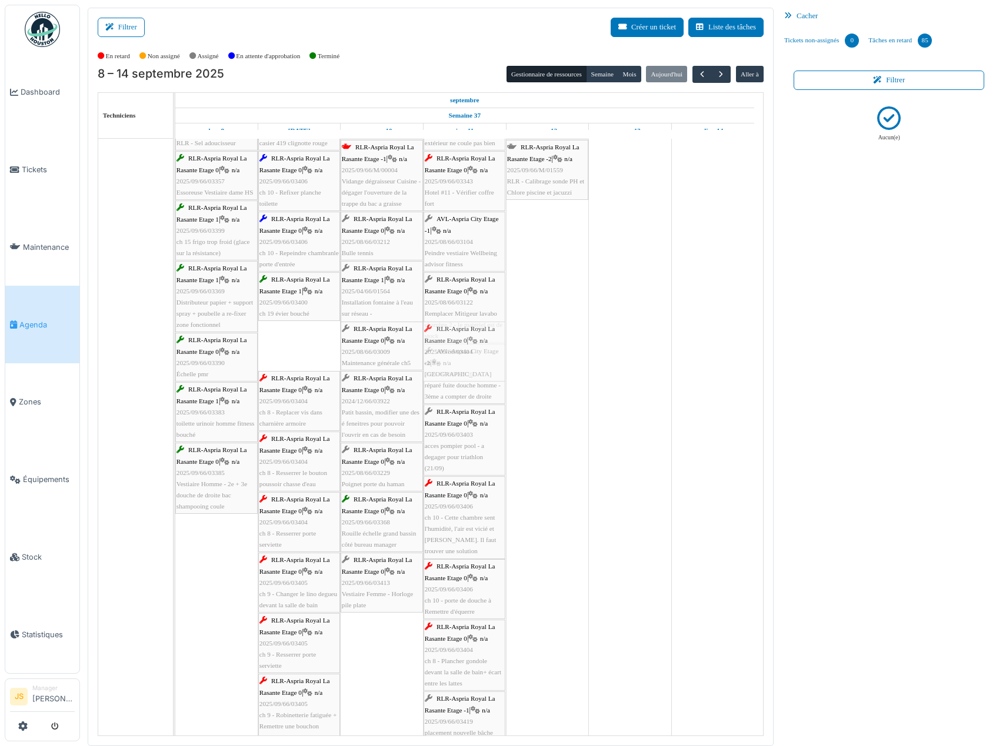
drag, startPoint x: 313, startPoint y: 349, endPoint x: 455, endPoint y: 346, distance: 141.8
click at [175, 345] on div "RLR-Aspria Royal La Rasante Etage -2 | n/a 2025/09/66/M/01624 BackWash grand ba…" at bounding box center [175, 402] width 0 height 722
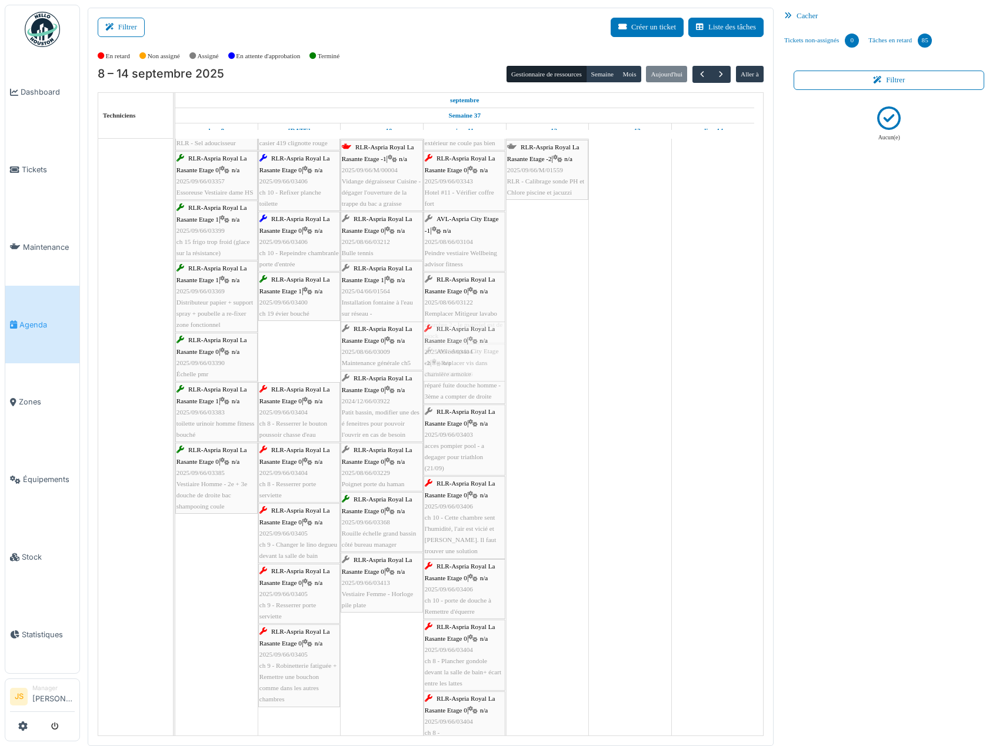
drag, startPoint x: 304, startPoint y: 349, endPoint x: 422, endPoint y: 343, distance: 118.4
click at [175, 348] on div "RLR-Aspria Royal La Rasante Etage -2 | n/a 2025/09/66/M/01624 BackWash grand ba…" at bounding box center [175, 418] width 0 height 755
drag, startPoint x: 298, startPoint y: 350, endPoint x: 401, endPoint y: 346, distance: 103.6
click at [175, 347] on div "RLR-Aspria Royal La Rasante Etage -2 | n/a 2025/09/66/M/01624 BackWash grand ba…" at bounding box center [175, 449] width 0 height 816
drag, startPoint x: 293, startPoint y: 355, endPoint x: 435, endPoint y: 353, distance: 141.8
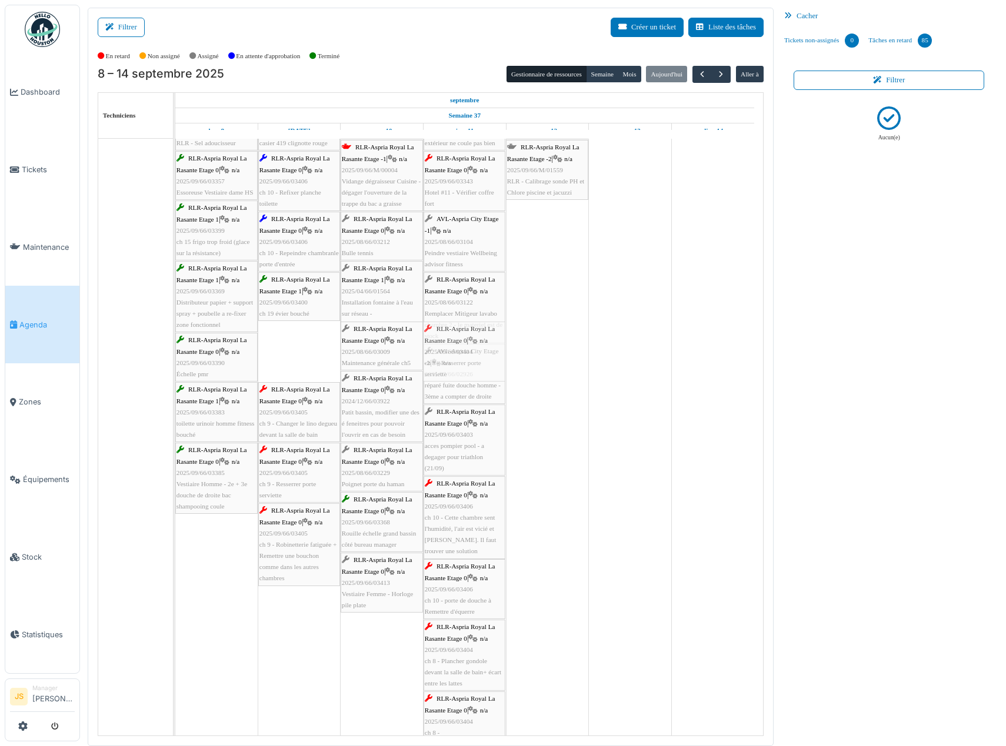
click at [175, 354] on div "RLR-Aspria Royal La Rasante Etage -2 | n/a 2025/09/66/M/01624 BackWash grand ba…" at bounding box center [175, 479] width 0 height 876
drag, startPoint x: 287, startPoint y: 361, endPoint x: 429, endPoint y: 351, distance: 142.1
click at [175, 353] on div "RLR-Aspria Royal La Rasante Etage -2 | n/a 2025/09/66/M/01624 BackWash grand ba…" at bounding box center [175, 509] width 0 height 937
drag, startPoint x: 291, startPoint y: 364, endPoint x: 432, endPoint y: 361, distance: 141.8
click at [175, 361] on div "RLR-Aspria Royal La Rasante Etage -2 | n/a 2025/09/66/M/01624 BackWash grand ba…" at bounding box center [175, 540] width 0 height 998
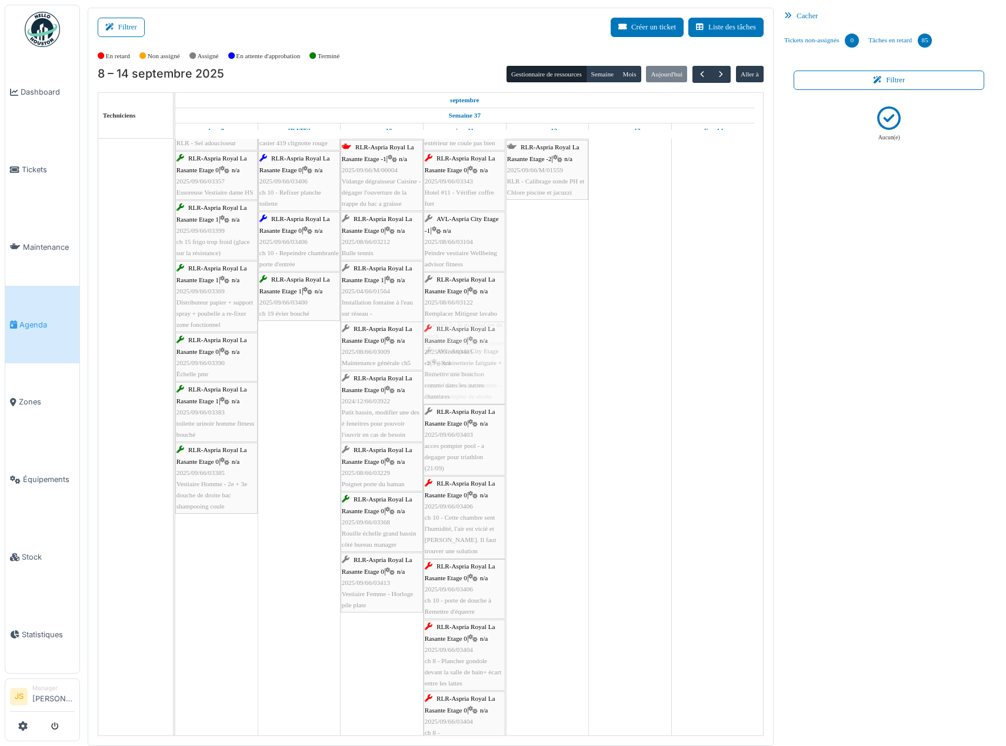
drag, startPoint x: 299, startPoint y: 375, endPoint x: 488, endPoint y: 370, distance: 188.9
click at [175, 370] on div "RLR-Aspria Royal La Rasante Etage -2 | n/a 2025/09/66/M/01624 BackWash grand ba…" at bounding box center [175, 570] width 0 height 1058
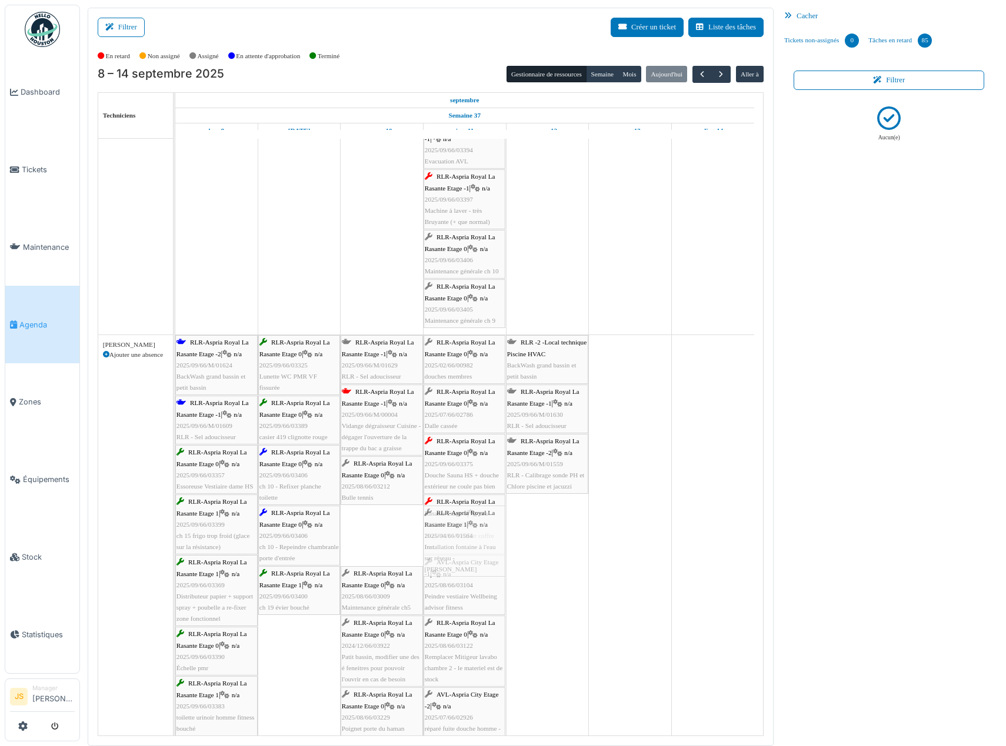
drag, startPoint x: 382, startPoint y: 535, endPoint x: 444, endPoint y: 539, distance: 61.9
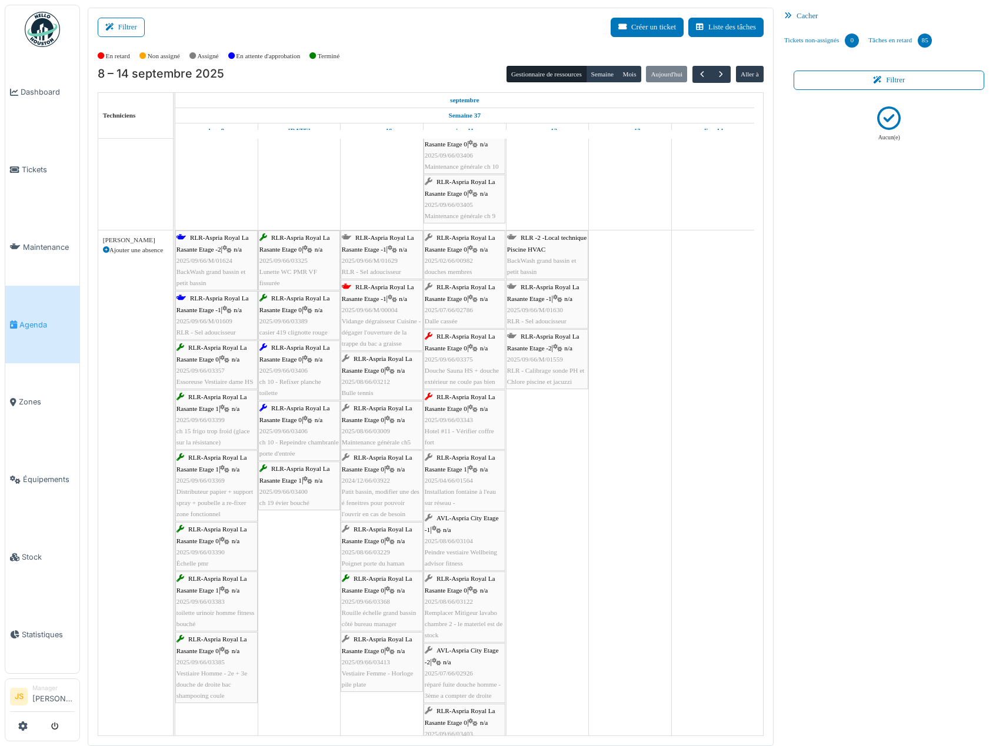
scroll to position [2941, 0]
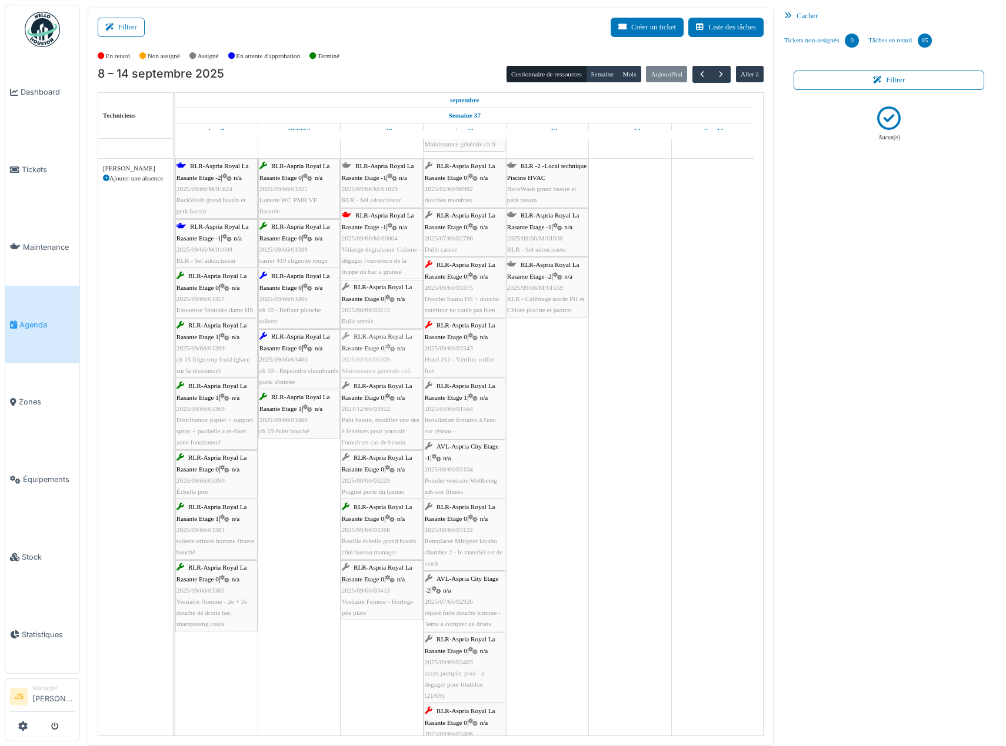
drag, startPoint x: 386, startPoint y: 358, endPoint x: 399, endPoint y: 354, distance: 13.6
drag, startPoint x: 386, startPoint y: 352, endPoint x: 447, endPoint y: 353, distance: 61.2
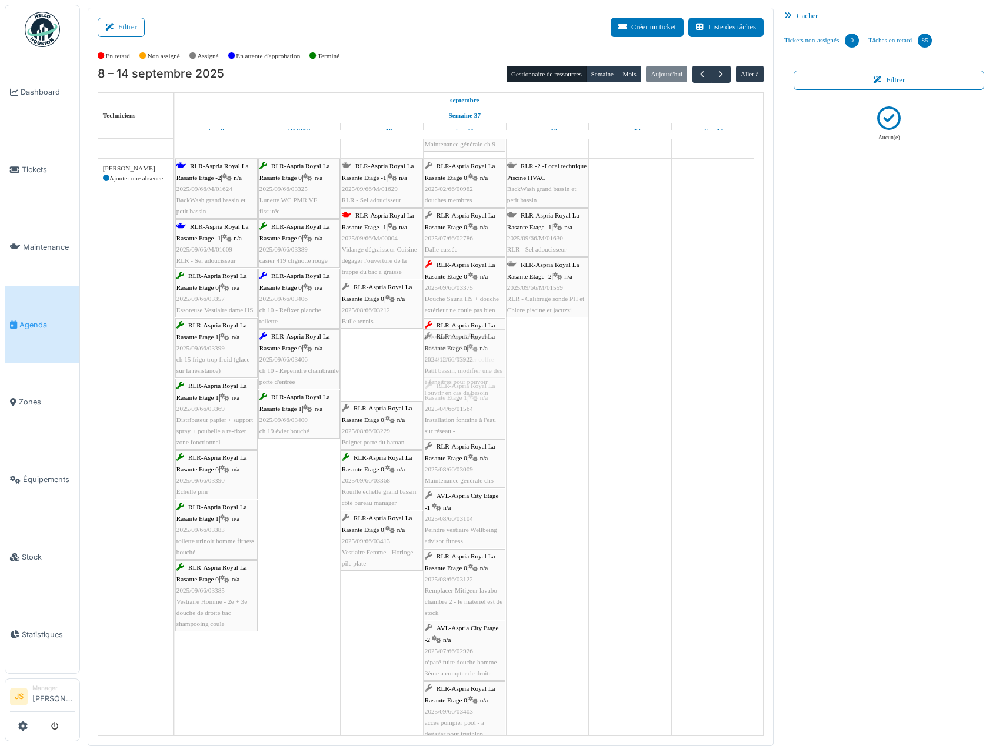
drag, startPoint x: 381, startPoint y: 368, endPoint x: 429, endPoint y: 363, distance: 48.5
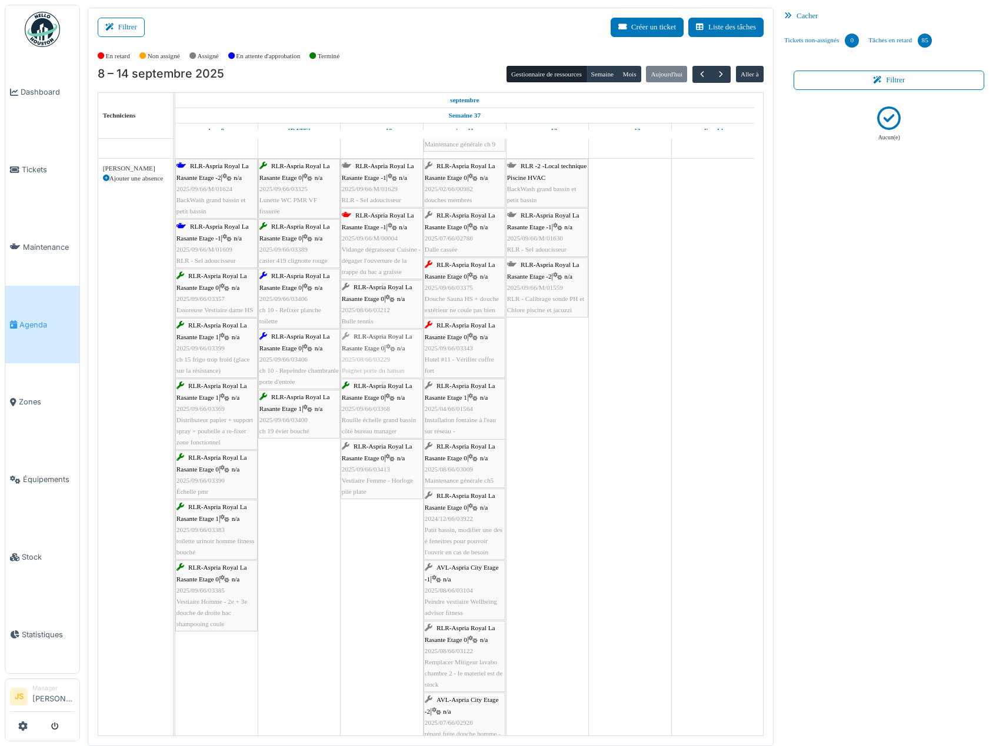
drag, startPoint x: 382, startPoint y: 362, endPoint x: 445, endPoint y: 359, distance: 63.6
drag, startPoint x: 391, startPoint y: 360, endPoint x: 382, endPoint y: 362, distance: 9.0
drag, startPoint x: 391, startPoint y: 364, endPoint x: 339, endPoint y: 364, distance: 51.8
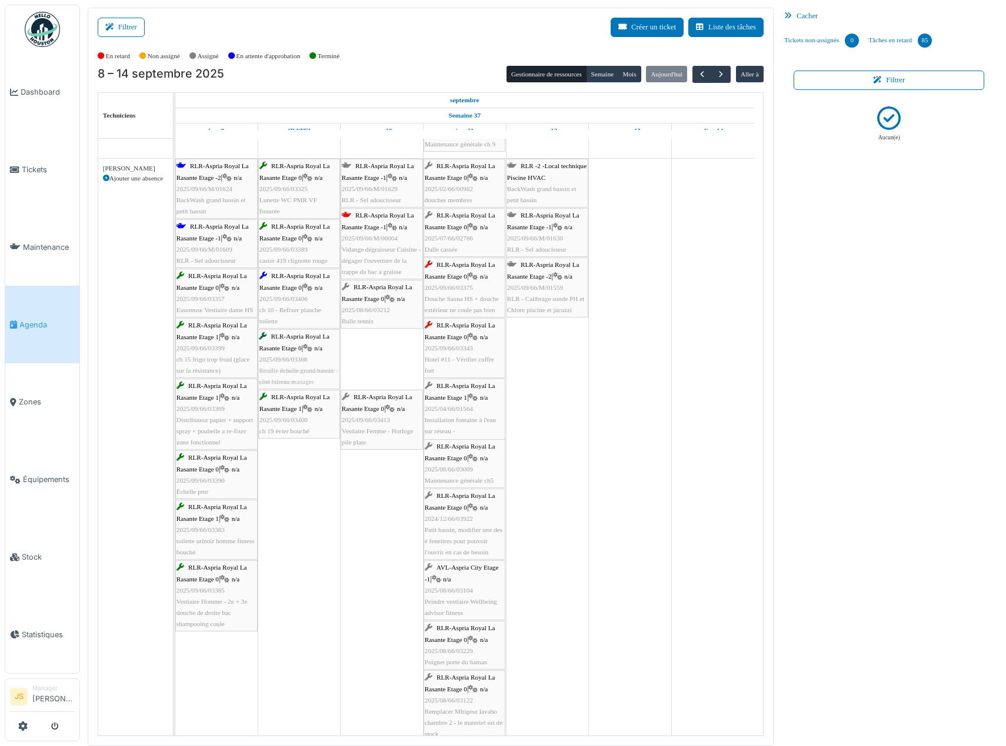
drag, startPoint x: 378, startPoint y: 370, endPoint x: 395, endPoint y: 375, distance: 18.4
drag, startPoint x: 372, startPoint y: 365, endPoint x: 435, endPoint y: 377, distance: 63.5
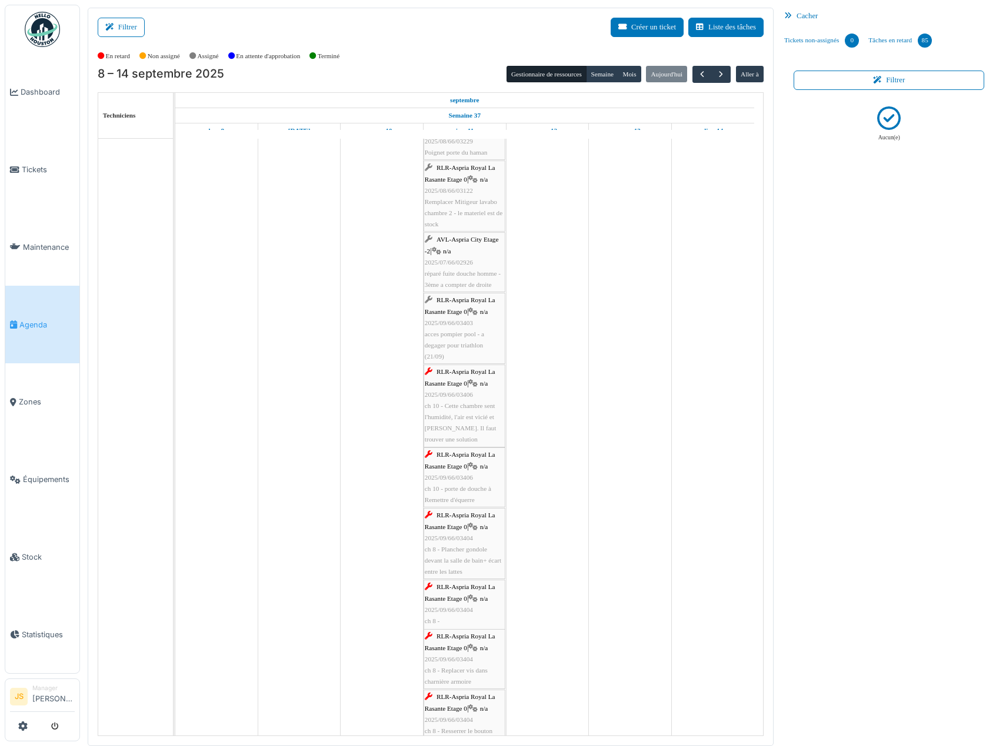
scroll to position [3470, 0]
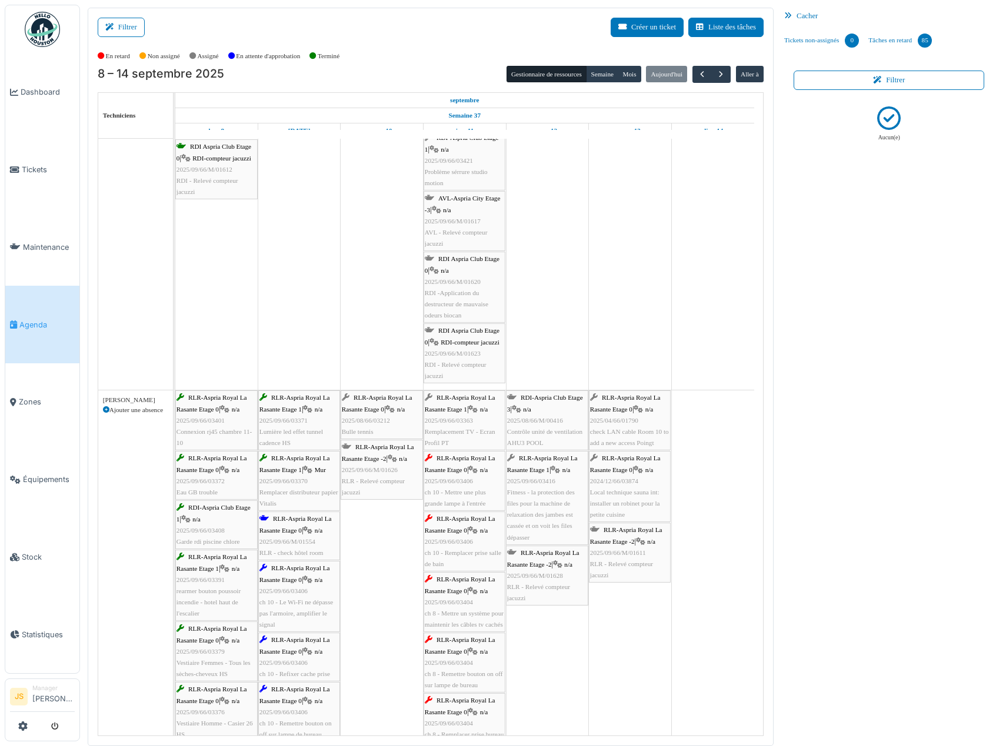
click at [374, 422] on span "2025/08/66/03212" at bounding box center [366, 420] width 48 height 7
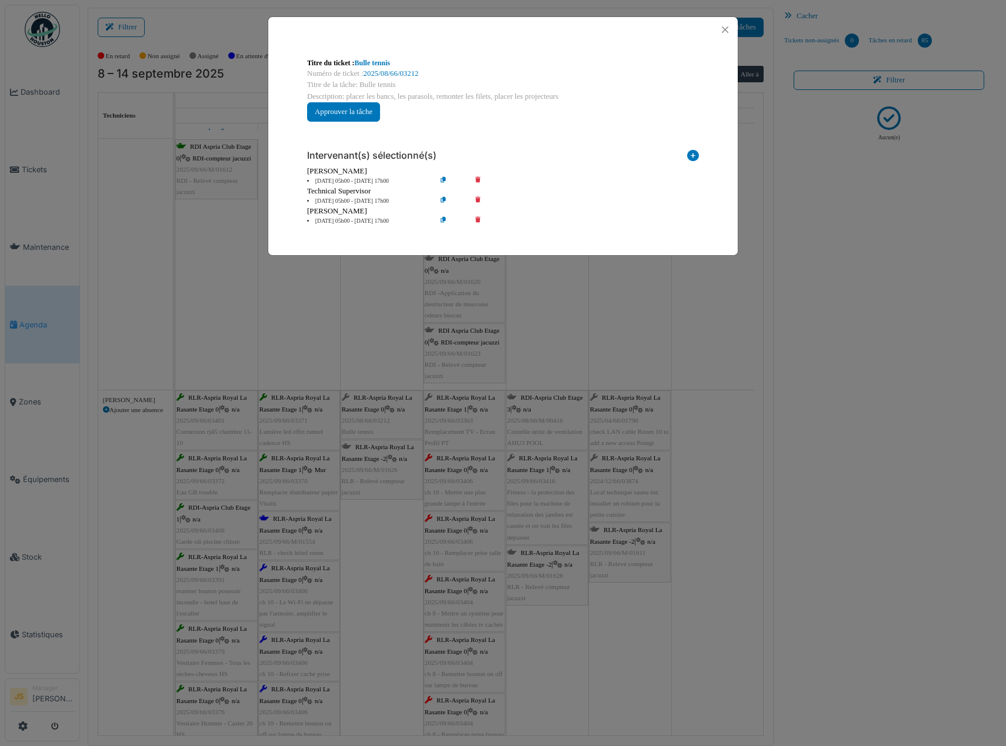
click at [696, 151] on icon at bounding box center [693, 158] width 12 height 16
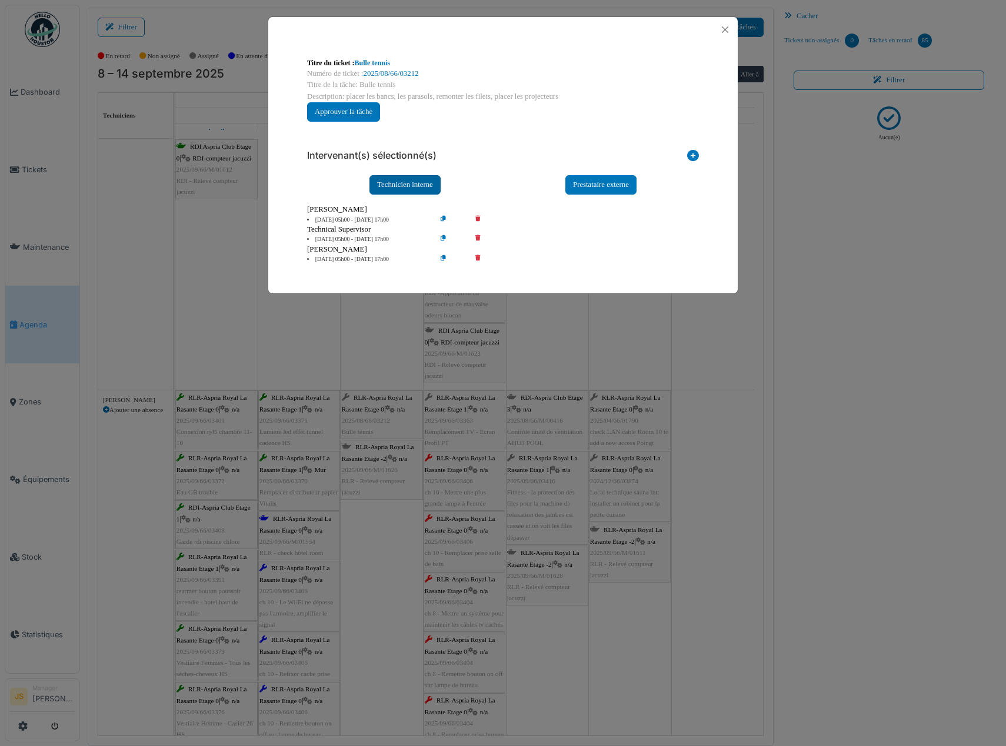
click at [423, 184] on div "Technicien interne" at bounding box center [404, 184] width 71 height 19
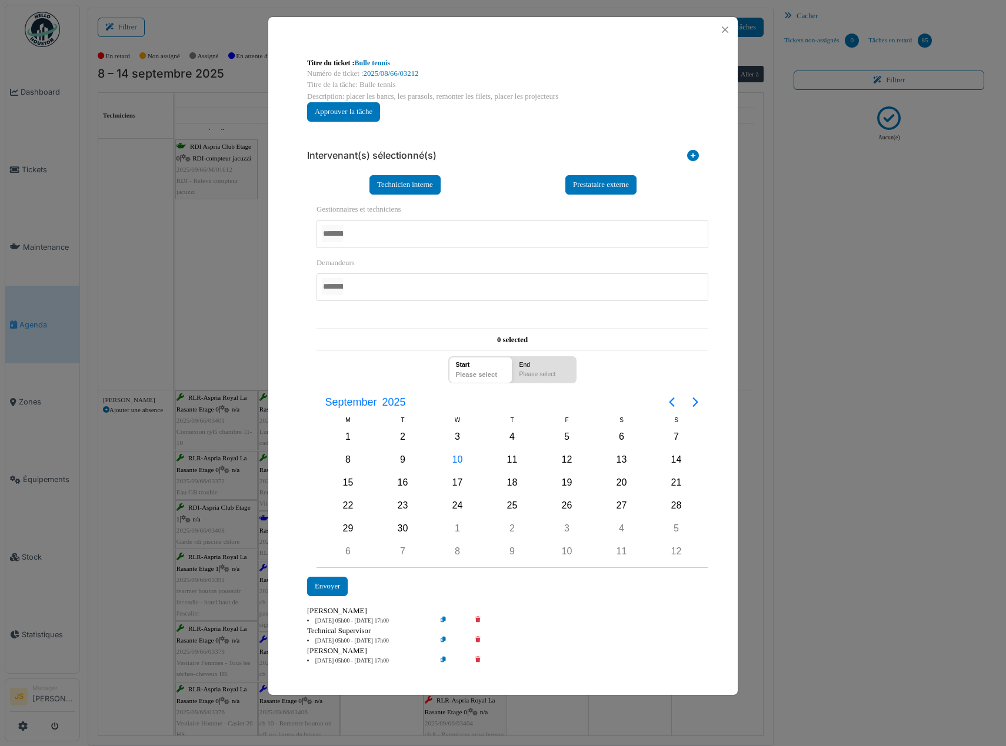
click at [369, 234] on div at bounding box center [512, 235] width 392 height 28
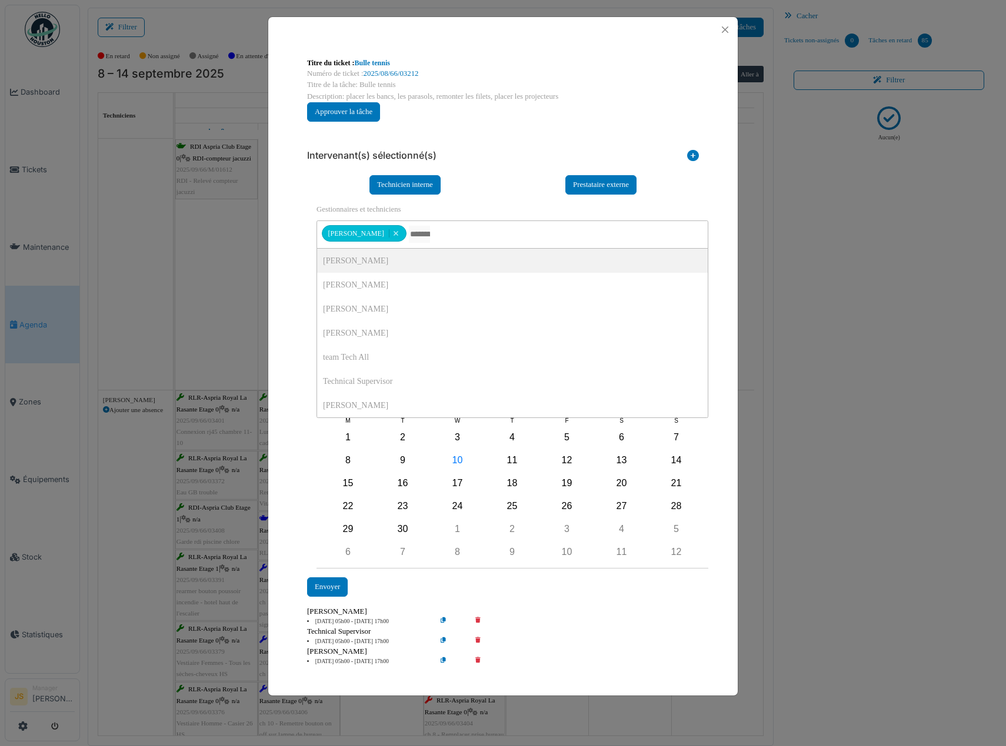
drag, startPoint x: 392, startPoint y: 259, endPoint x: 324, endPoint y: 252, distance: 68.7
click at [294, 258] on div "**********" at bounding box center [502, 361] width 469 height 639
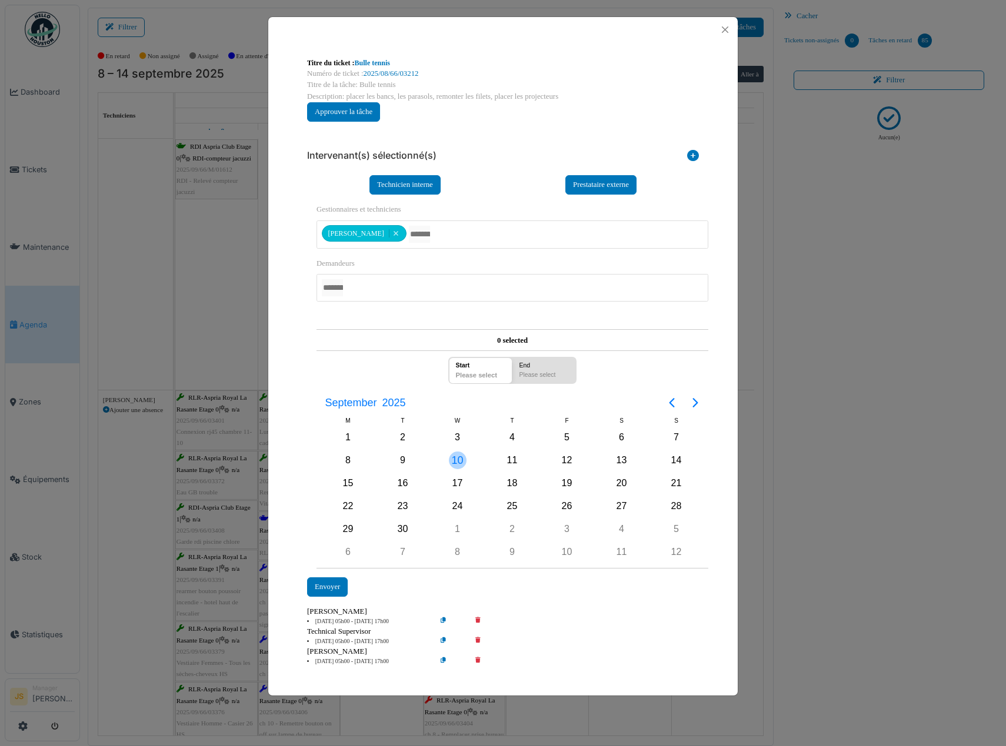
click at [461, 462] on div "10" at bounding box center [458, 461] width 18 height 18
click at [324, 588] on div "Envoyer" at bounding box center [327, 587] width 41 height 19
